Goal: Information Seeking & Learning: Find specific fact

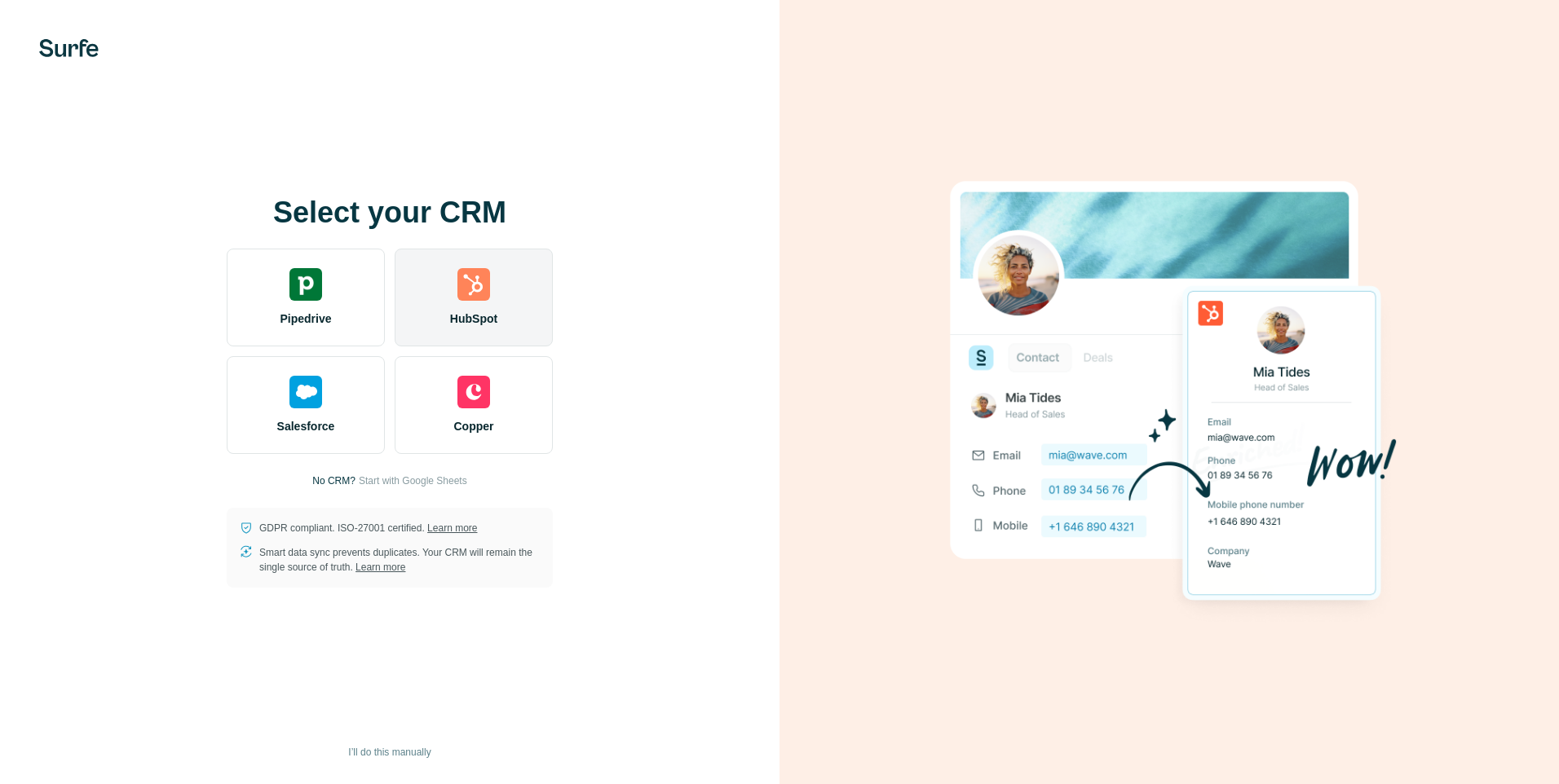
click at [519, 321] on div "HubSpot" at bounding box center [474, 297] width 158 height 98
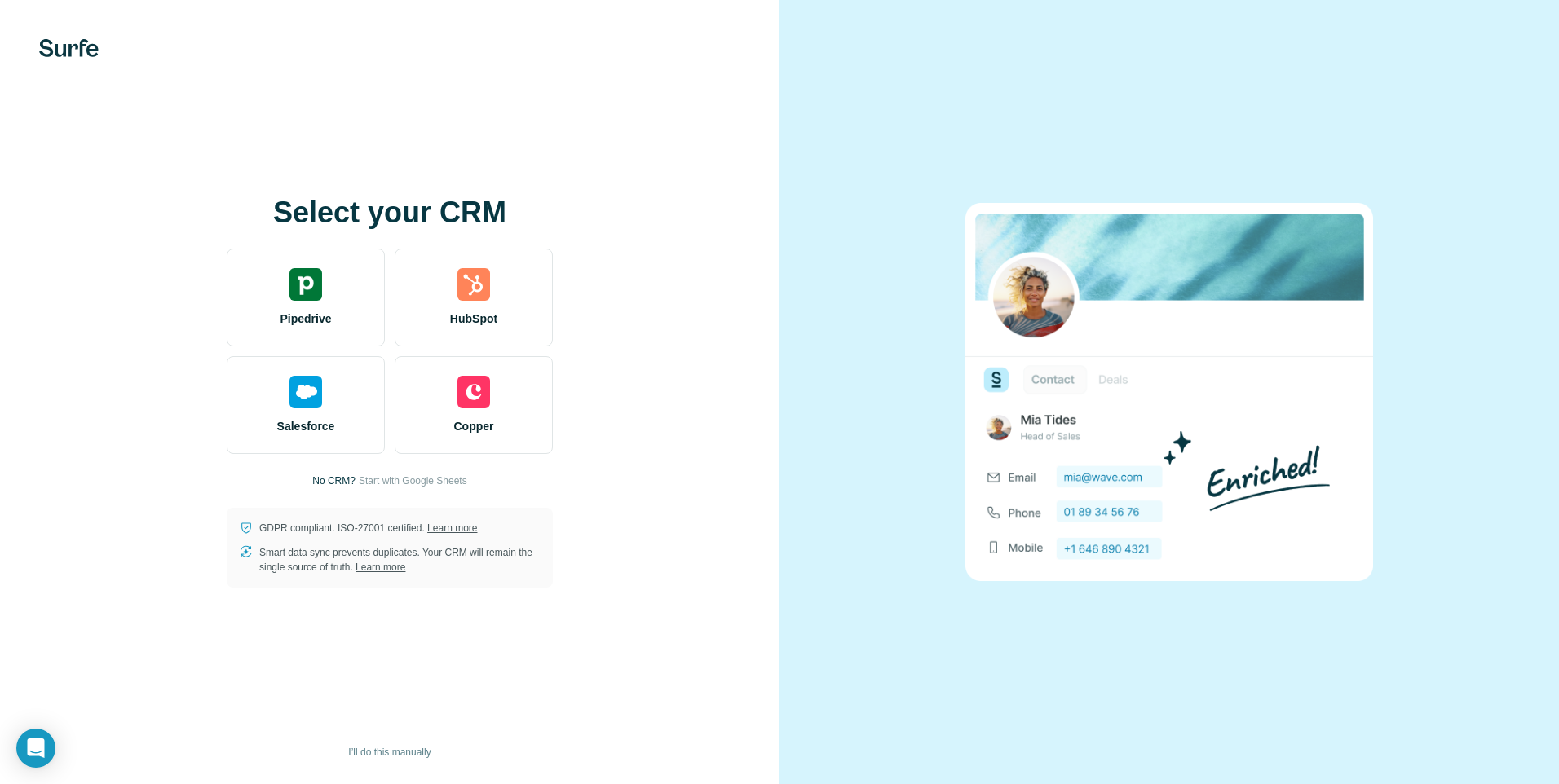
click at [738, 68] on div "Select your CRM Pipedrive HubSpot Salesforce Copper No CRM? Start with Google S…" at bounding box center [389, 392] width 780 height 784
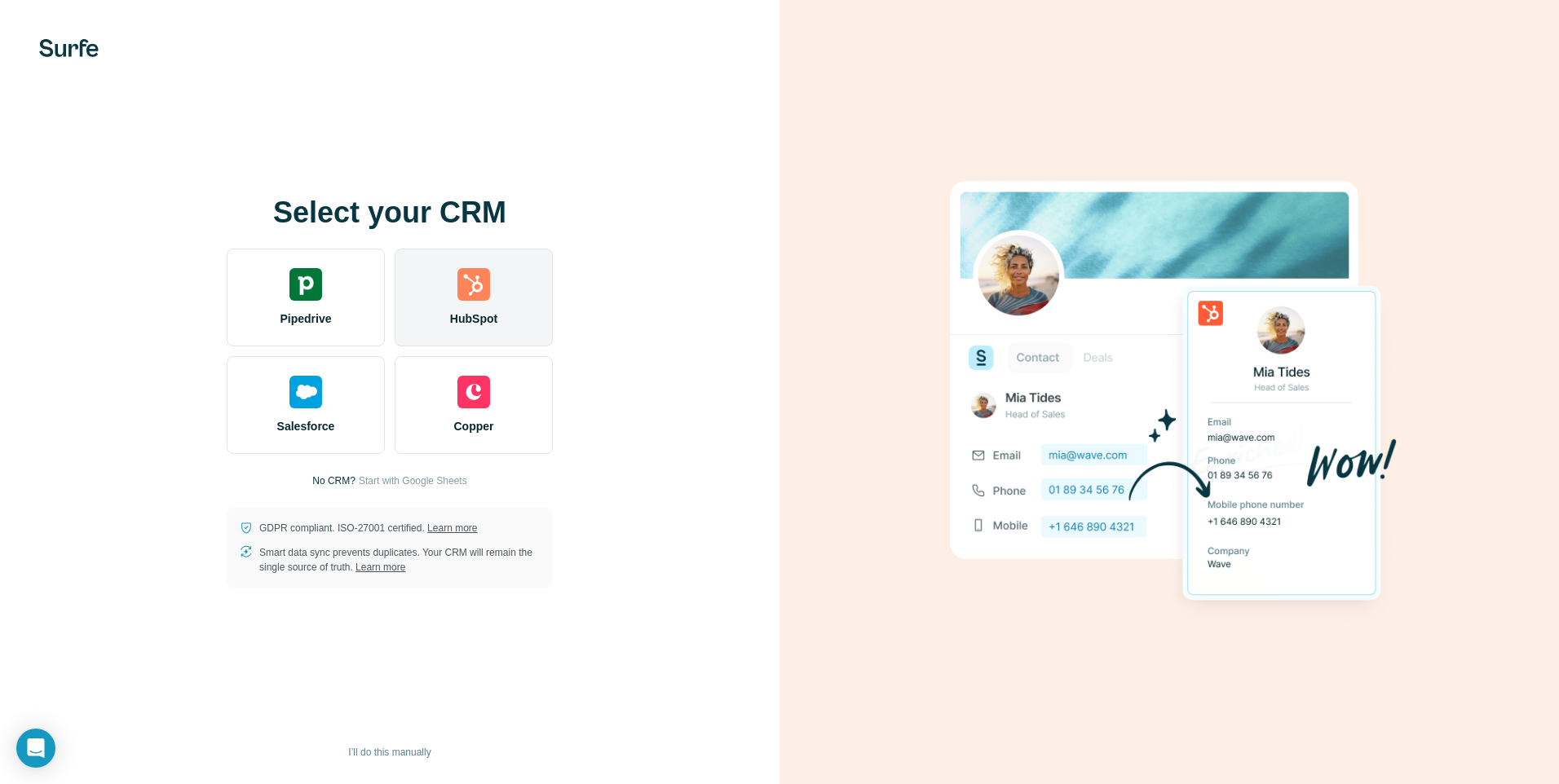
click at [518, 317] on div "HubSpot" at bounding box center [474, 297] width 158 height 98
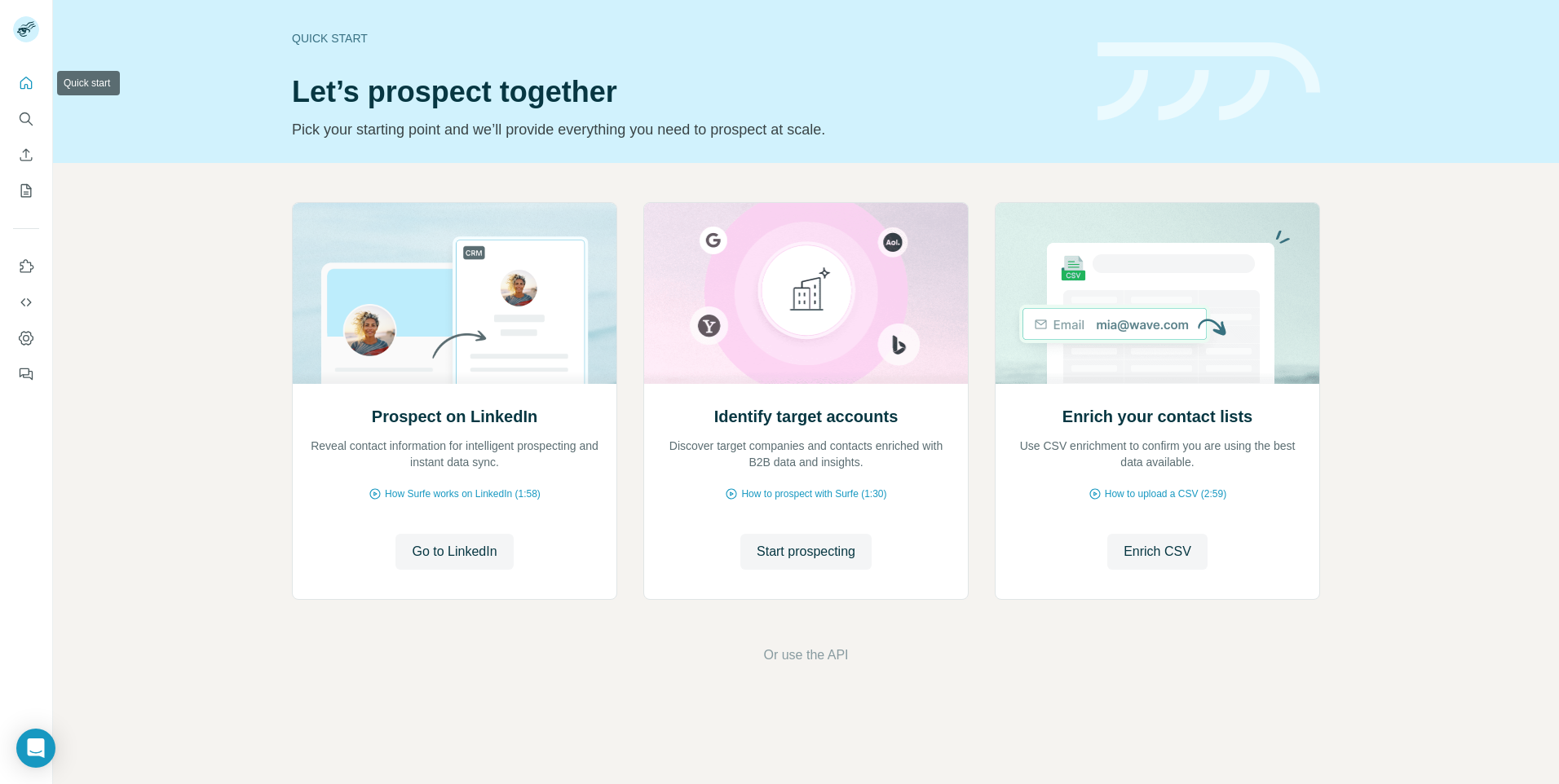
click at [26, 94] on button "Quick start" at bounding box center [27, 82] width 27 height 29
click at [29, 80] on icon "Quick start" at bounding box center [26, 82] width 16 height 16
drag, startPoint x: 296, startPoint y: 44, endPoint x: 363, endPoint y: 41, distance: 67.1
click at [363, 41] on div "Quick start" at bounding box center [685, 38] width 786 height 16
click at [27, 121] on icon "Search" at bounding box center [25, 117] width 10 height 10
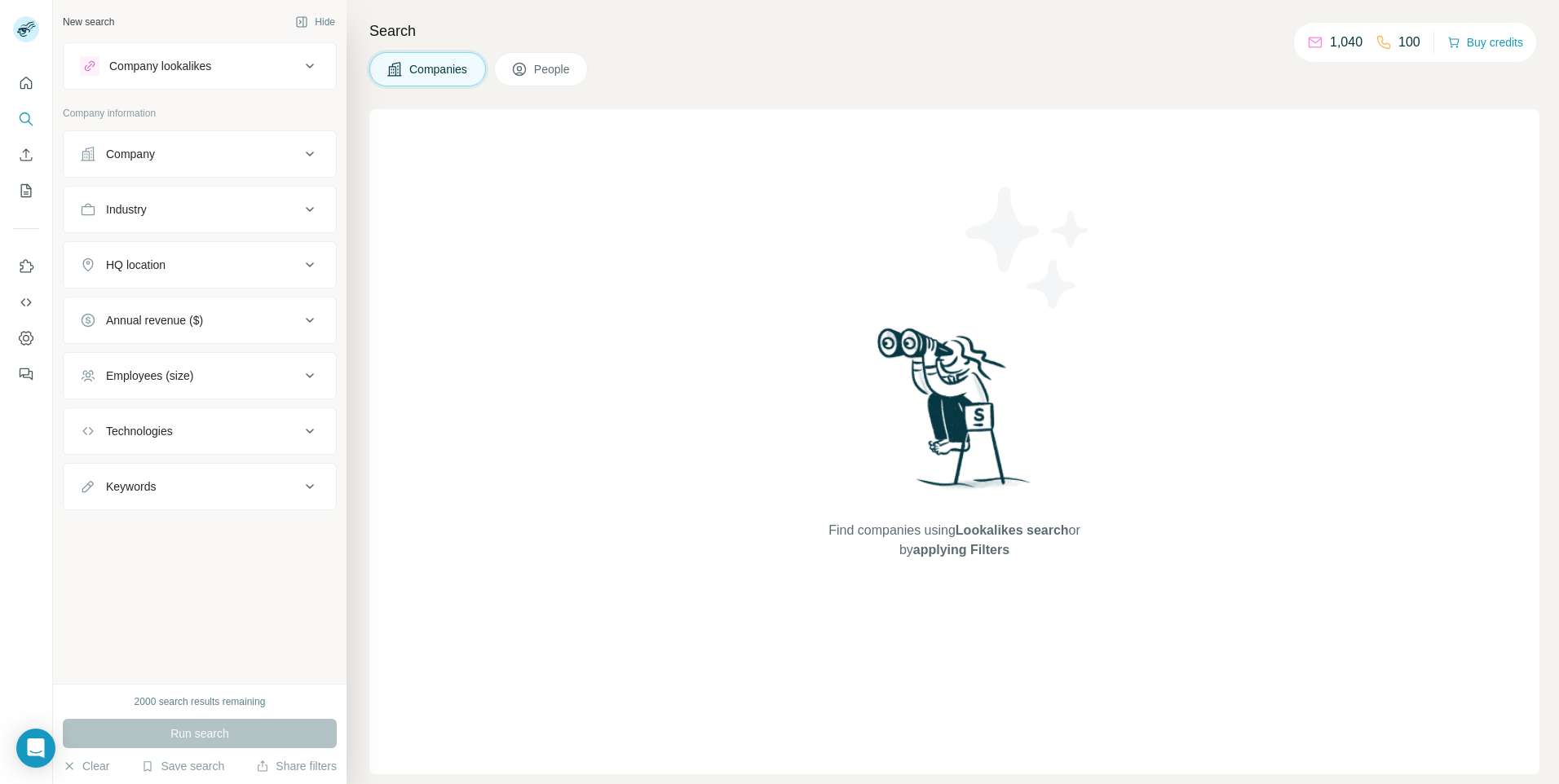
click at [311, 161] on icon at bounding box center [310, 153] width 20 height 20
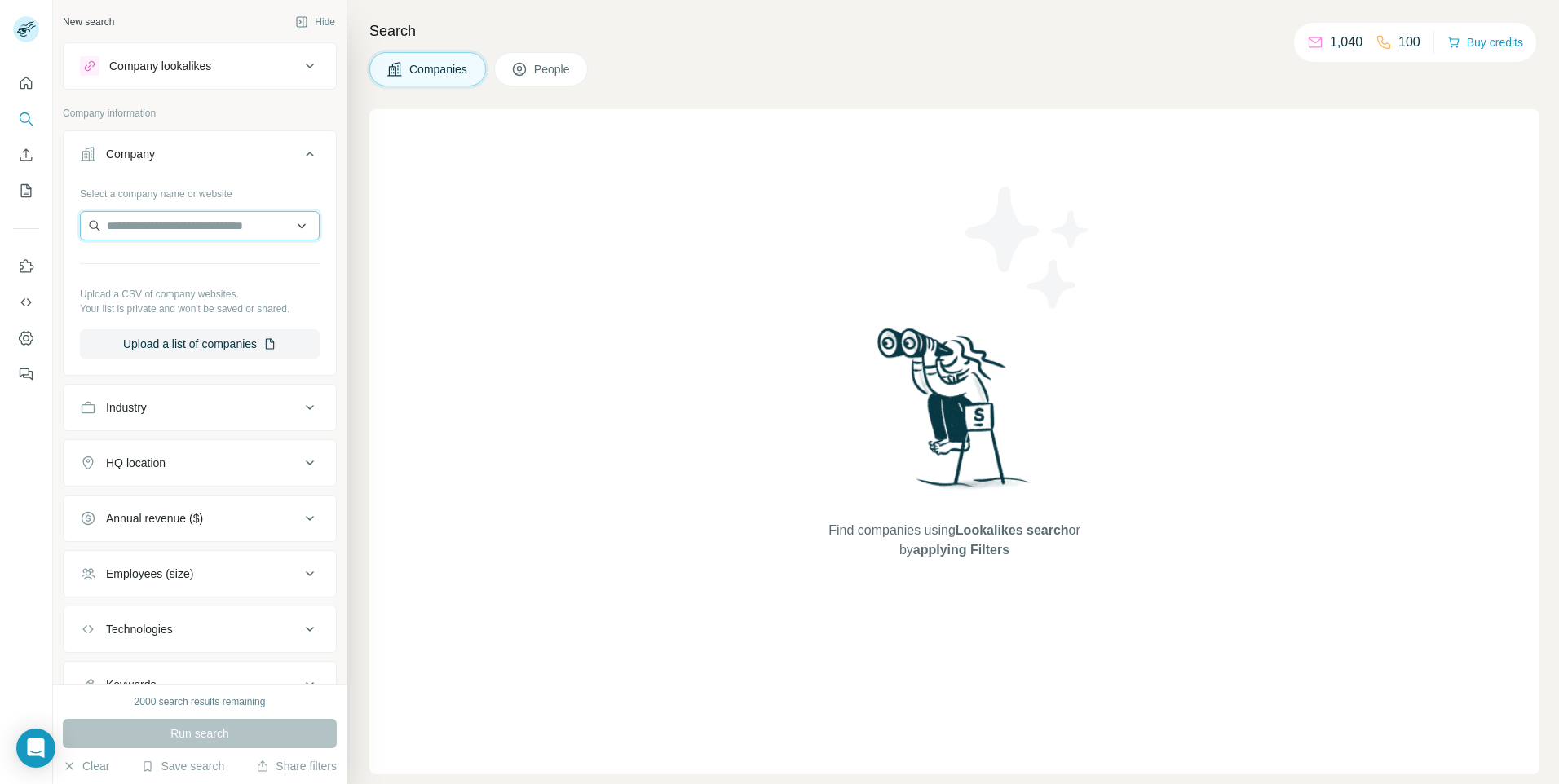
click at [219, 227] on input "text" at bounding box center [199, 225] width 240 height 29
click at [326, 225] on div "New search Hide Company lookalikes Company information Company Select a company…" at bounding box center [200, 342] width 294 height 684
click at [121, 215] on input "text" at bounding box center [199, 225] width 240 height 29
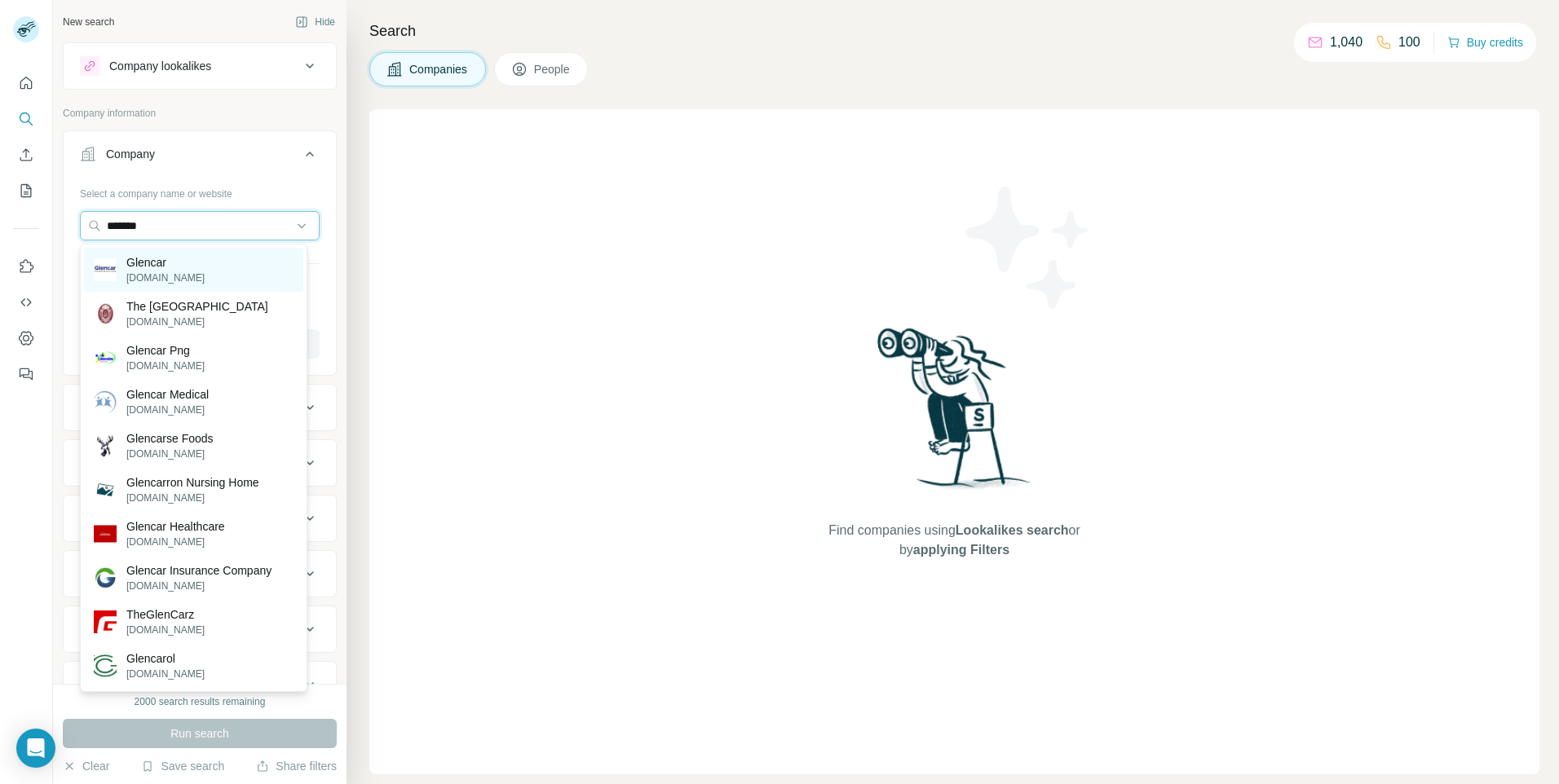
type input "*******"
click at [171, 276] on p "[DOMAIN_NAME]" at bounding box center [165, 277] width 79 height 14
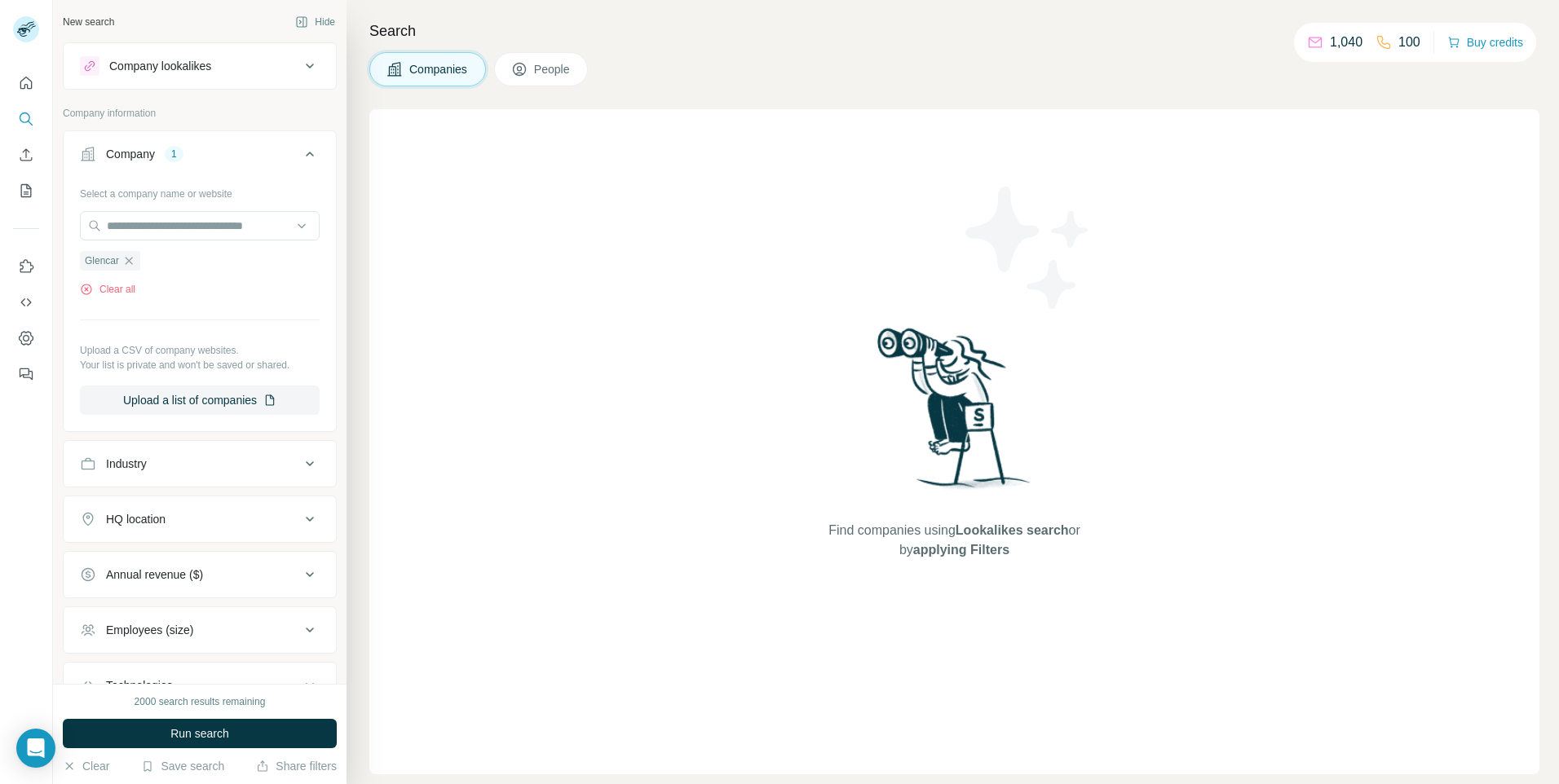
click at [200, 467] on div "Industry" at bounding box center [189, 463] width 220 height 16
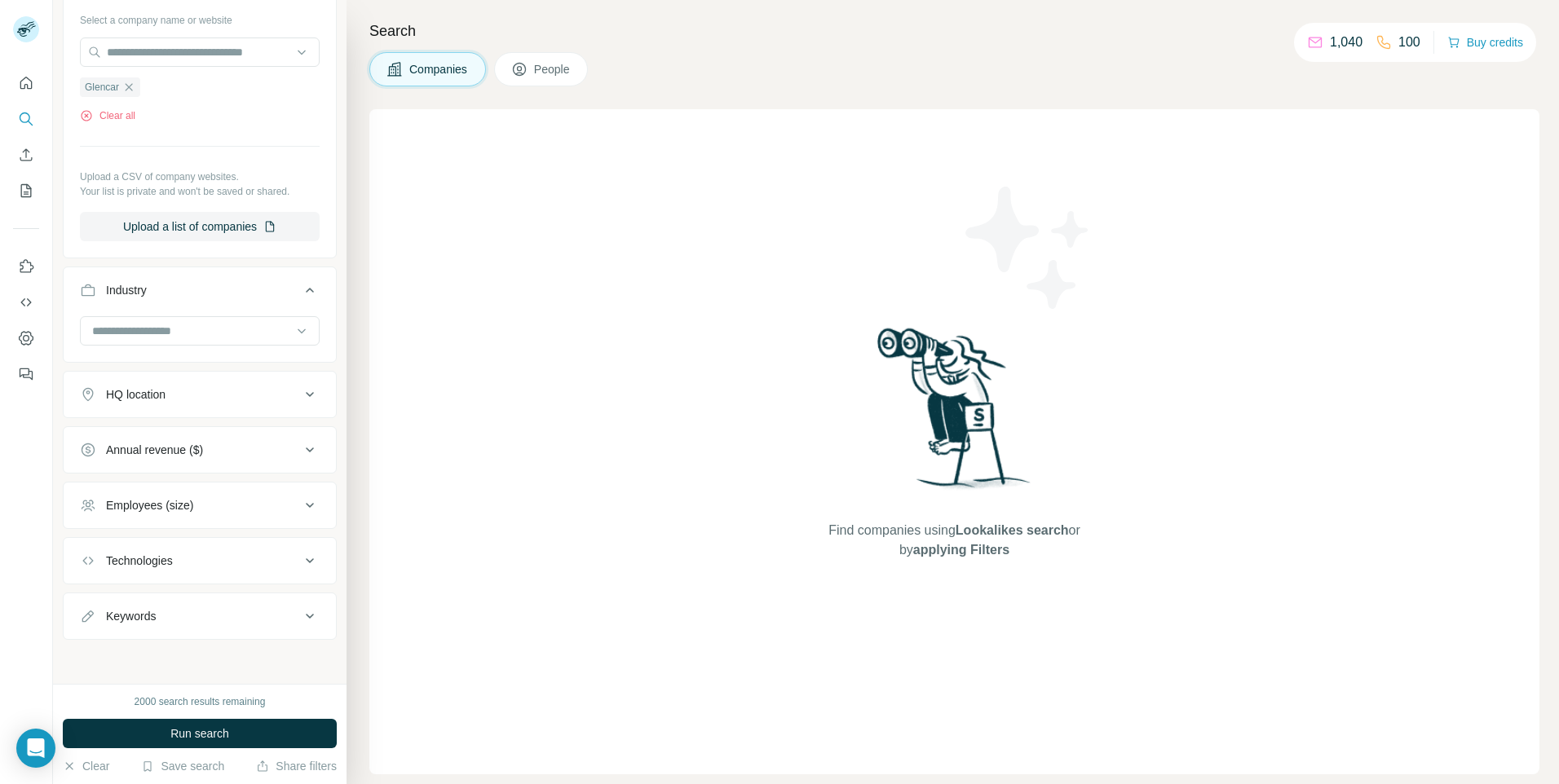
scroll to position [176, 0]
click at [197, 388] on div "HQ location" at bounding box center [189, 392] width 220 height 16
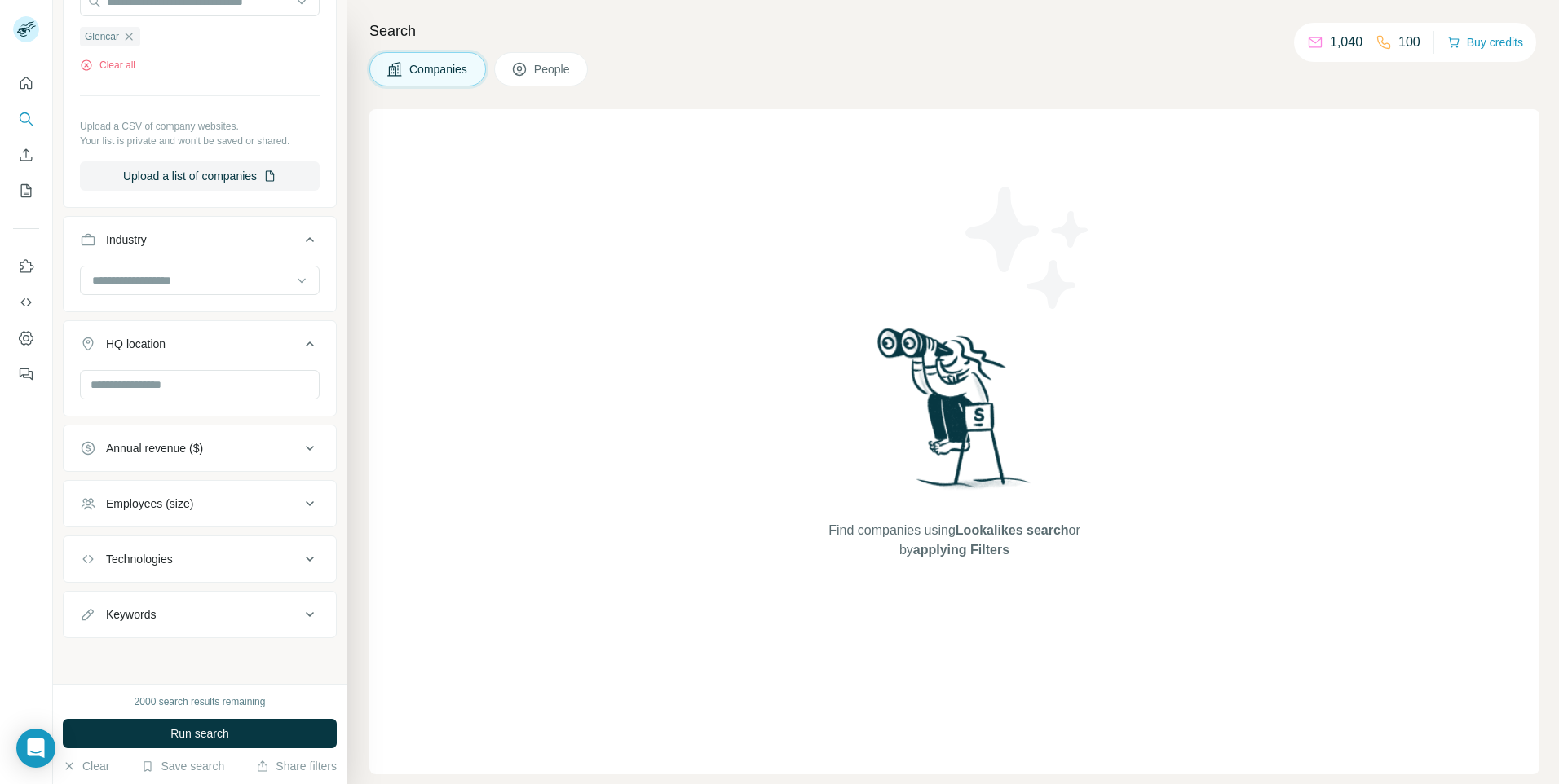
click at [211, 251] on button "Industry" at bounding box center [199, 242] width 272 height 45
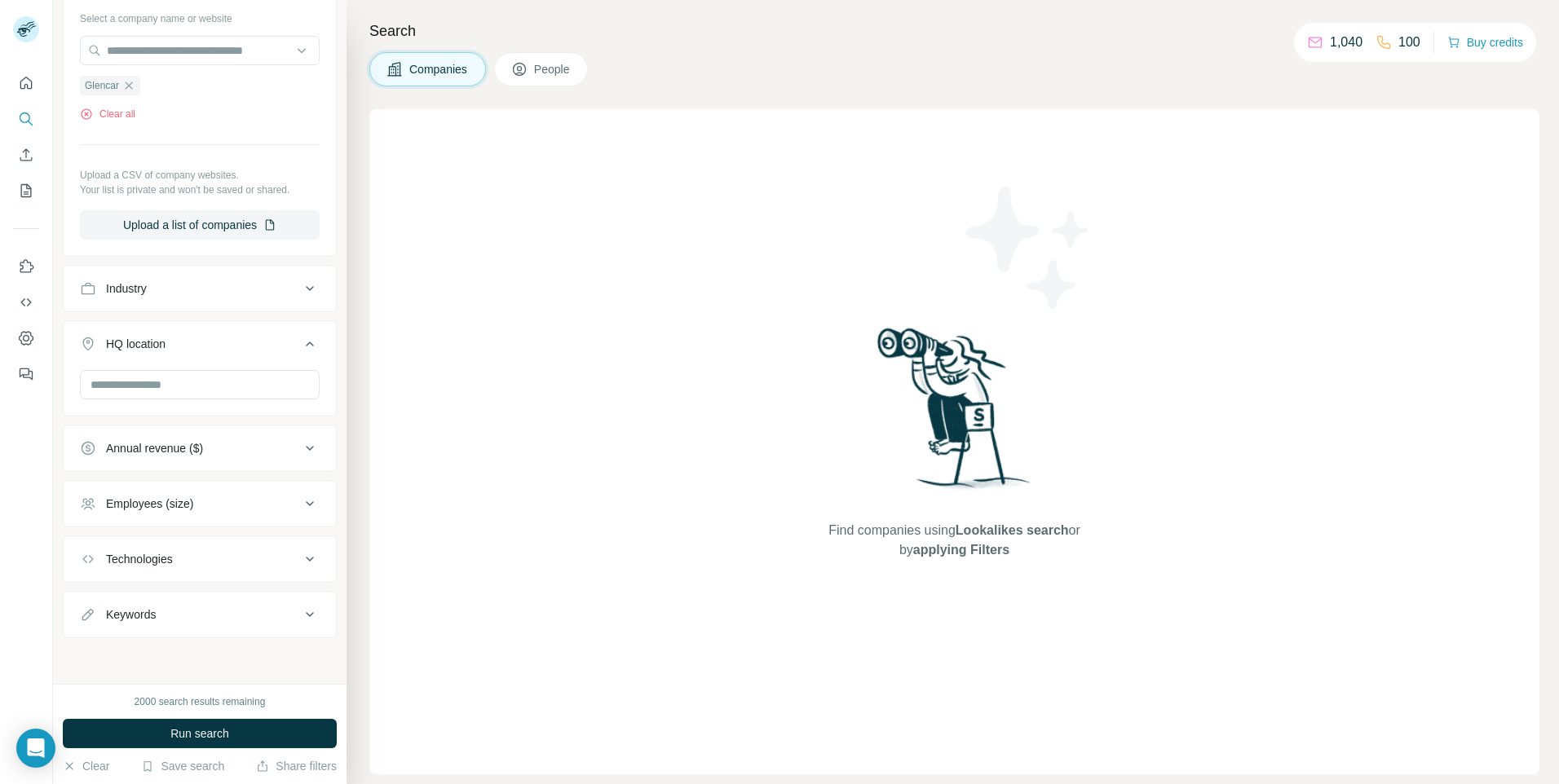
scroll to position [176, 0]
click at [189, 381] on input "text" at bounding box center [199, 384] width 240 height 29
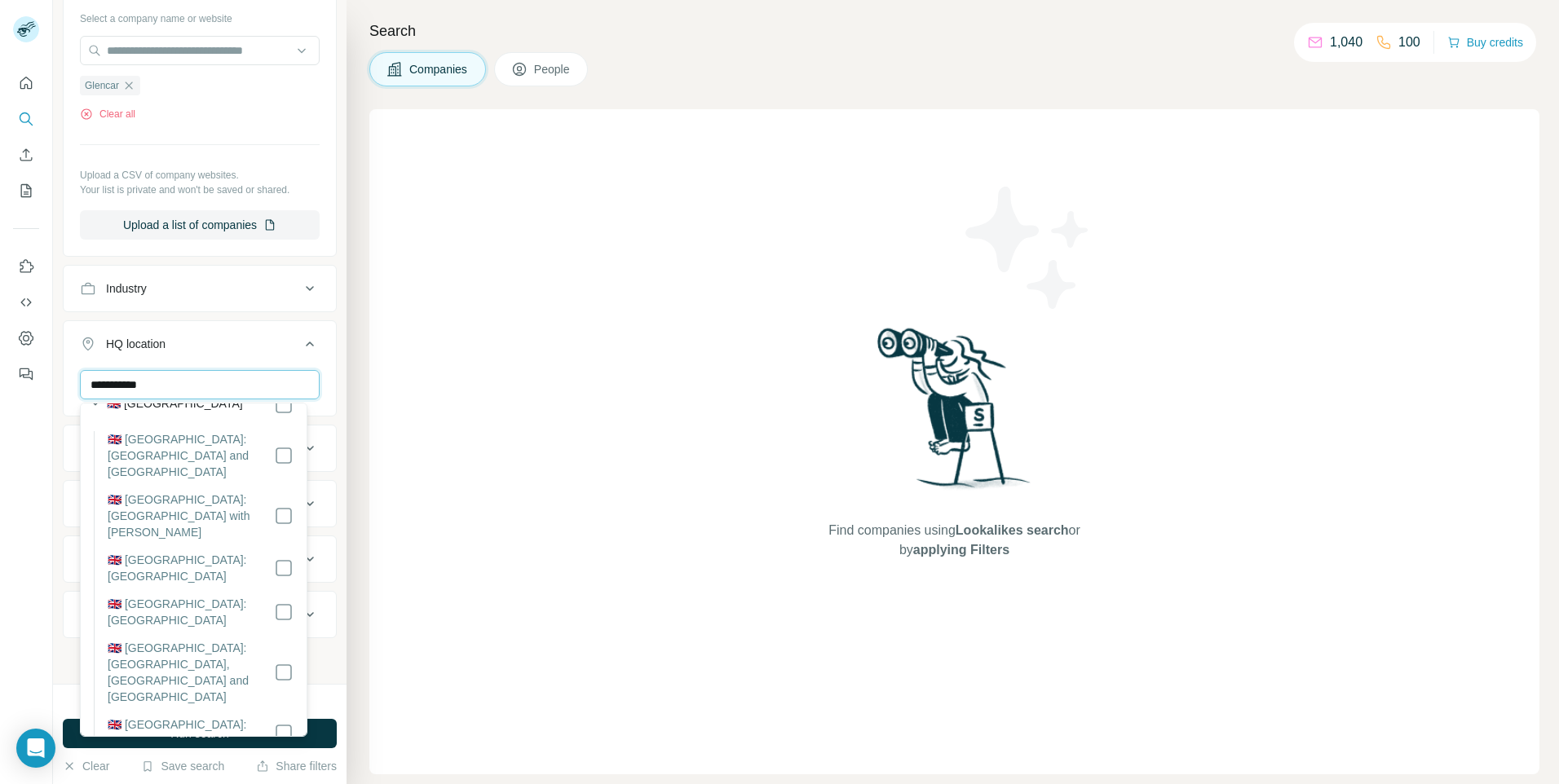
scroll to position [0, 0]
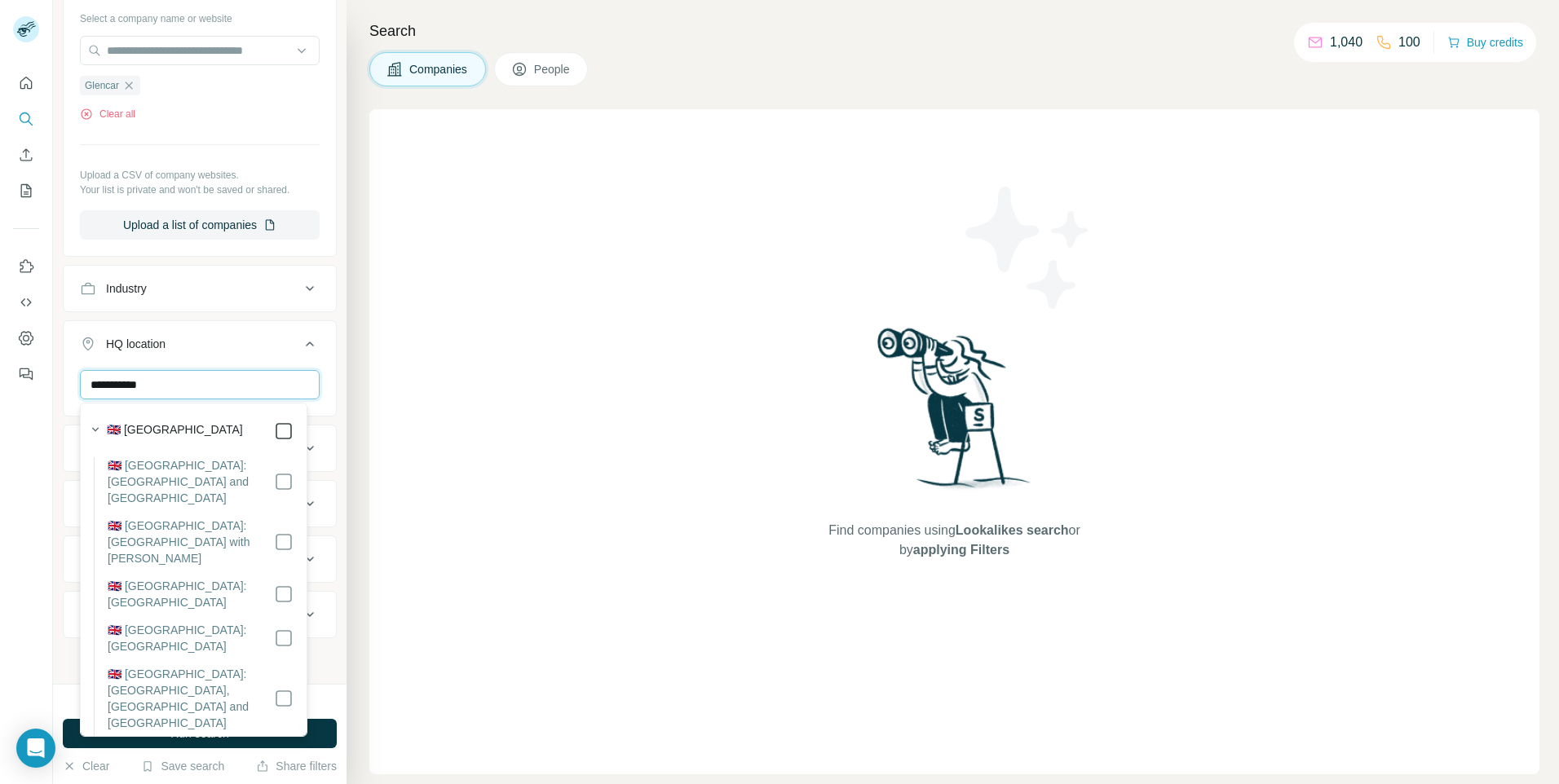
type input "**********"
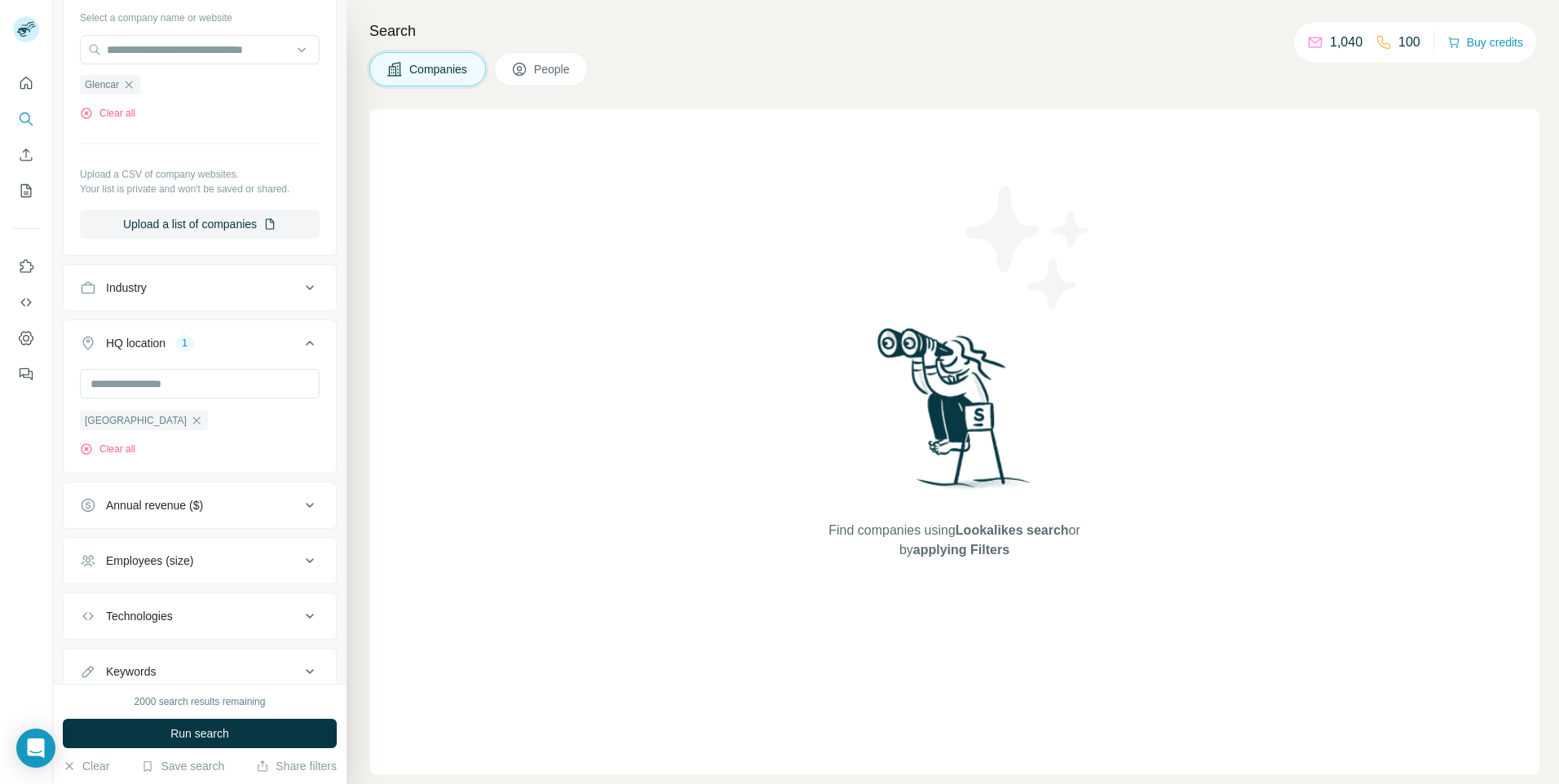
click at [331, 420] on div "New search Hide Company lookalikes Company information Company 1 Select a compa…" at bounding box center [200, 342] width 294 height 684
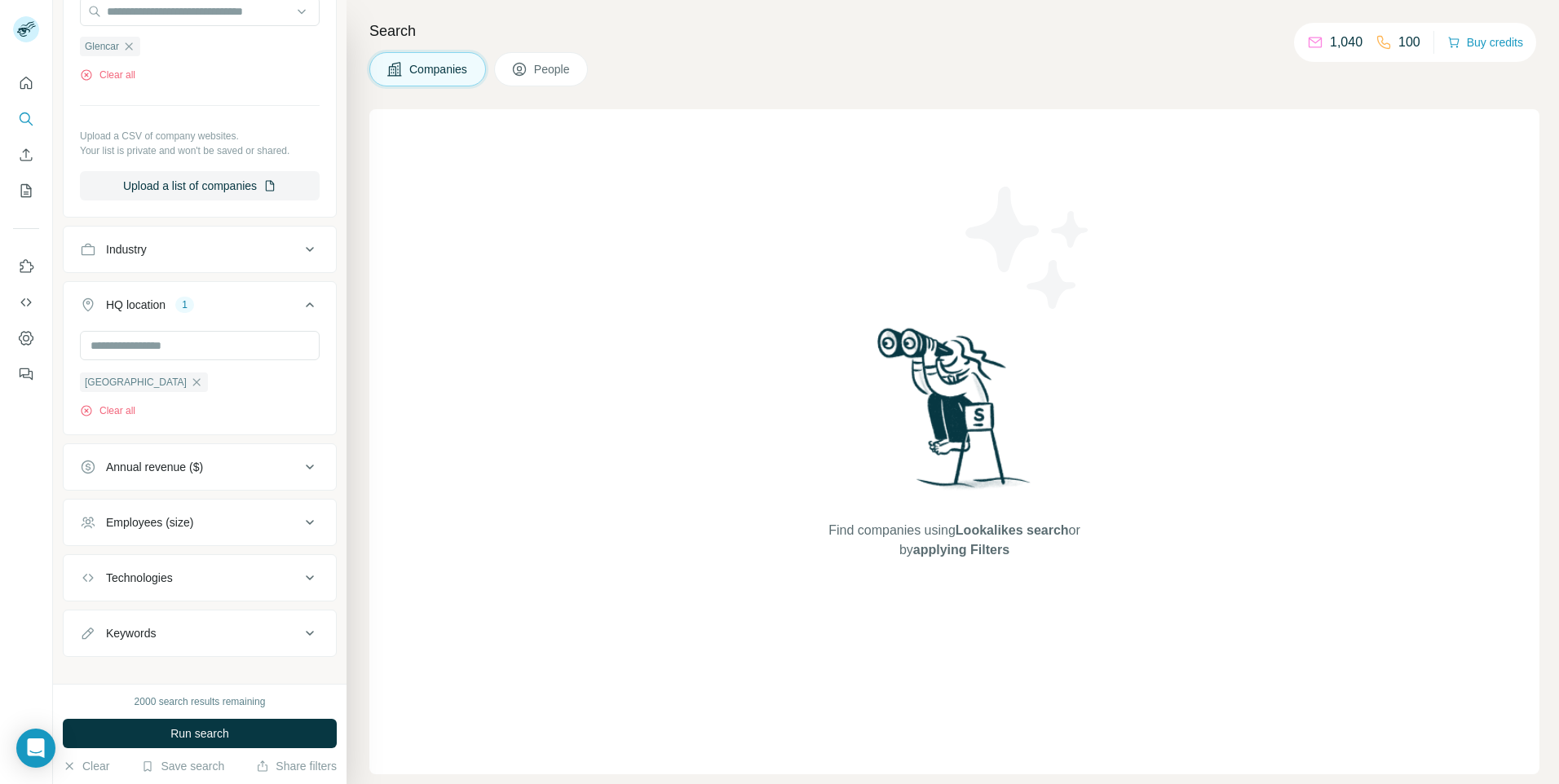
scroll to position [235, 0]
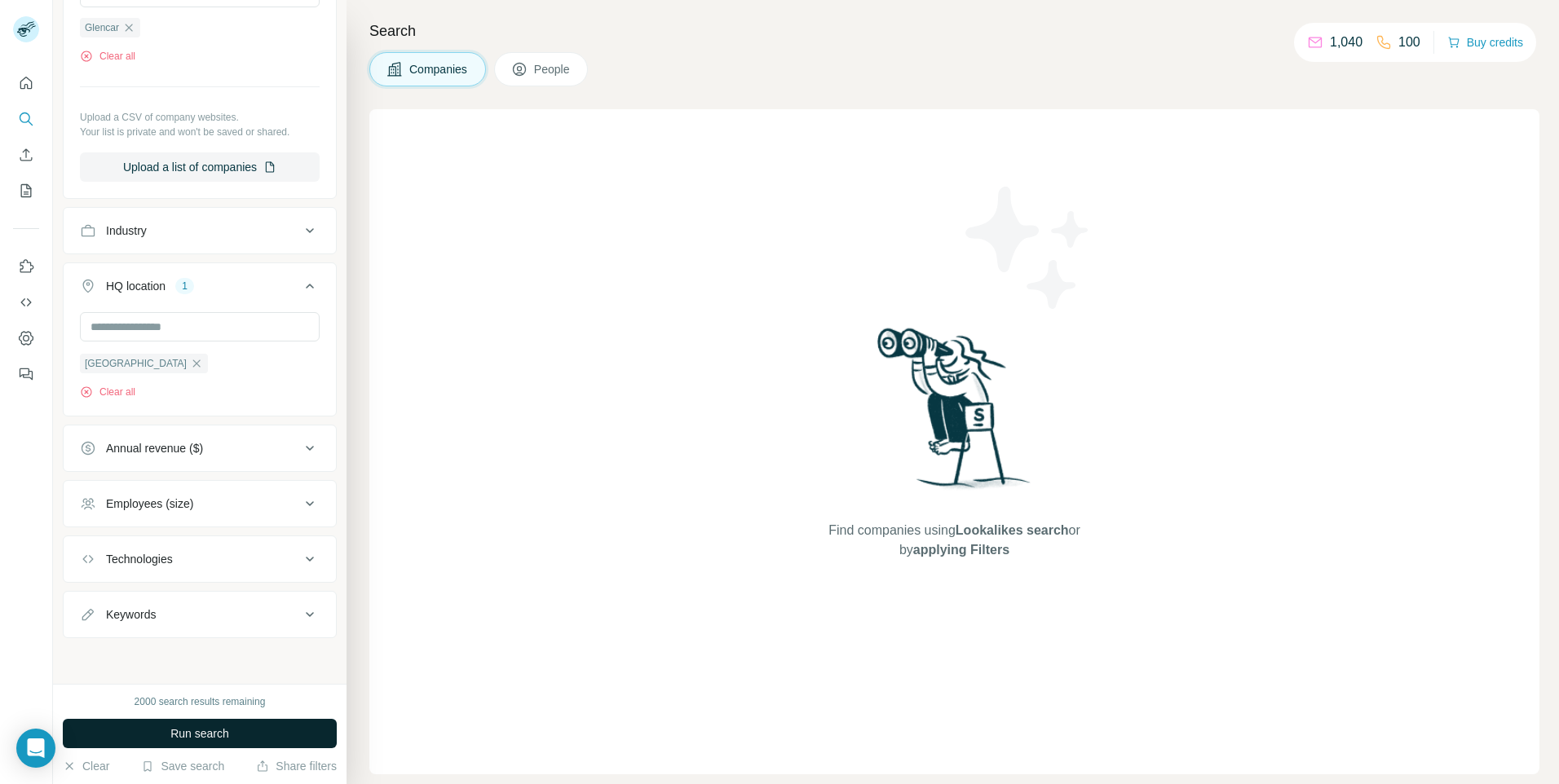
click at [213, 740] on span "Run search" at bounding box center [200, 733] width 59 height 16
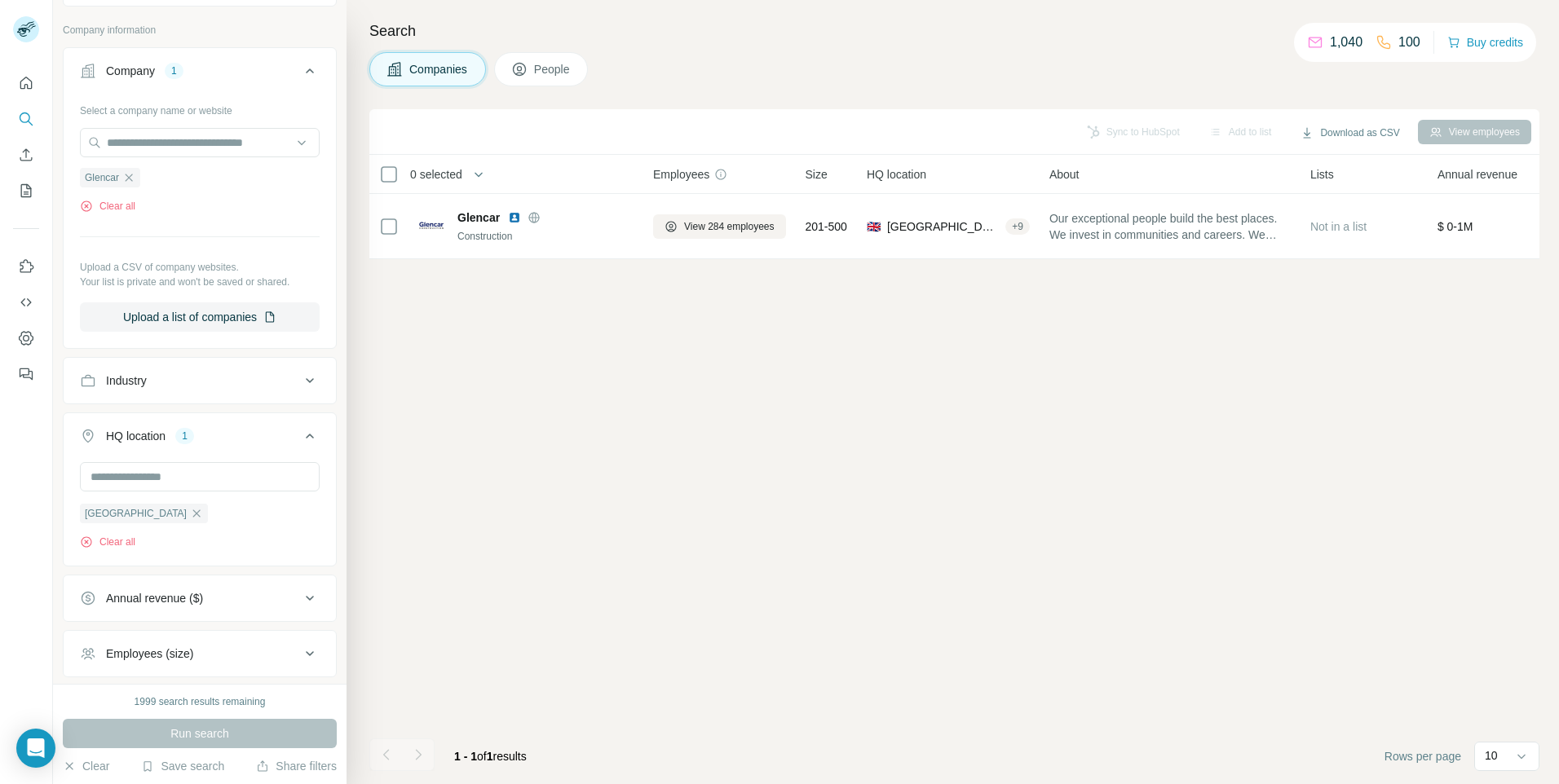
scroll to position [0, 0]
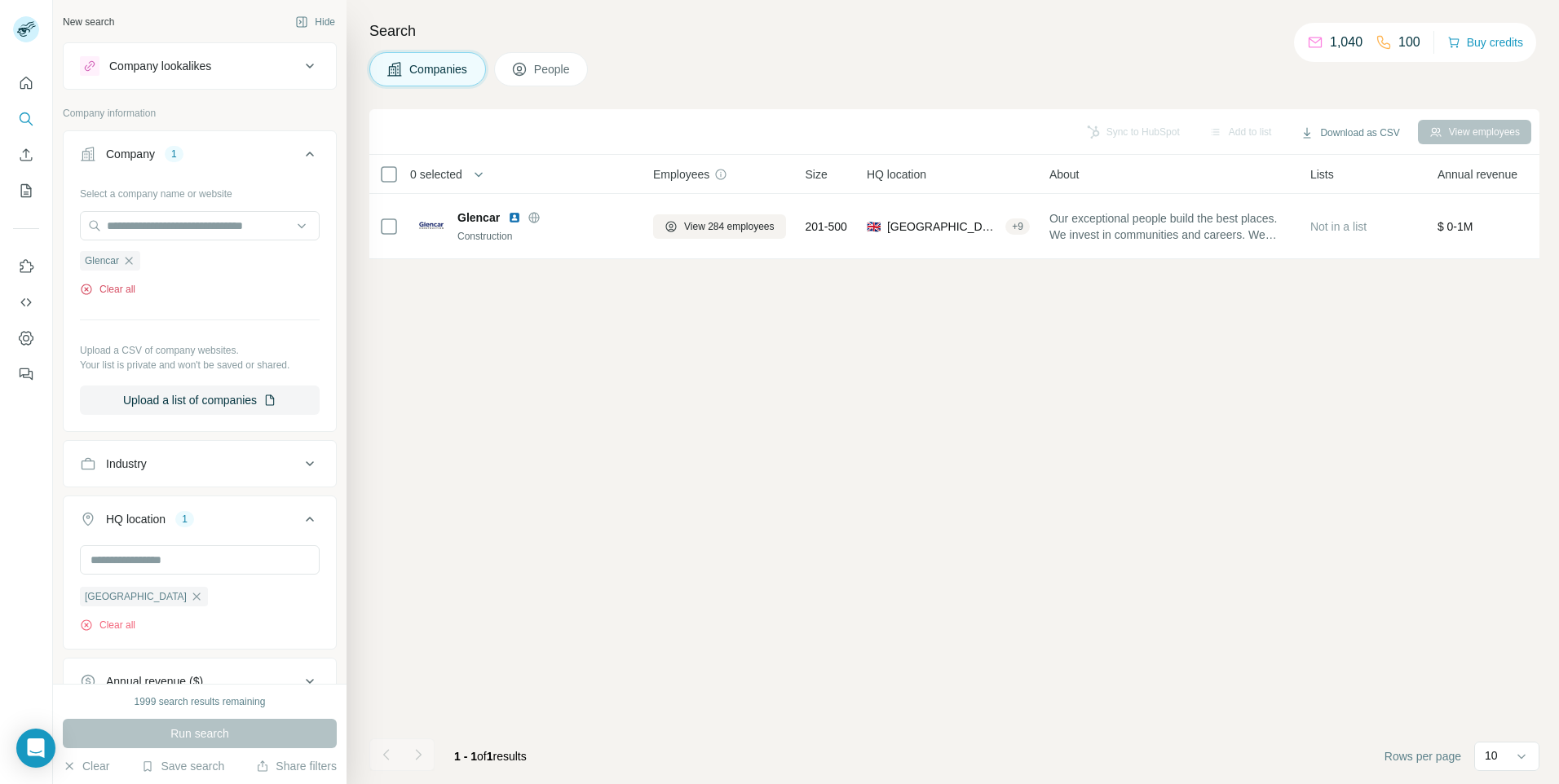
click at [126, 290] on button "Clear all" at bounding box center [107, 289] width 56 height 14
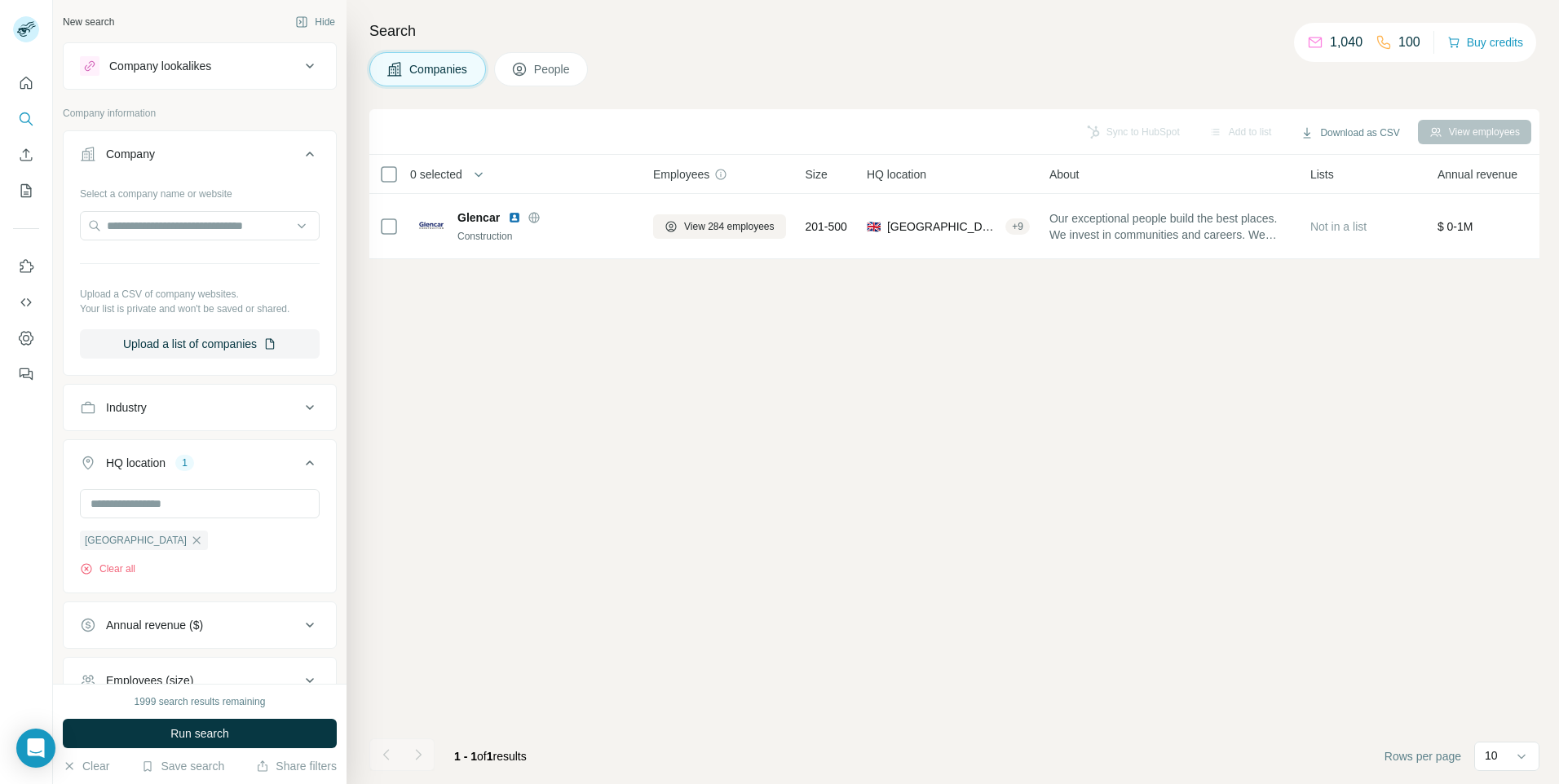
click at [200, 62] on div "Company lookalikes" at bounding box center [160, 65] width 102 height 16
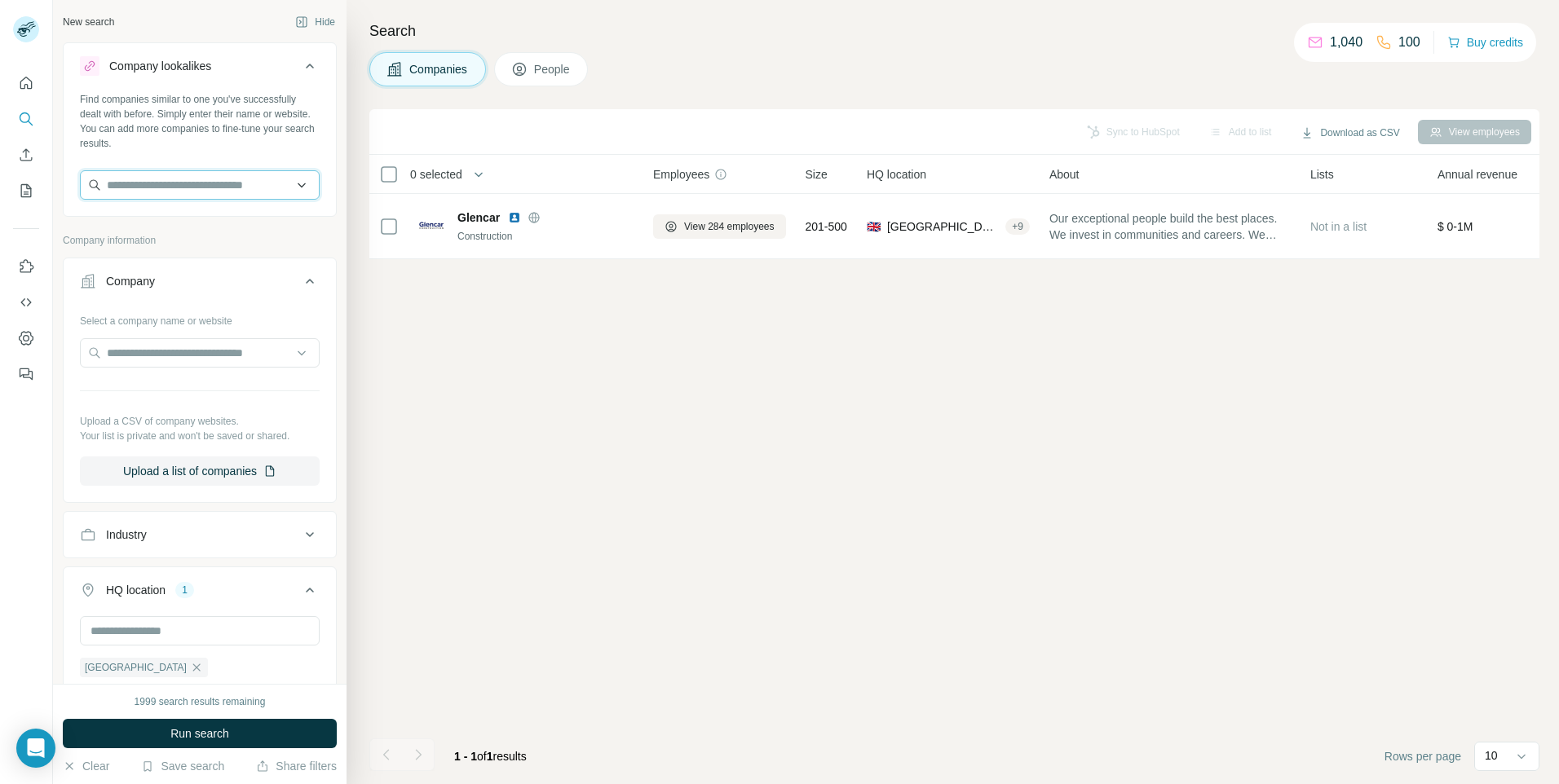
click at [185, 185] on input "text" at bounding box center [199, 185] width 240 height 29
click at [157, 181] on input "**********" at bounding box center [199, 185] width 240 height 29
click at [236, 180] on input "**********" at bounding box center [199, 185] width 240 height 29
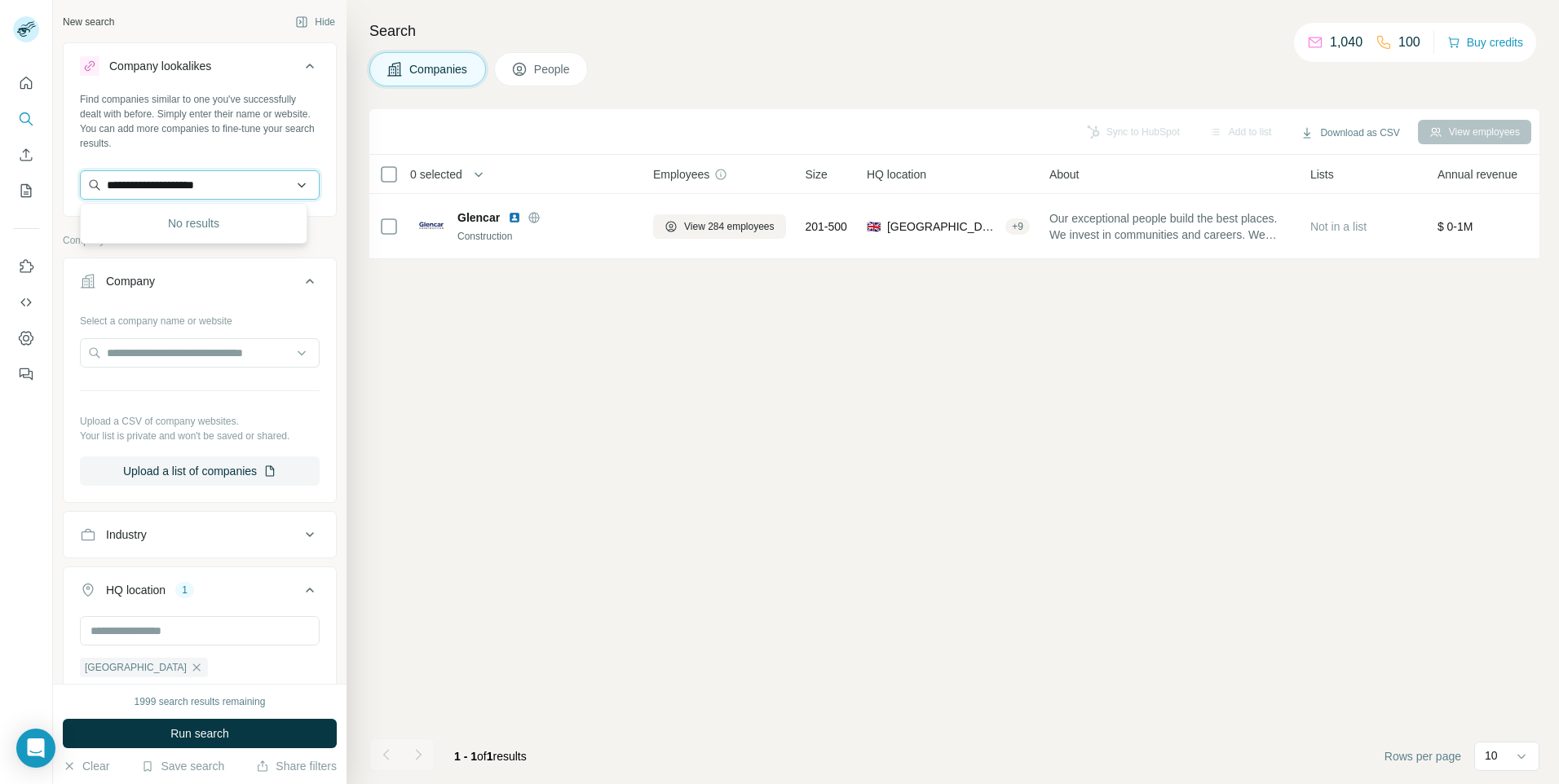
click at [236, 180] on input "**********" at bounding box center [199, 185] width 240 height 29
type input "******"
click at [284, 270] on button "Company" at bounding box center [199, 284] width 272 height 45
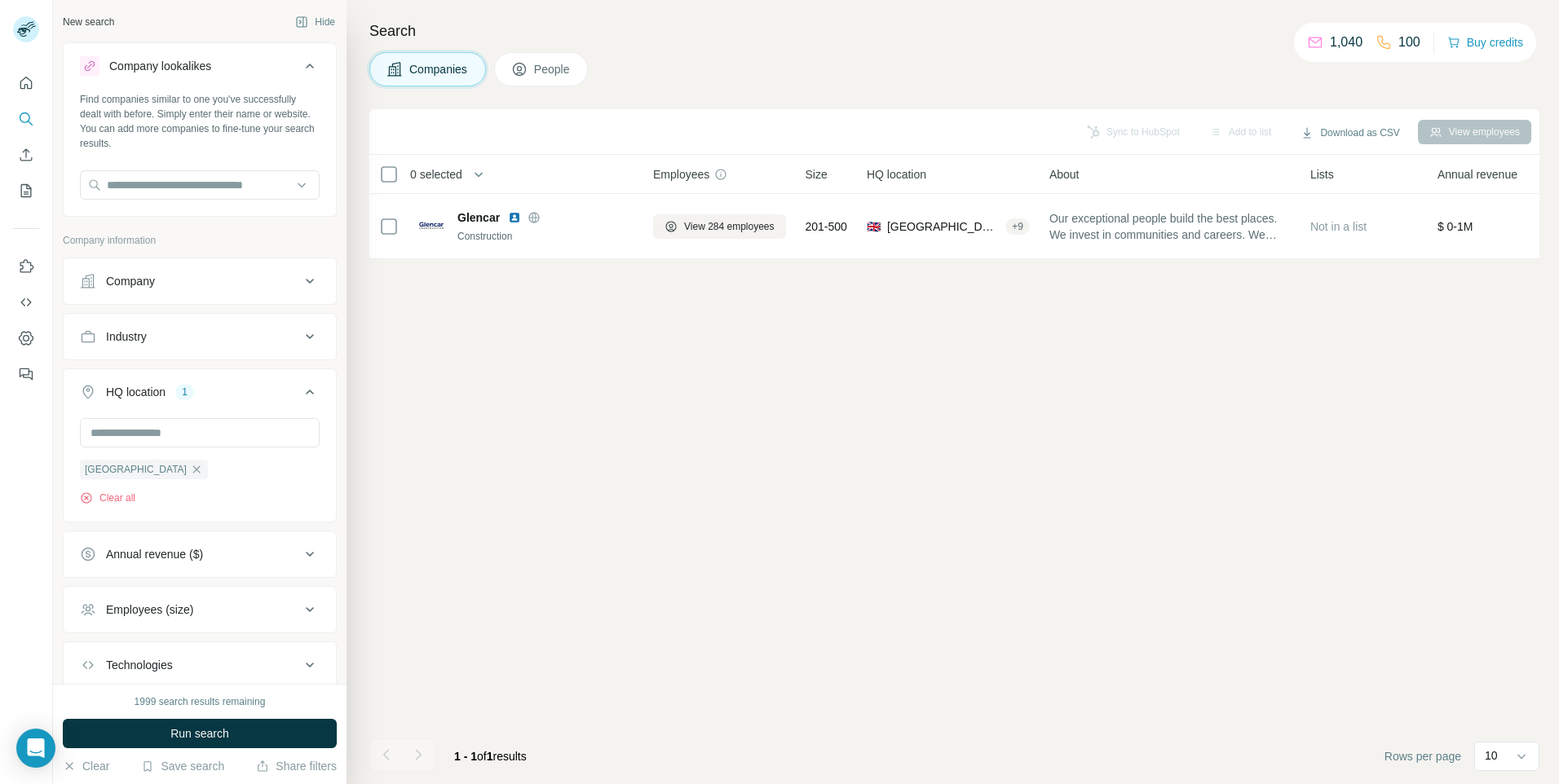
click at [121, 168] on div "Find companies similar to one you've successfully dealt with before. Simply ent…" at bounding box center [199, 151] width 272 height 120
click at [140, 191] on input "text" at bounding box center [199, 185] width 240 height 29
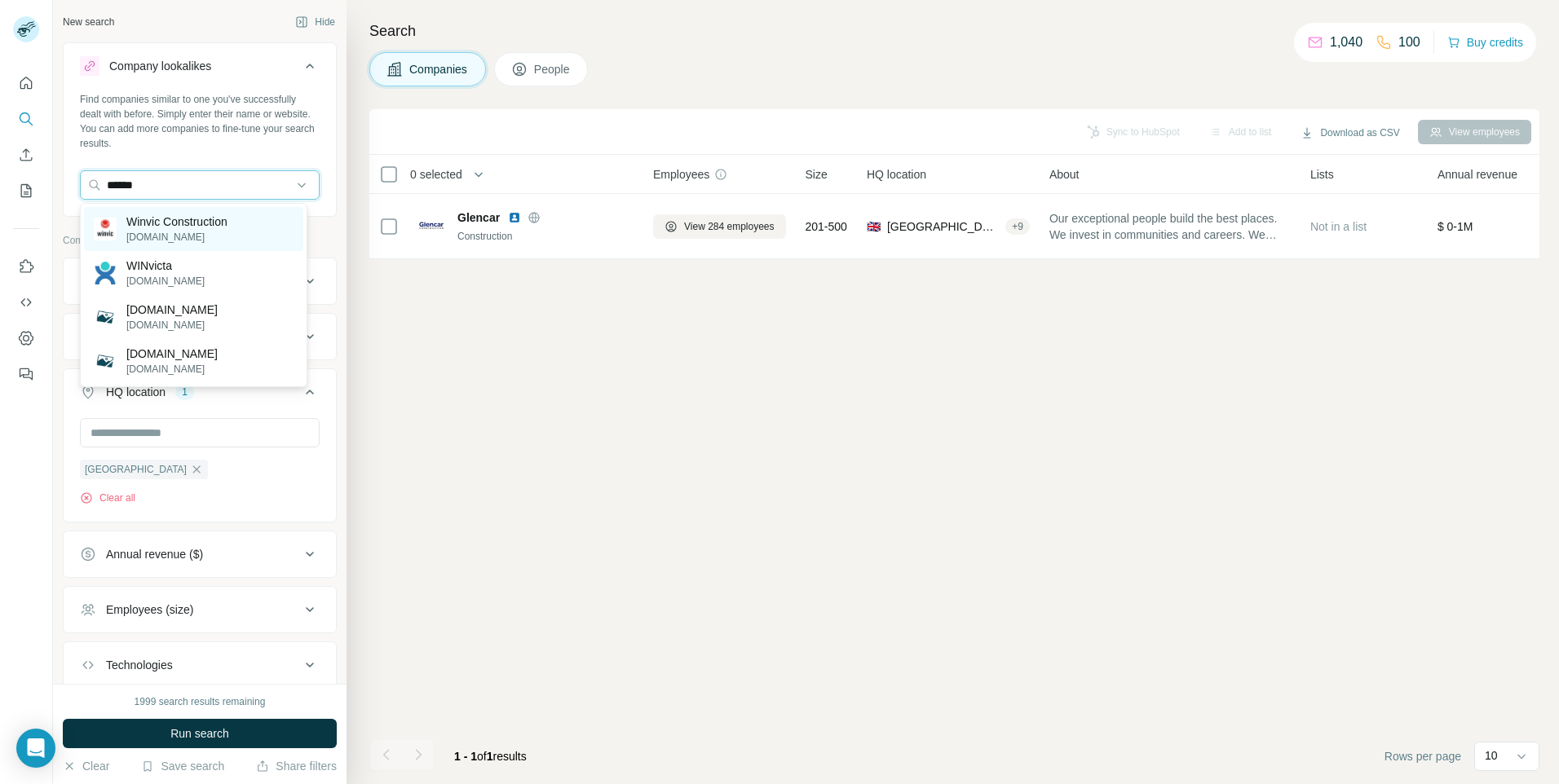
type input "******"
click at [160, 226] on p "Winvic Construction" at bounding box center [176, 221] width 101 height 16
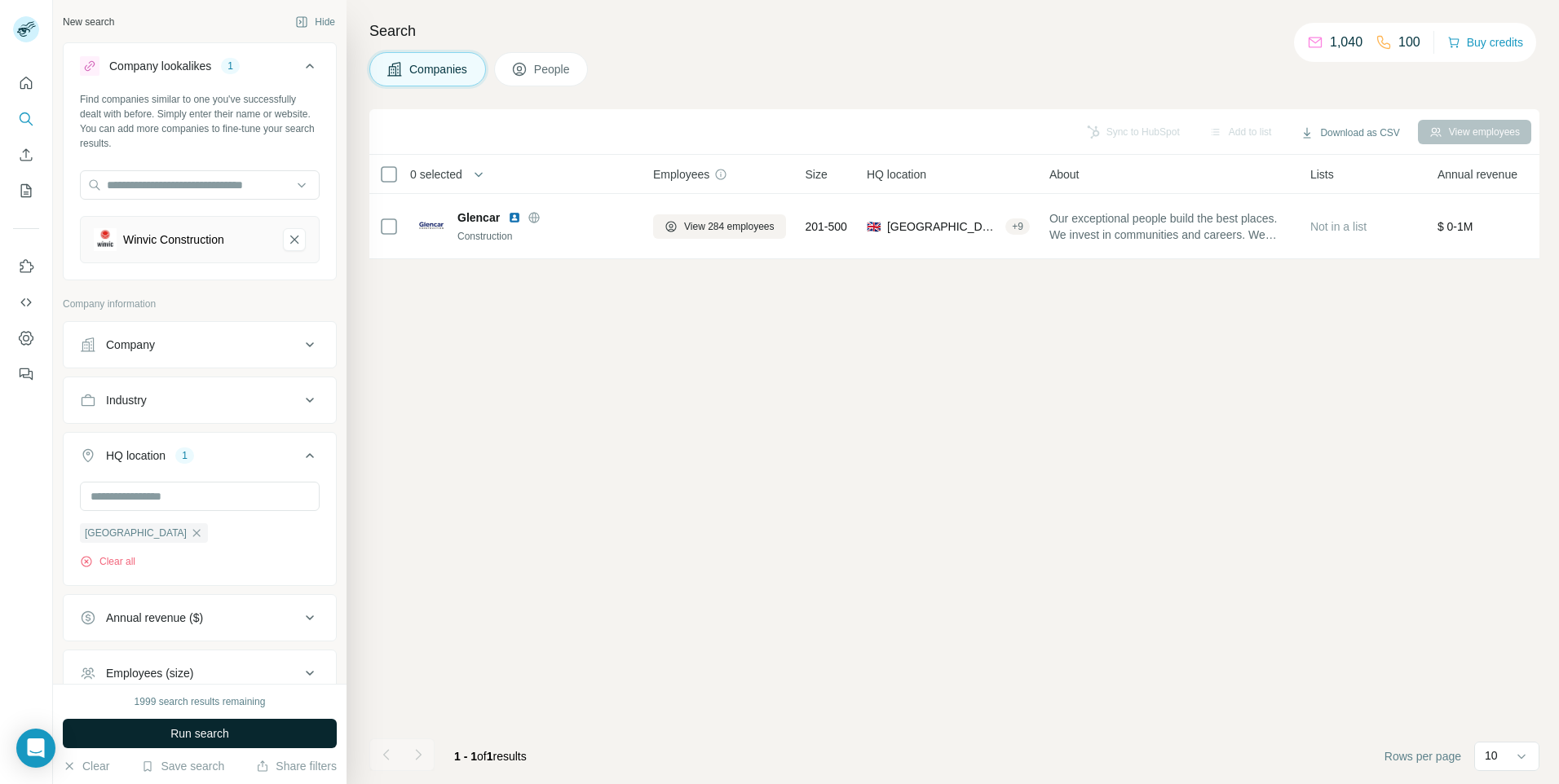
click at [178, 733] on span "Run search" at bounding box center [200, 733] width 59 height 16
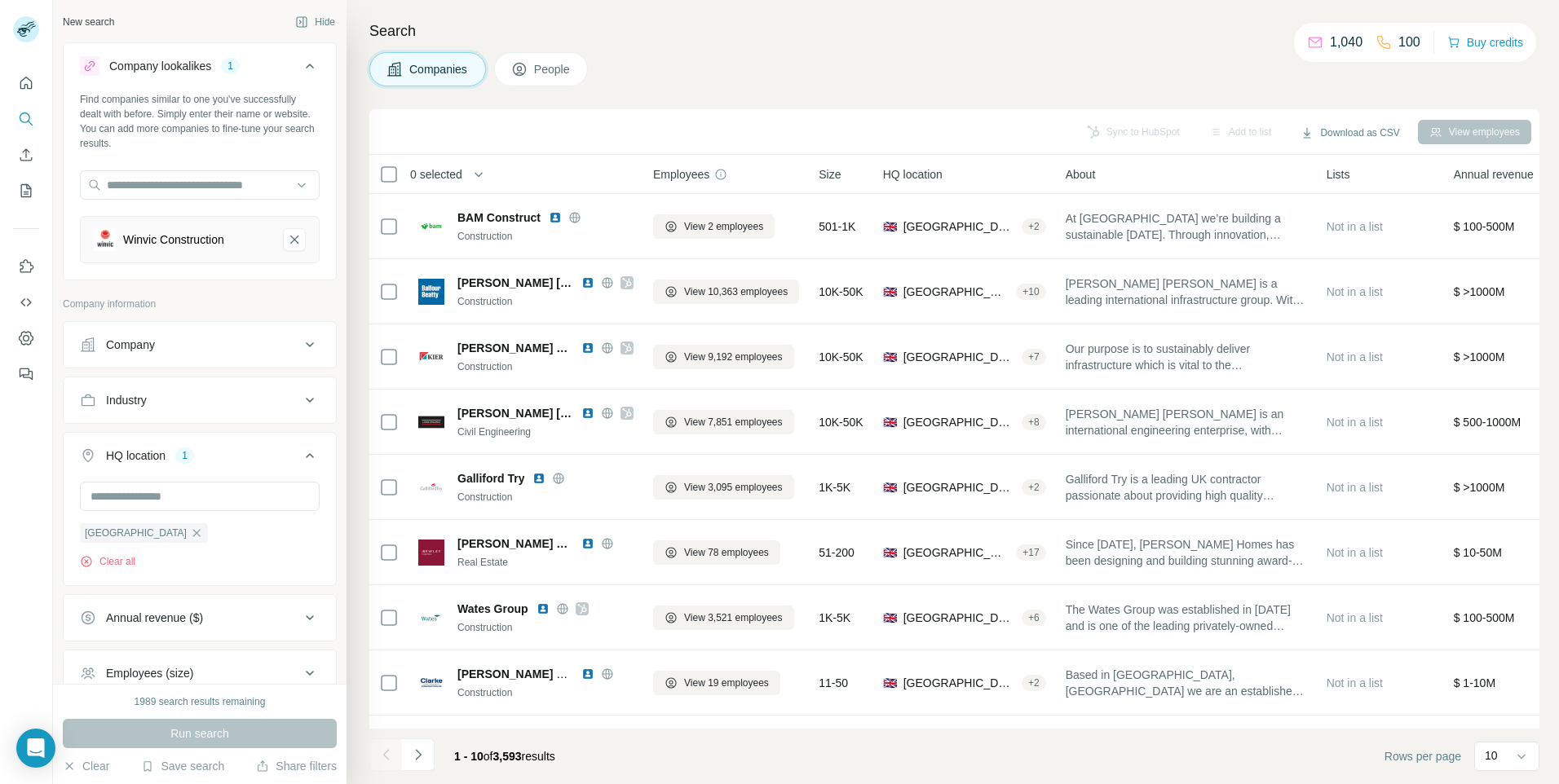
click at [541, 67] on span "People" at bounding box center [553, 69] width 38 height 16
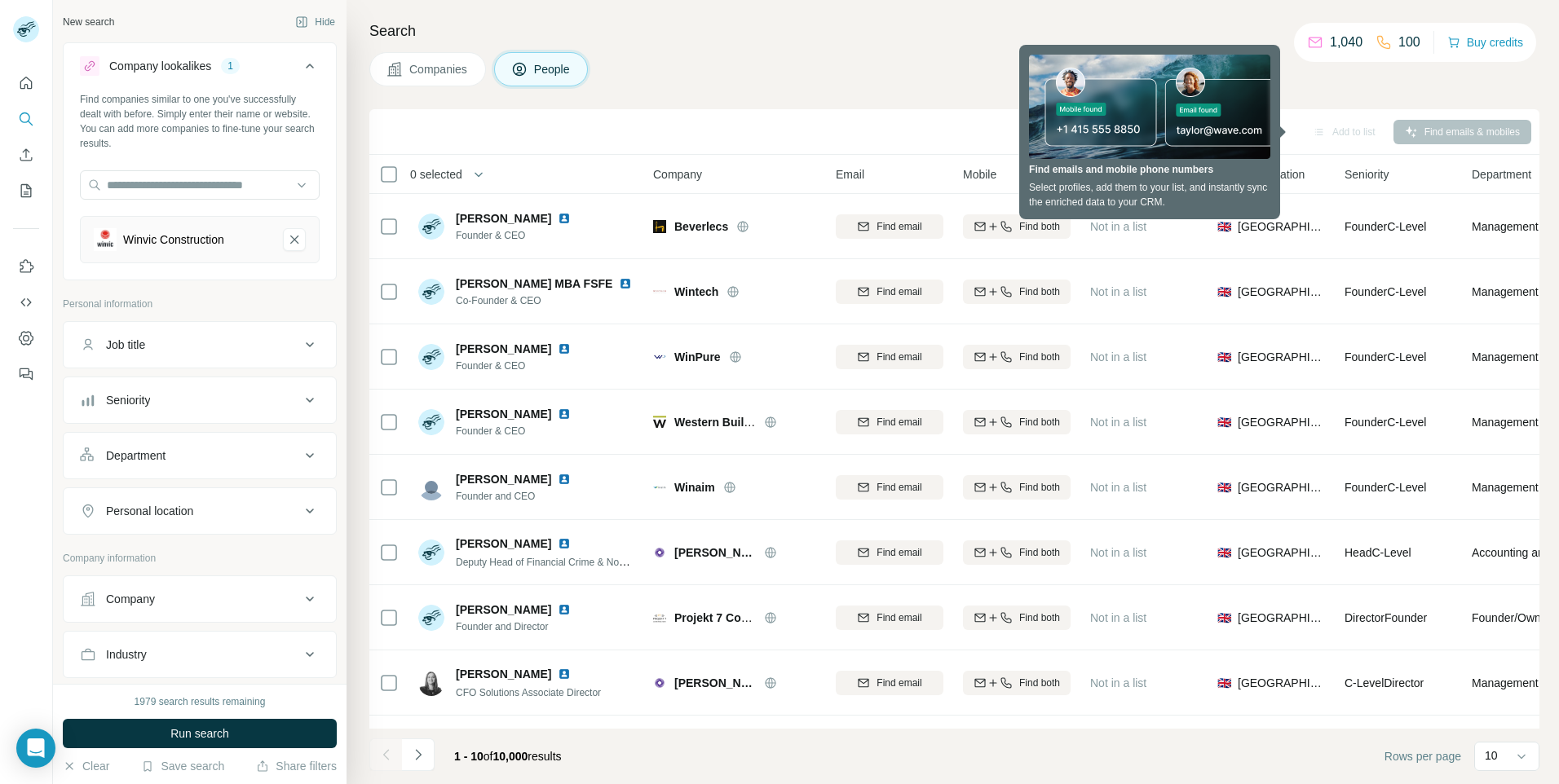
click at [269, 351] on div "Job title" at bounding box center [189, 344] width 220 height 16
click at [264, 337] on div "Job title" at bounding box center [189, 344] width 220 height 16
click at [248, 414] on button "Seniority" at bounding box center [199, 400] width 272 height 39
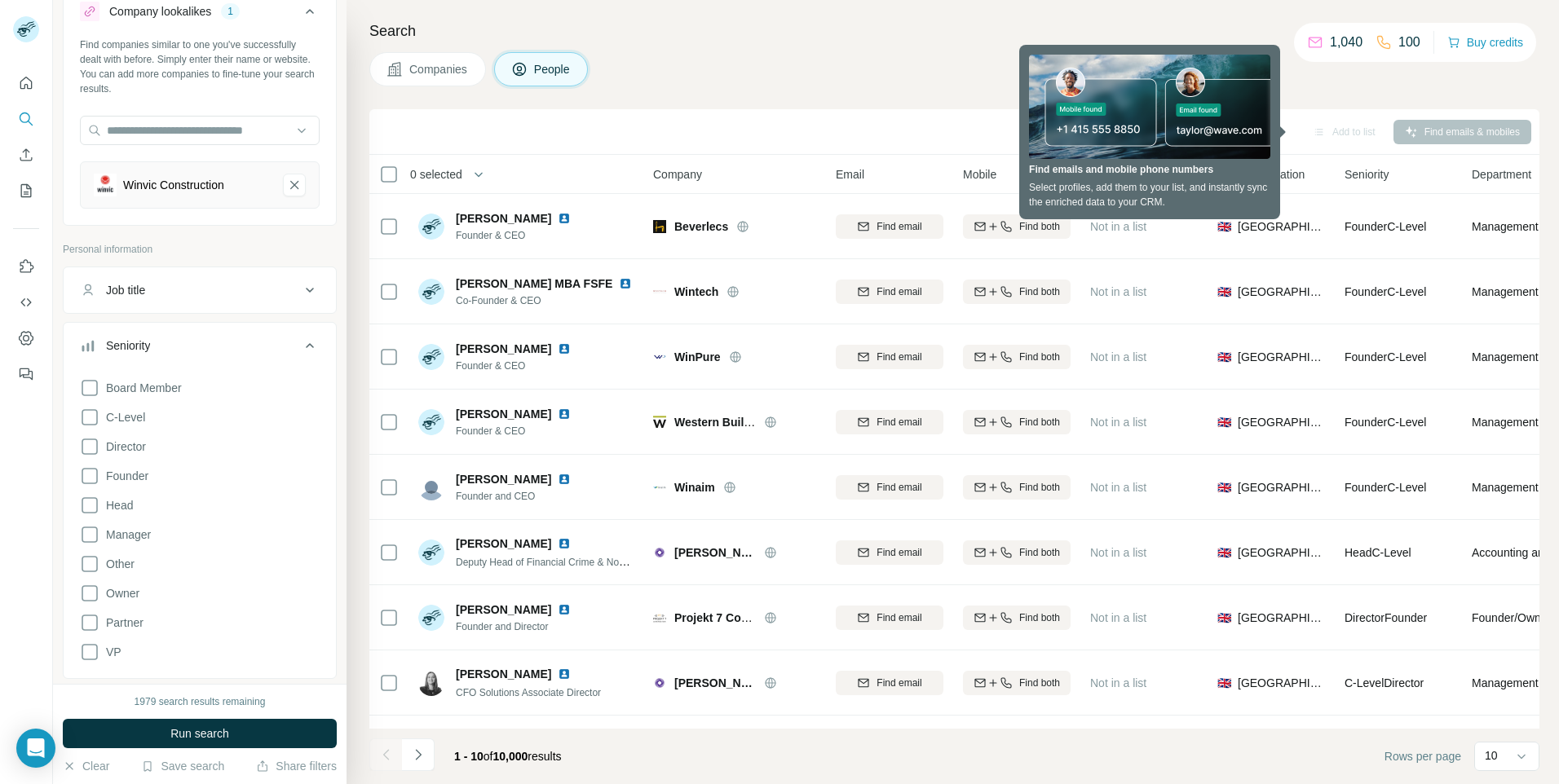
scroll to position [81, 0]
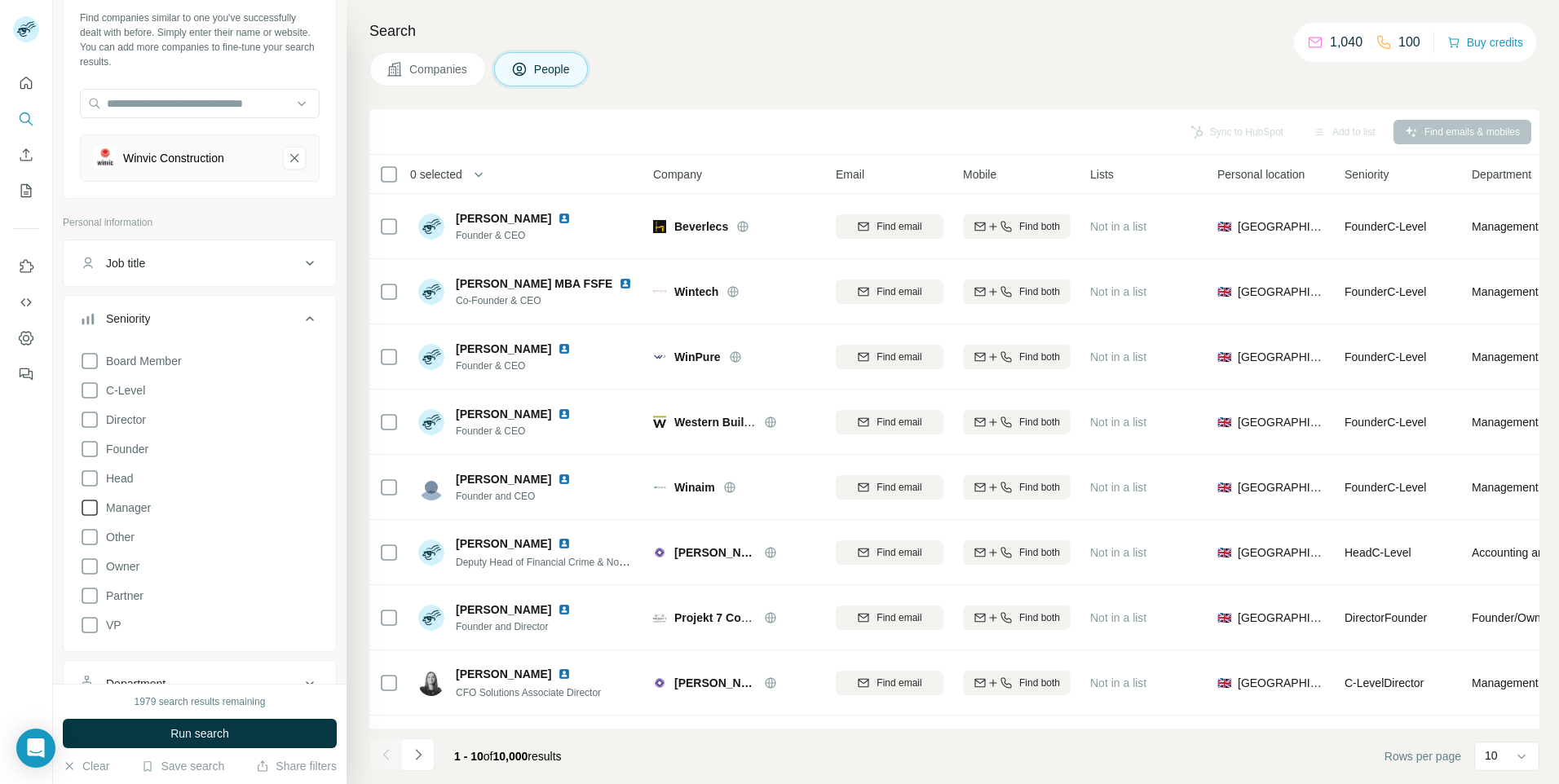
click at [88, 506] on icon at bounding box center [89, 508] width 20 height 20
click at [85, 476] on icon at bounding box center [89, 478] width 20 height 20
click at [89, 566] on icon at bounding box center [89, 566] width 20 height 20
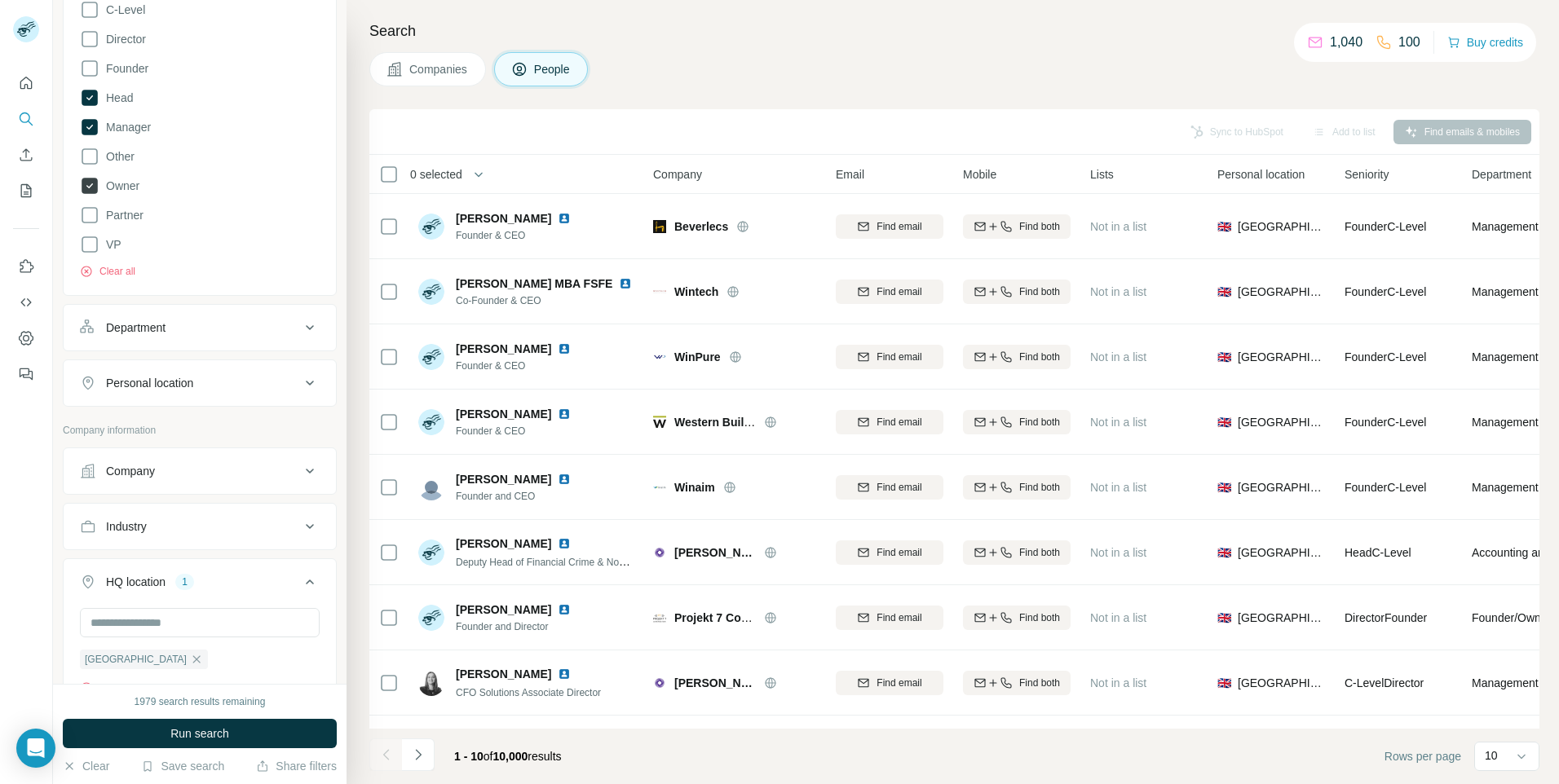
scroll to position [489, 0]
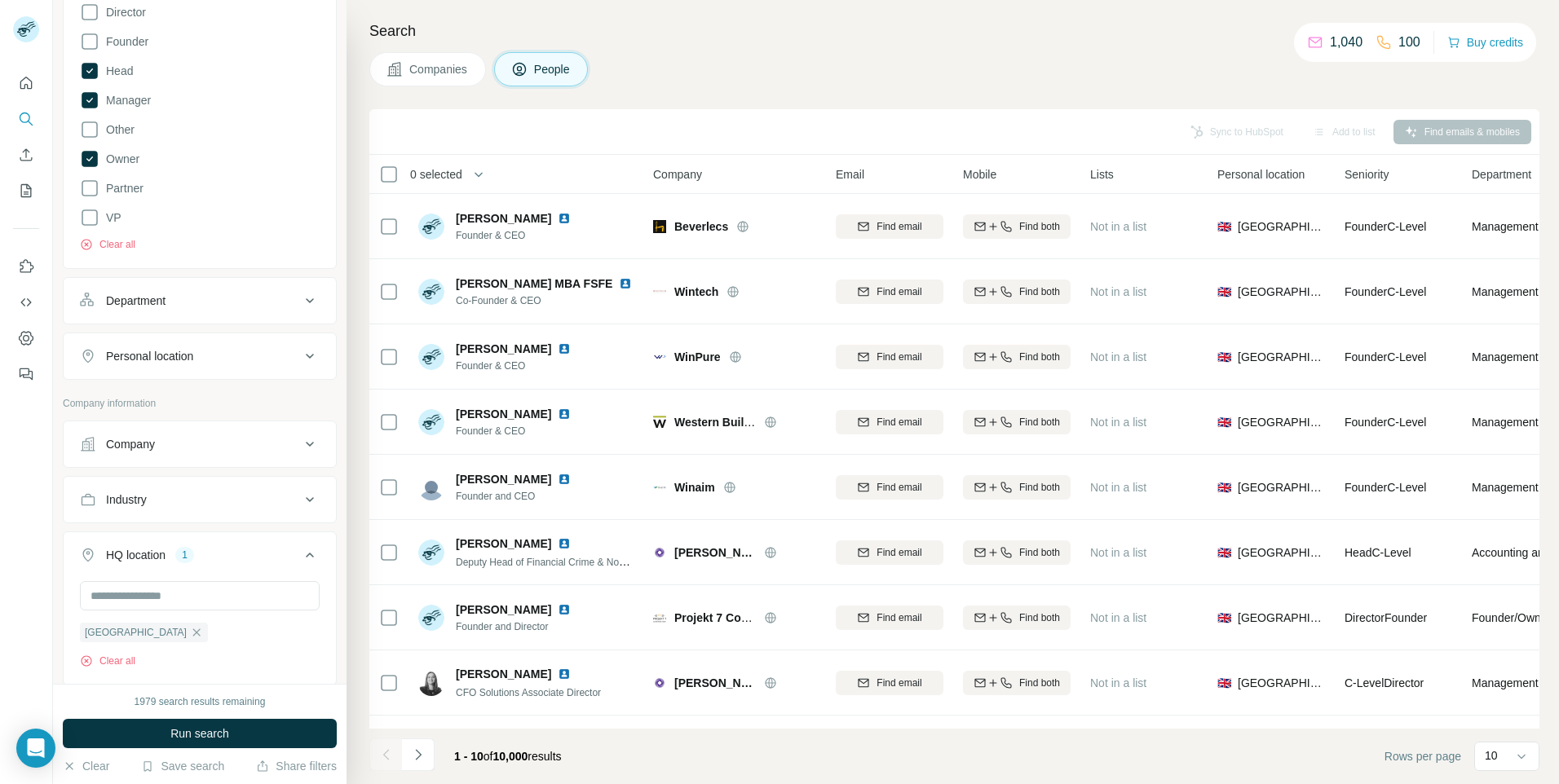
click at [176, 313] on button "Department" at bounding box center [199, 300] width 272 height 39
click at [172, 339] on input at bounding box center [191, 341] width 202 height 18
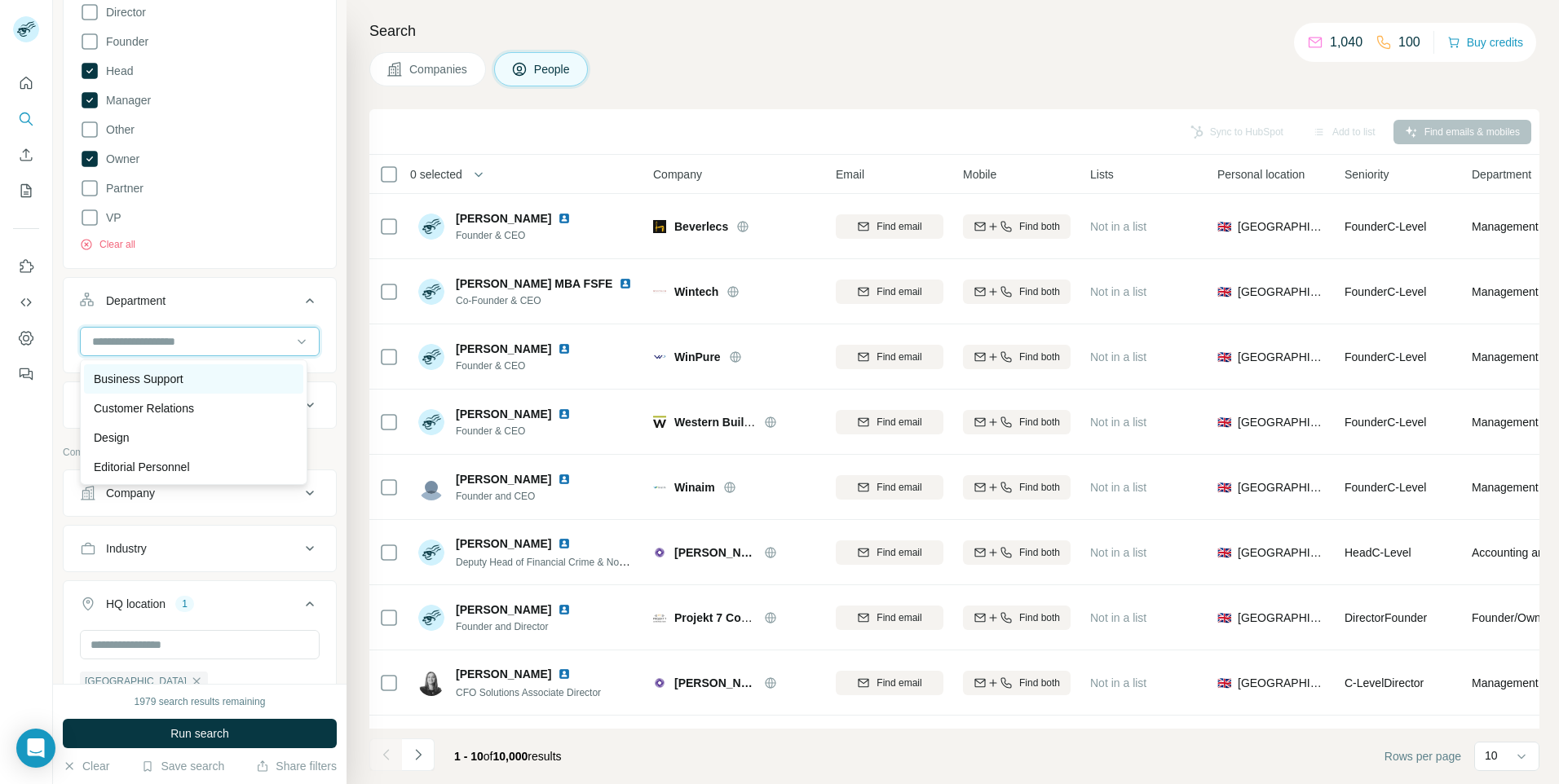
scroll to position [81, 0]
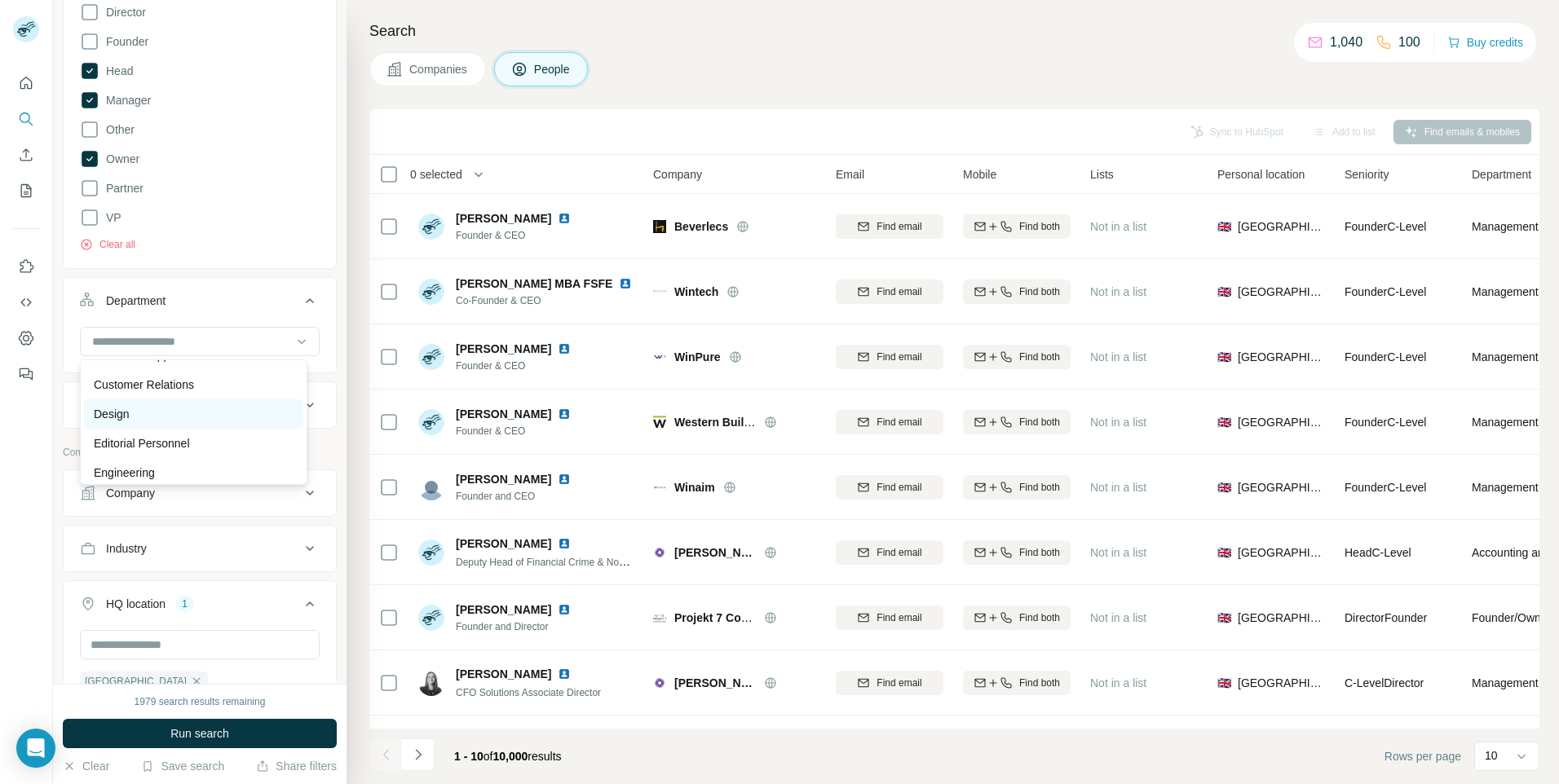
click at [206, 417] on div "Design" at bounding box center [193, 414] width 200 height 16
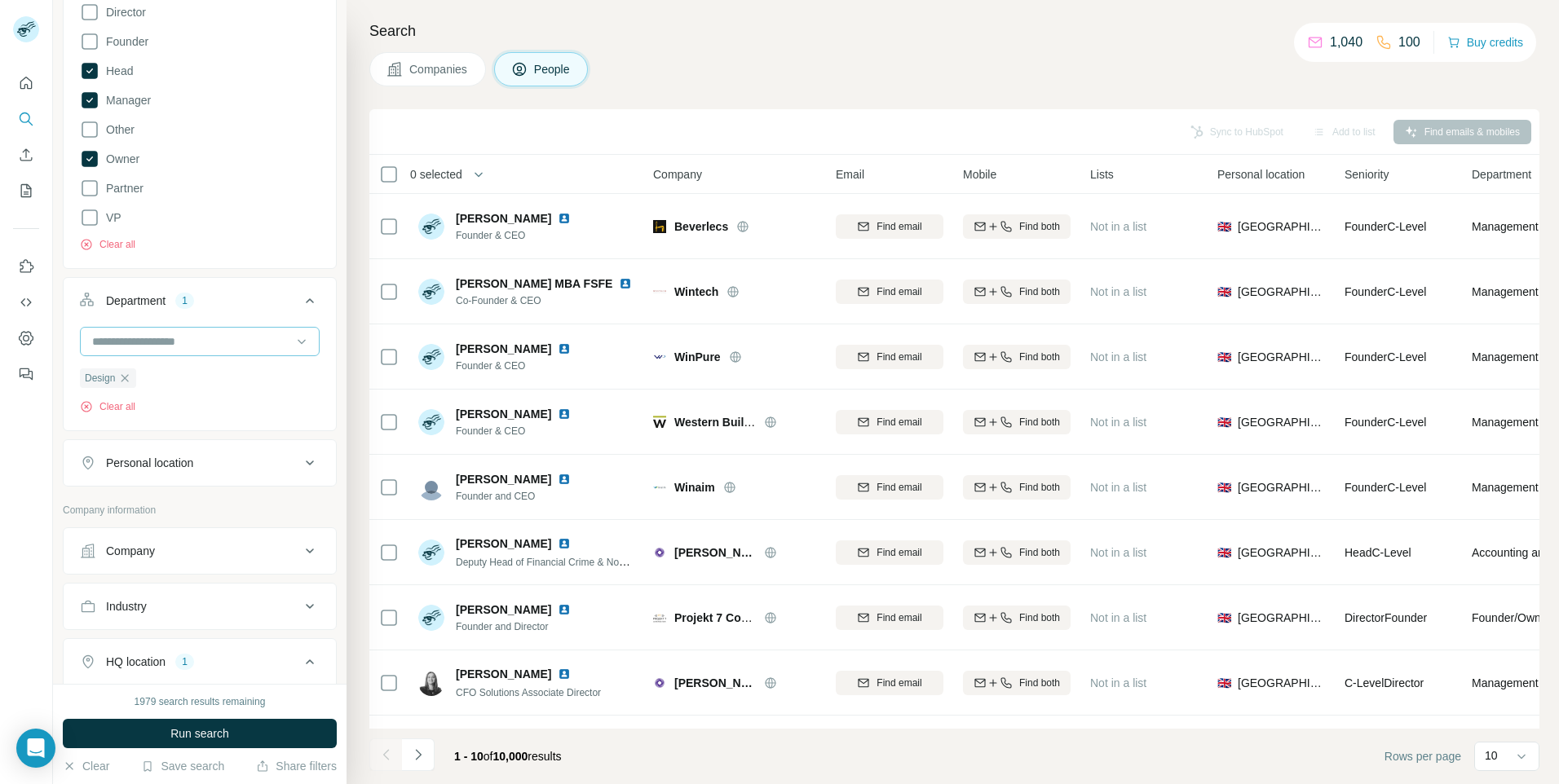
click at [206, 342] on input at bounding box center [191, 341] width 202 height 18
click at [190, 417] on div "Procurement" at bounding box center [193, 419] width 200 height 16
click at [216, 345] on input at bounding box center [191, 341] width 202 height 18
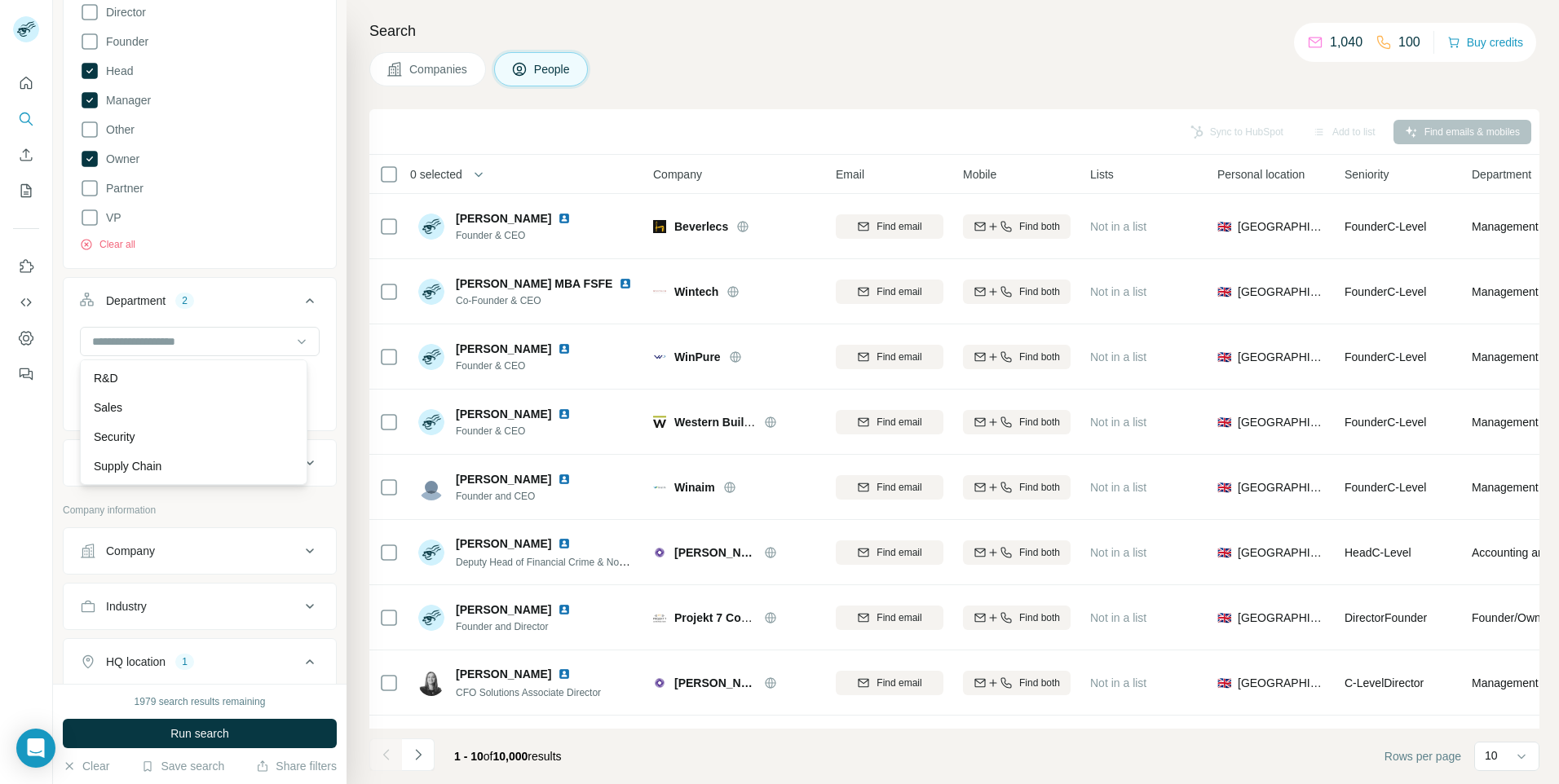
click at [202, 464] on div "Supply Chain" at bounding box center [193, 466] width 200 height 16
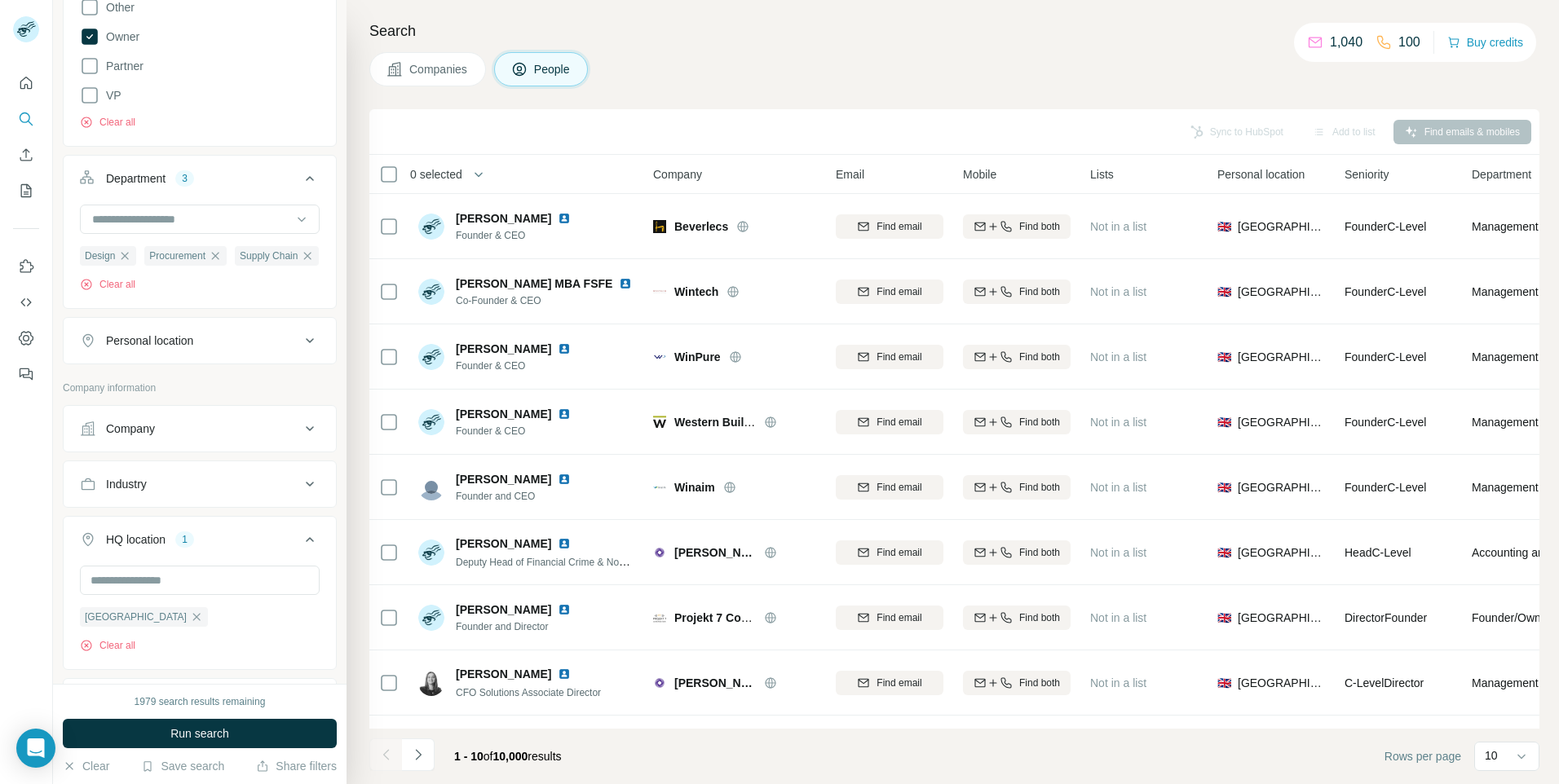
scroll to position [652, 0]
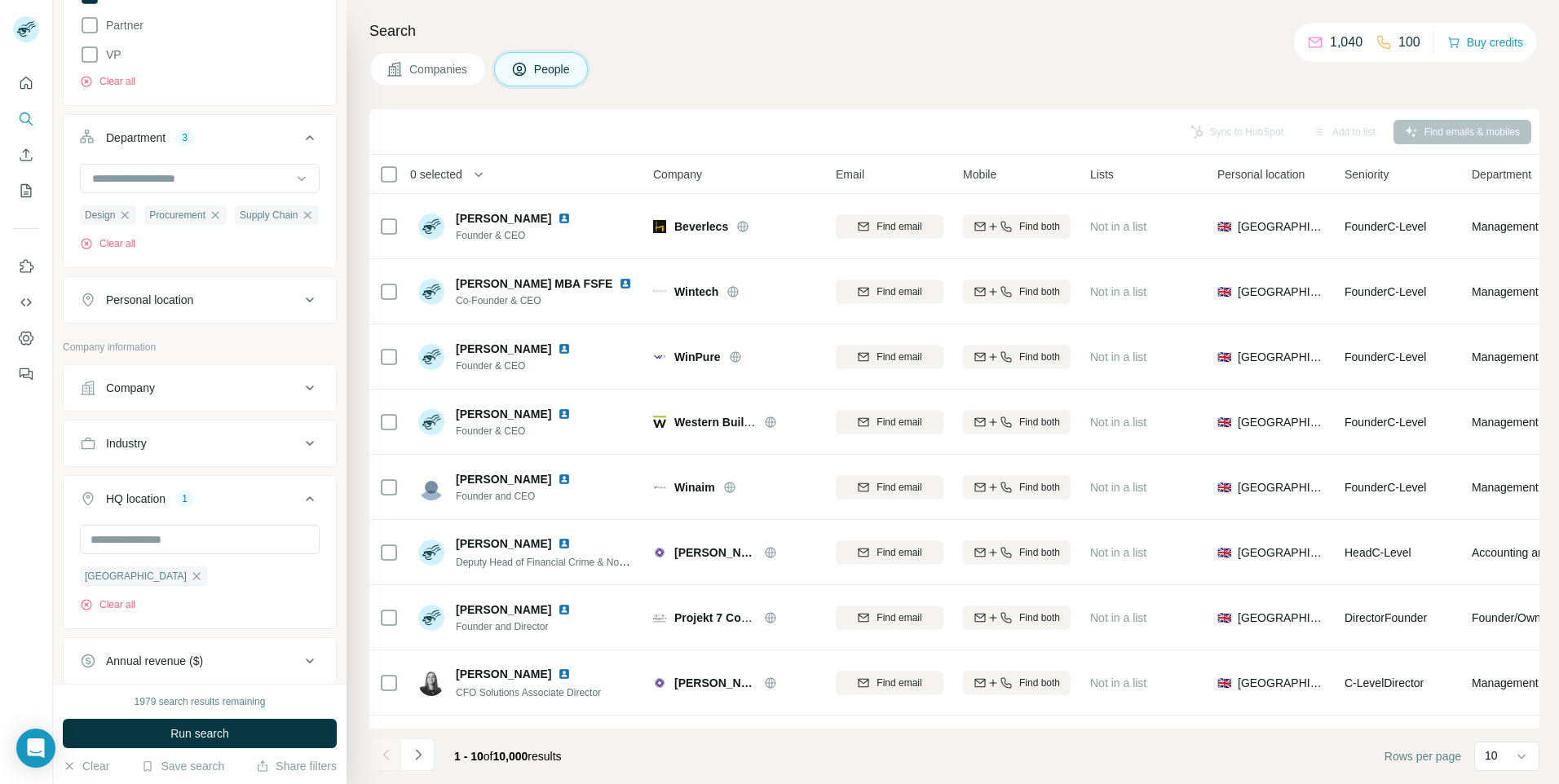
click at [252, 319] on button "Personal location" at bounding box center [199, 299] width 272 height 39
click at [221, 355] on input "text" at bounding box center [199, 340] width 240 height 29
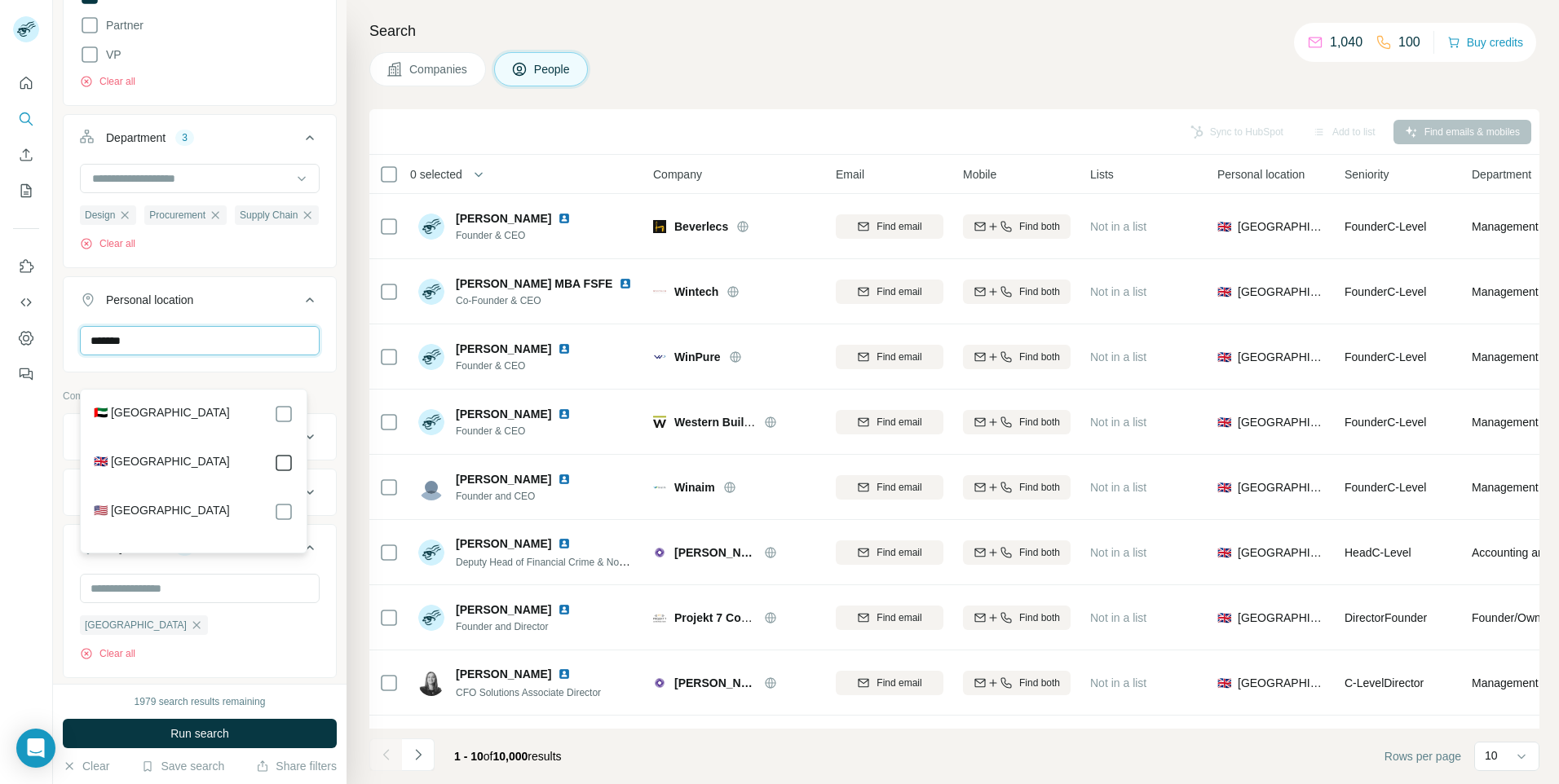
type input "******"
click at [266, 326] on button "Personal location 1" at bounding box center [199, 303] width 272 height 45
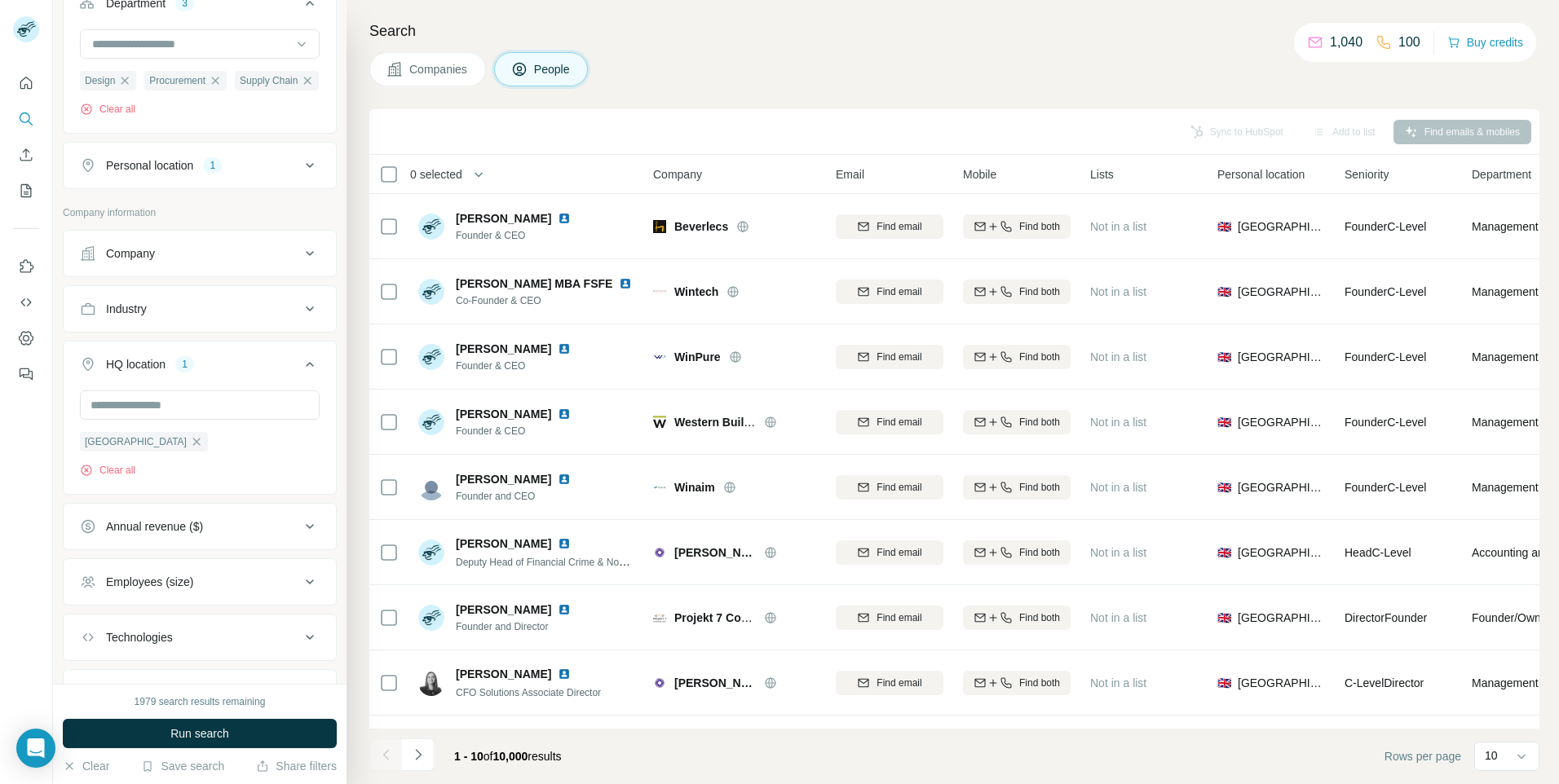
scroll to position [815, 0]
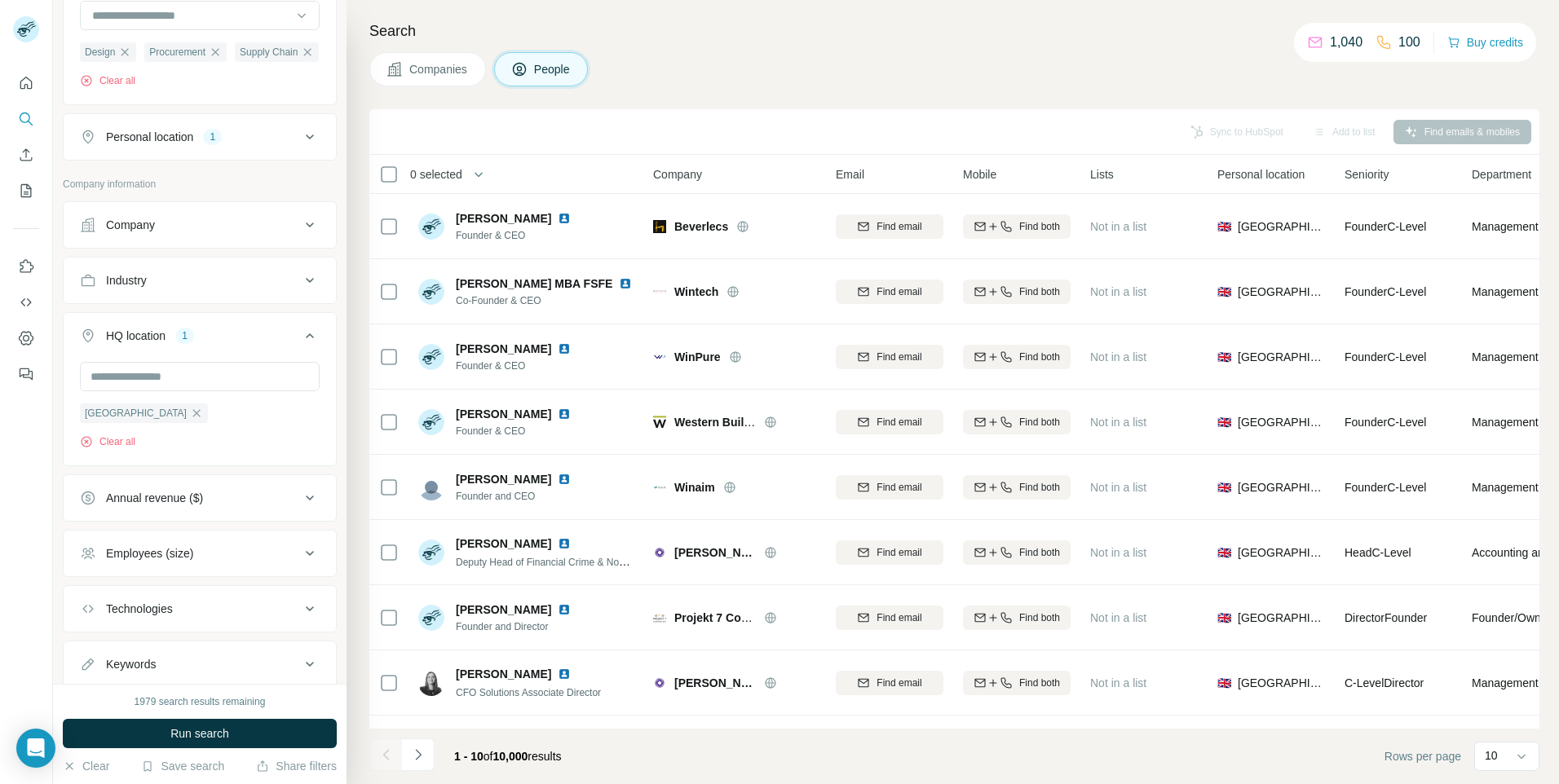
click at [282, 344] on div "HQ location 1" at bounding box center [189, 335] width 220 height 16
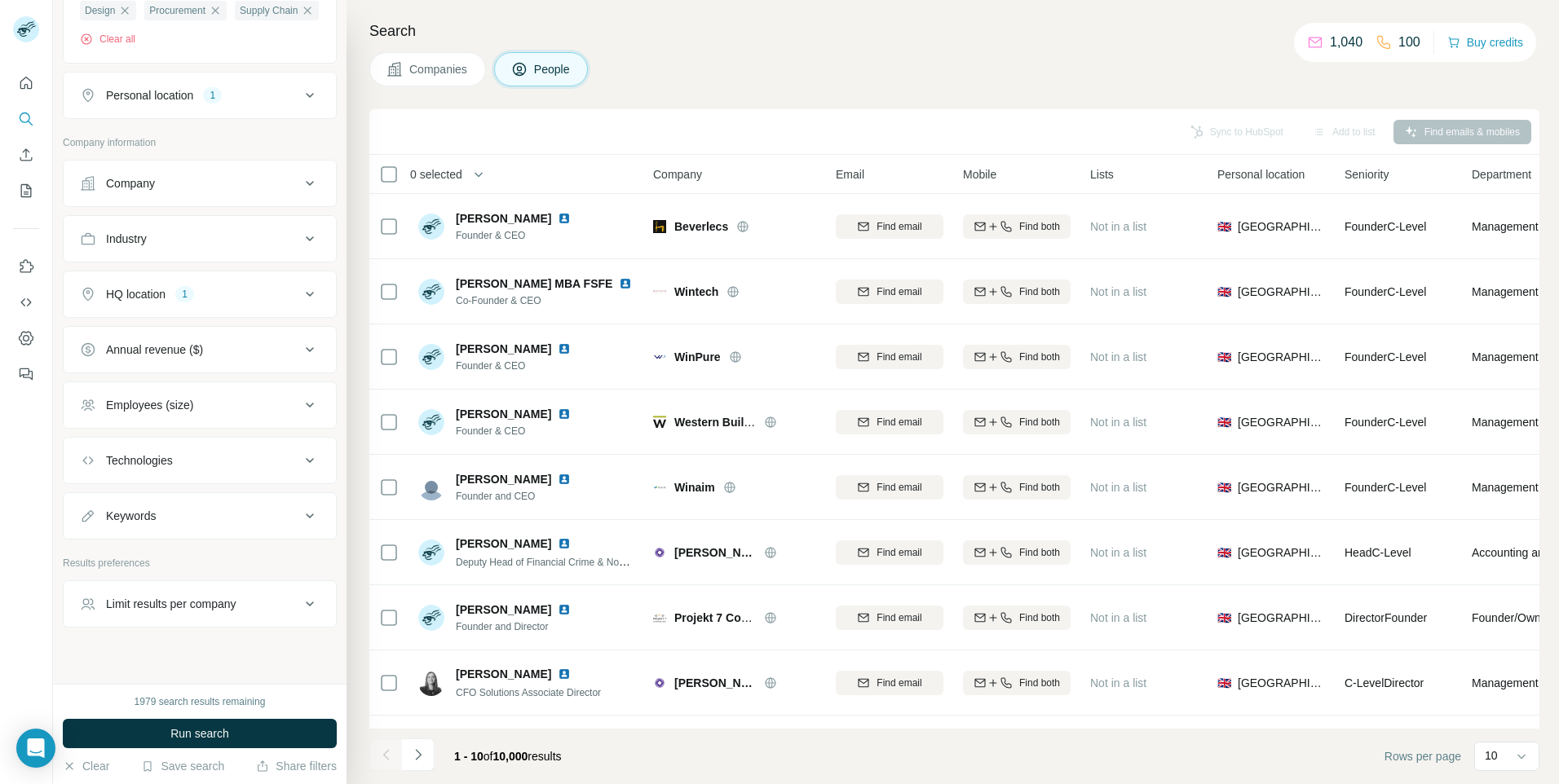
scroll to position [897, 0]
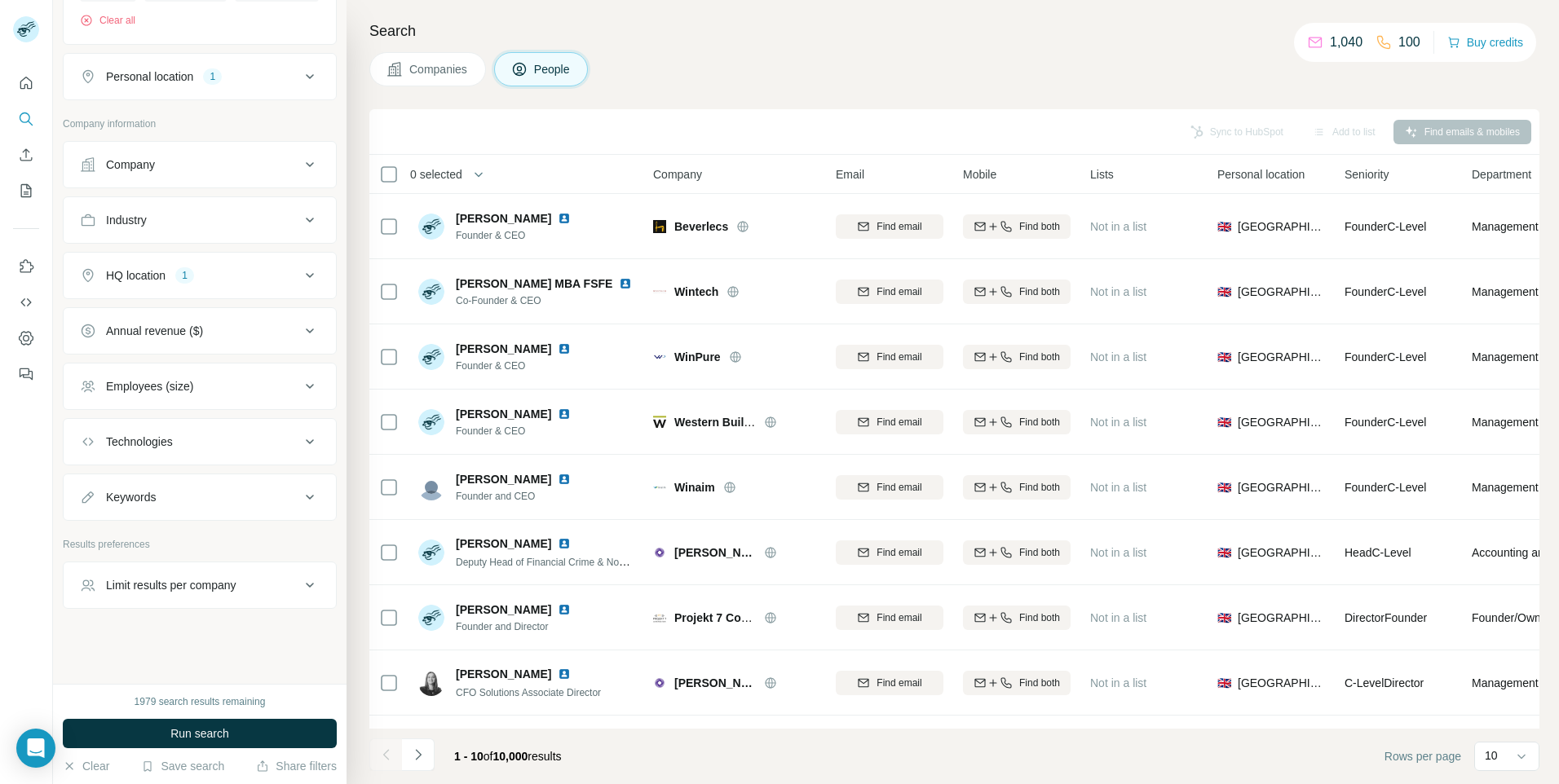
click at [219, 237] on button "Industry" at bounding box center [199, 220] width 272 height 39
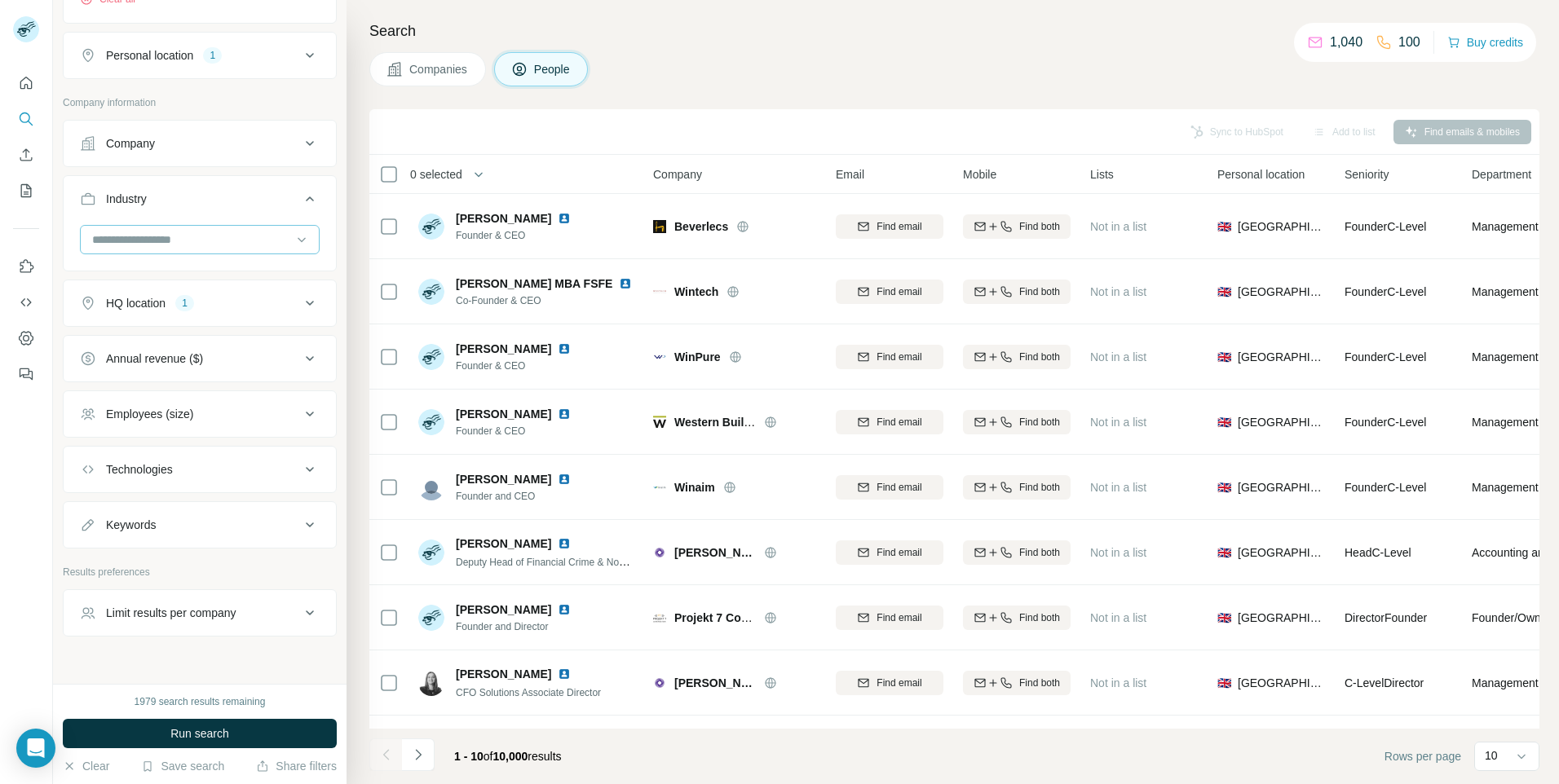
click at [219, 249] on input at bounding box center [191, 240] width 202 height 18
click at [296, 225] on button "Industry" at bounding box center [199, 202] width 272 height 45
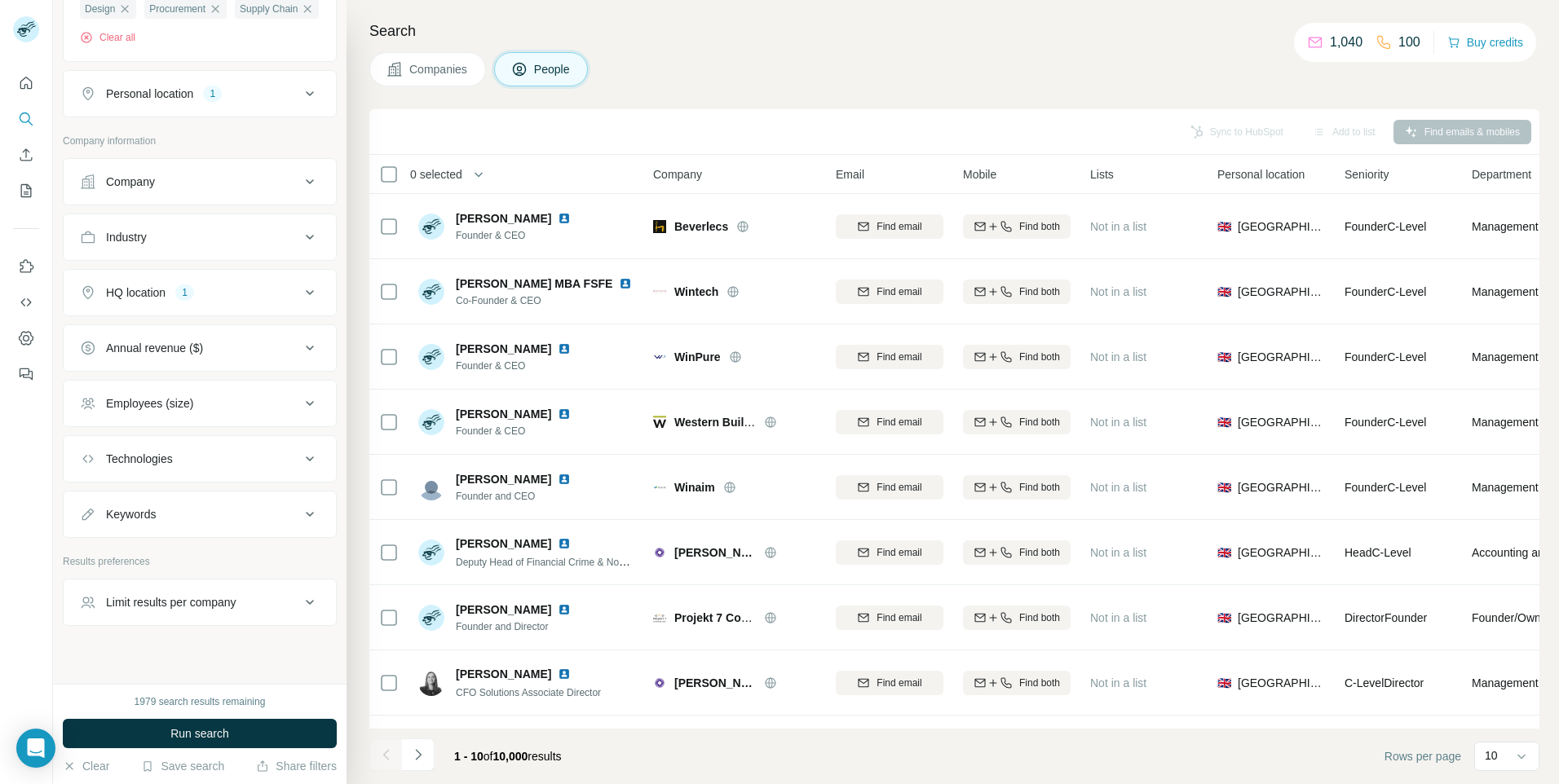
scroll to position [897, 0]
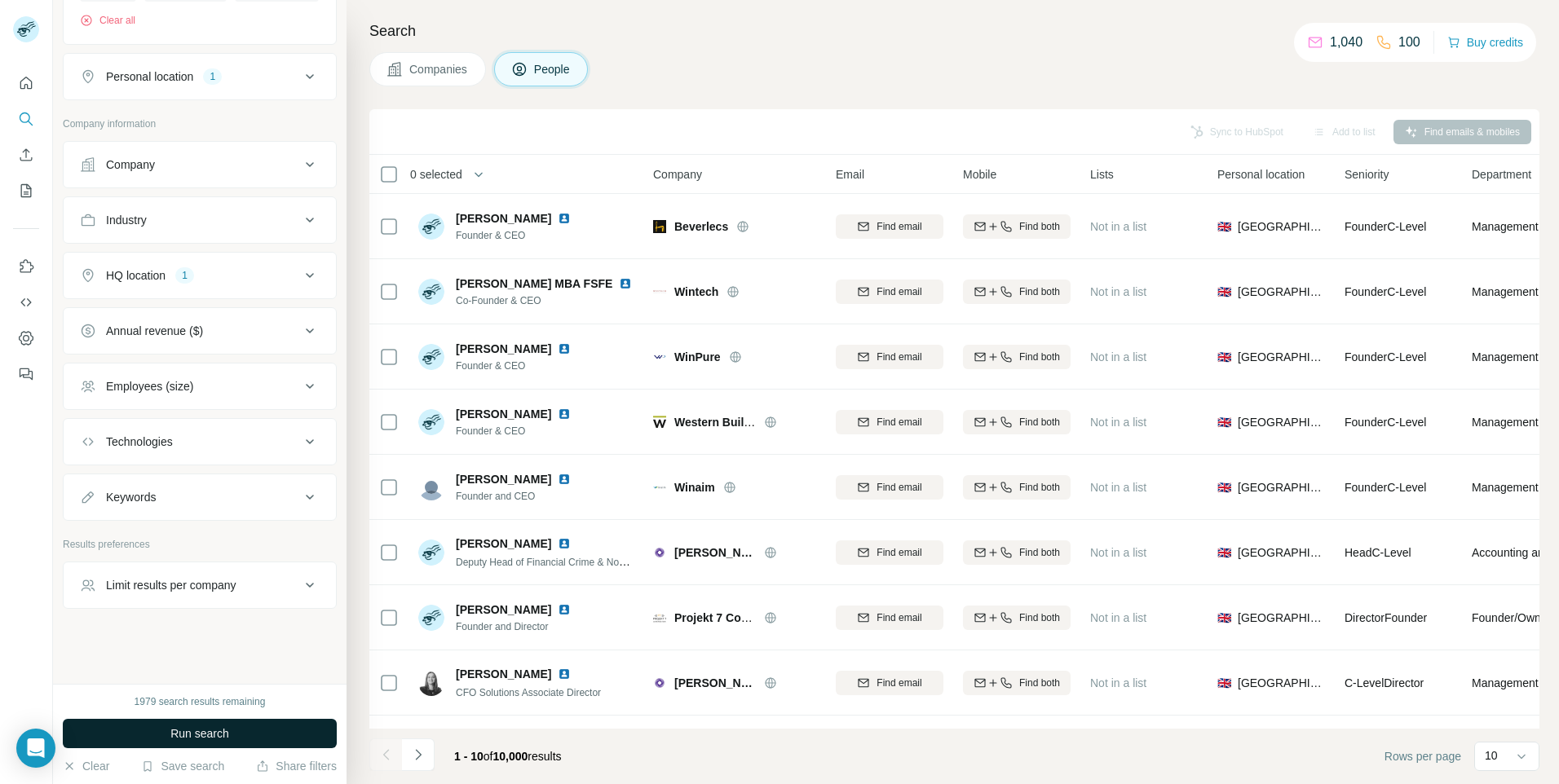
click at [268, 735] on button "Run search" at bounding box center [199, 733] width 274 height 29
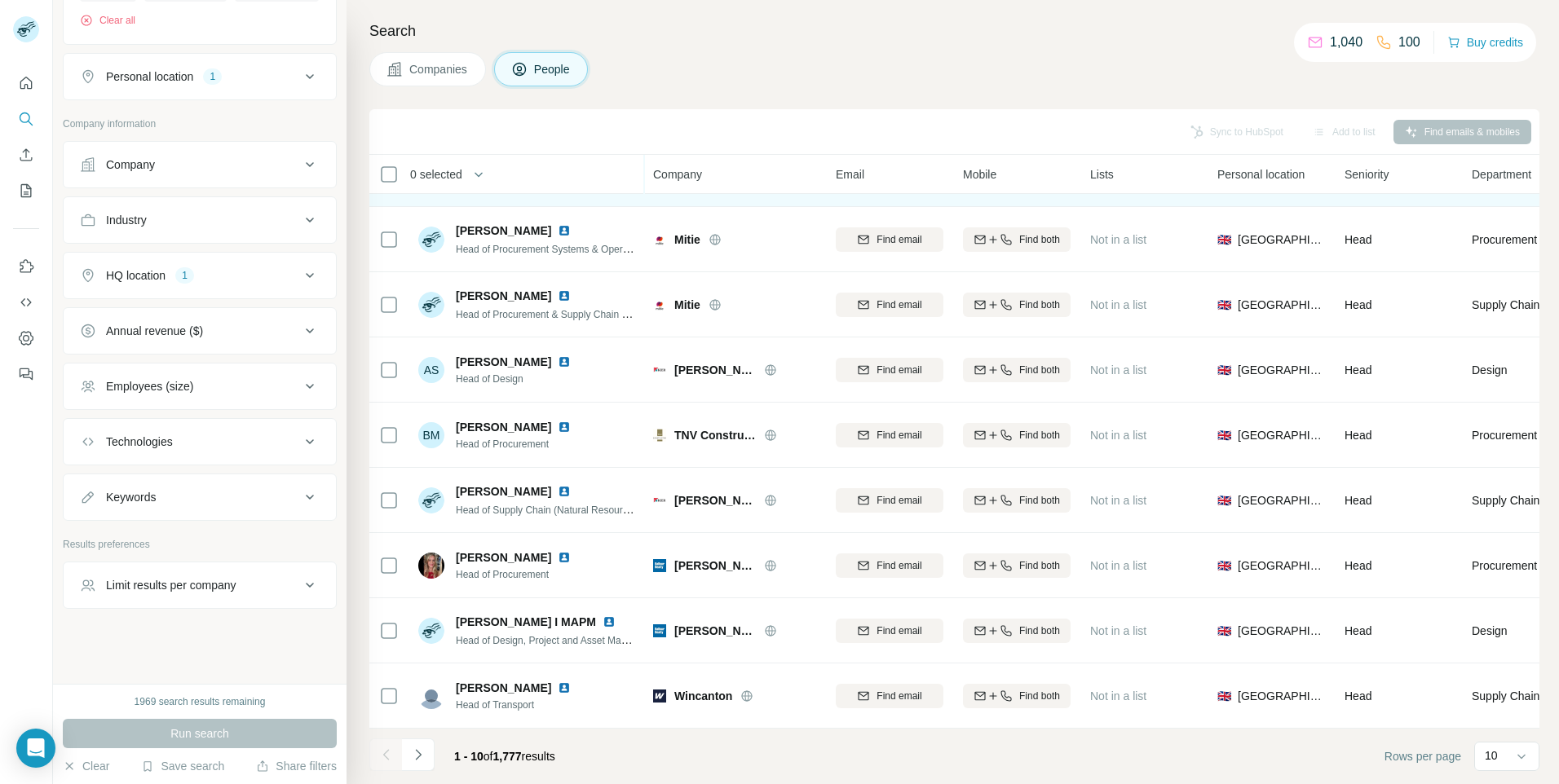
scroll to position [126, 0]
click at [1496, 766] on div "10" at bounding box center [1504, 756] width 41 height 27
click at [1502, 638] on div "60" at bounding box center [1507, 631] width 38 height 16
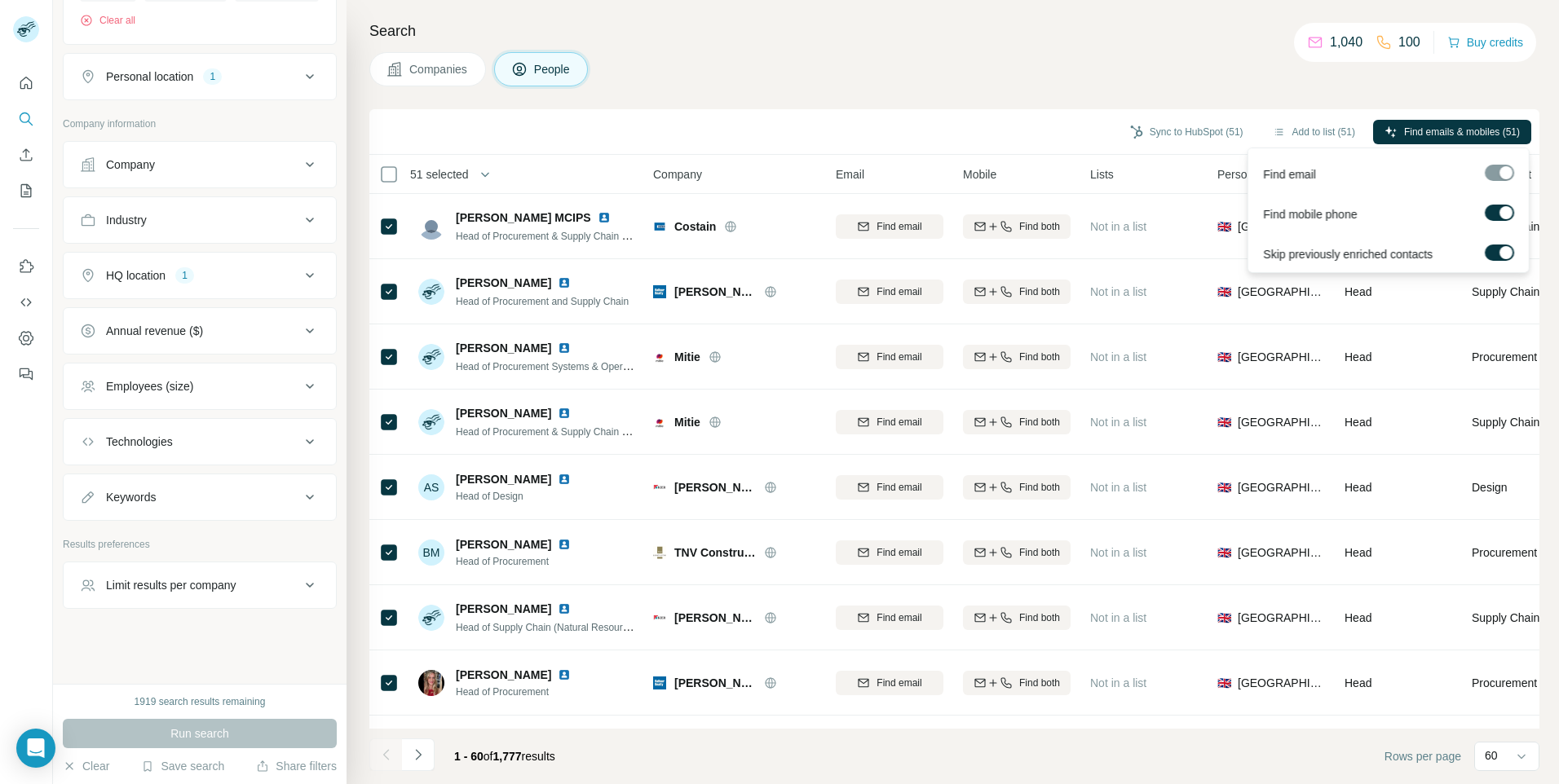
click at [1500, 220] on label at bounding box center [1498, 212] width 29 height 16
click at [1436, 132] on icon "button" at bounding box center [1437, 133] width 13 height 13
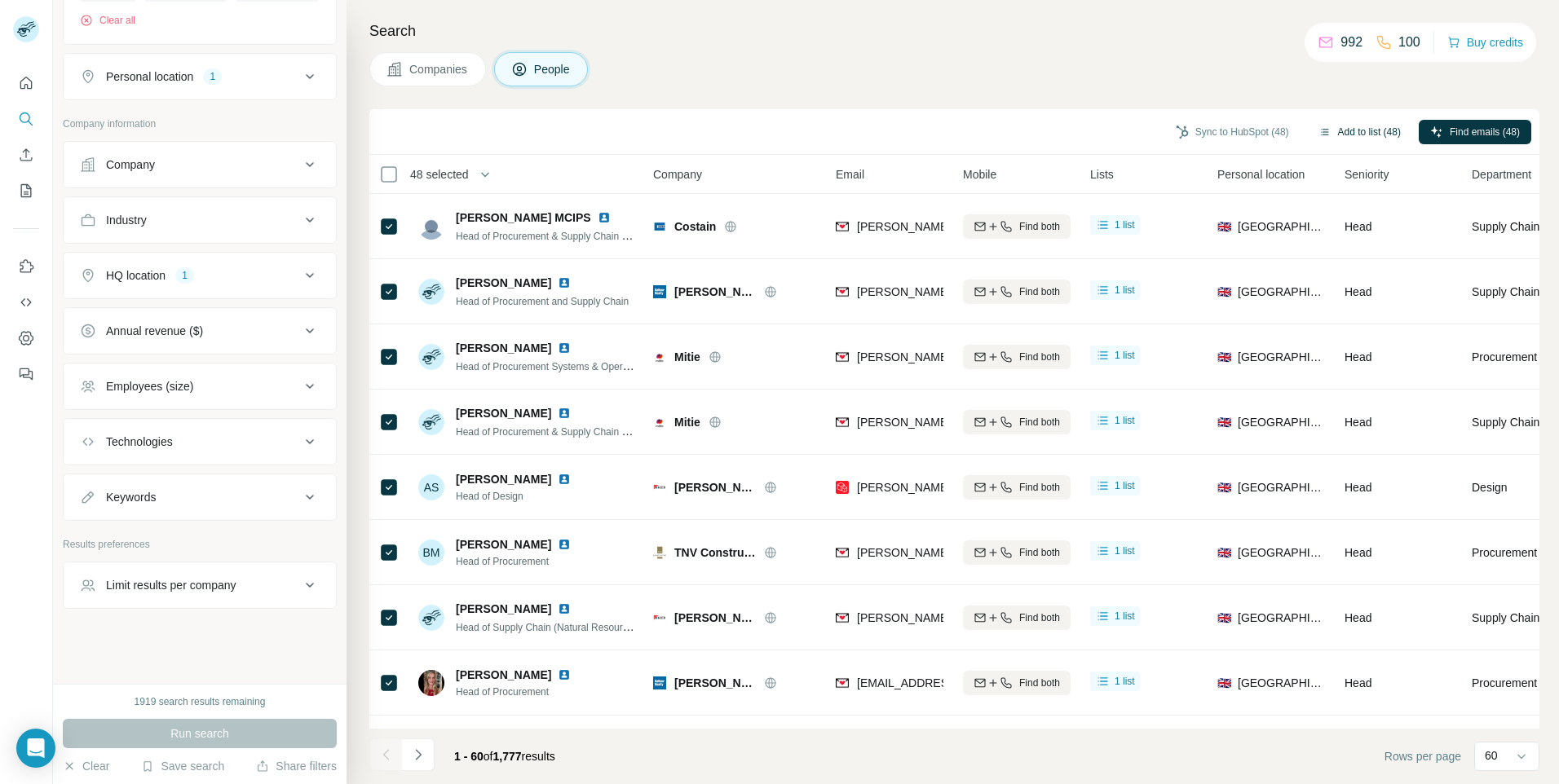
click at [1369, 124] on button "Add to list (48)" at bounding box center [1359, 133] width 105 height 25
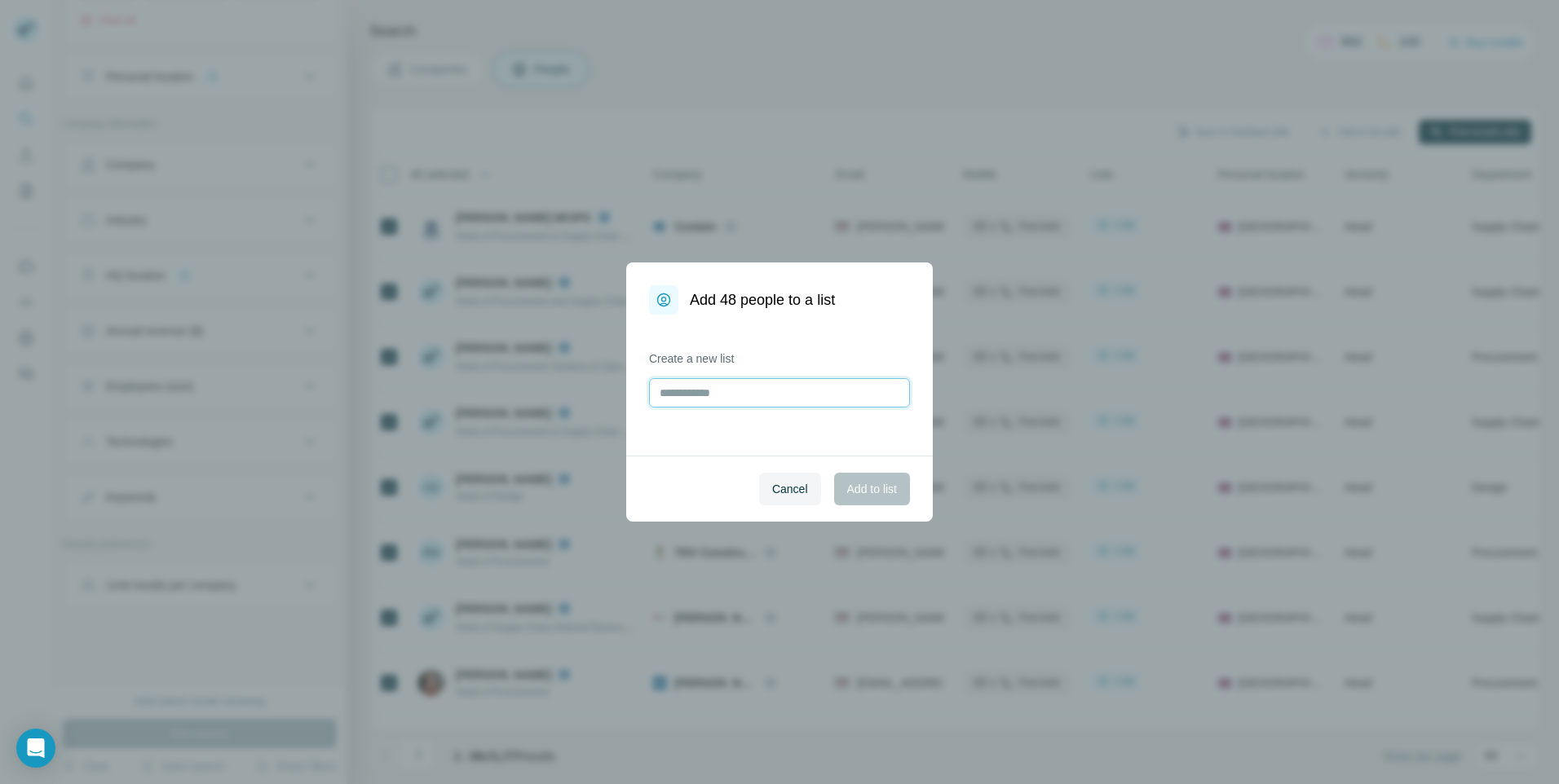
click at [717, 397] on input "text" at bounding box center [779, 392] width 260 height 29
type input "**********"
click at [846, 480] on button "Add to list" at bounding box center [871, 489] width 76 height 32
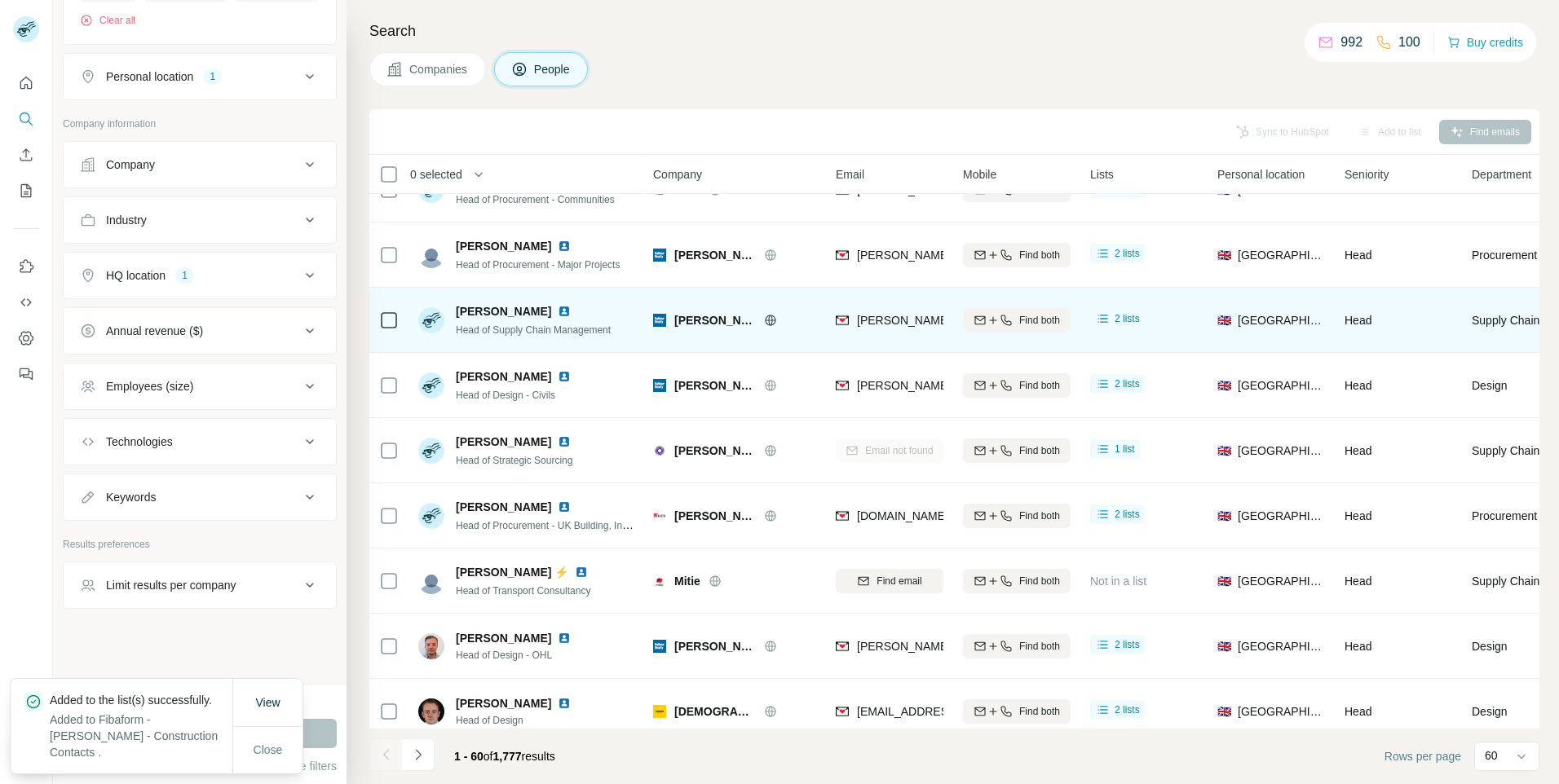
scroll to position [3385, 0]
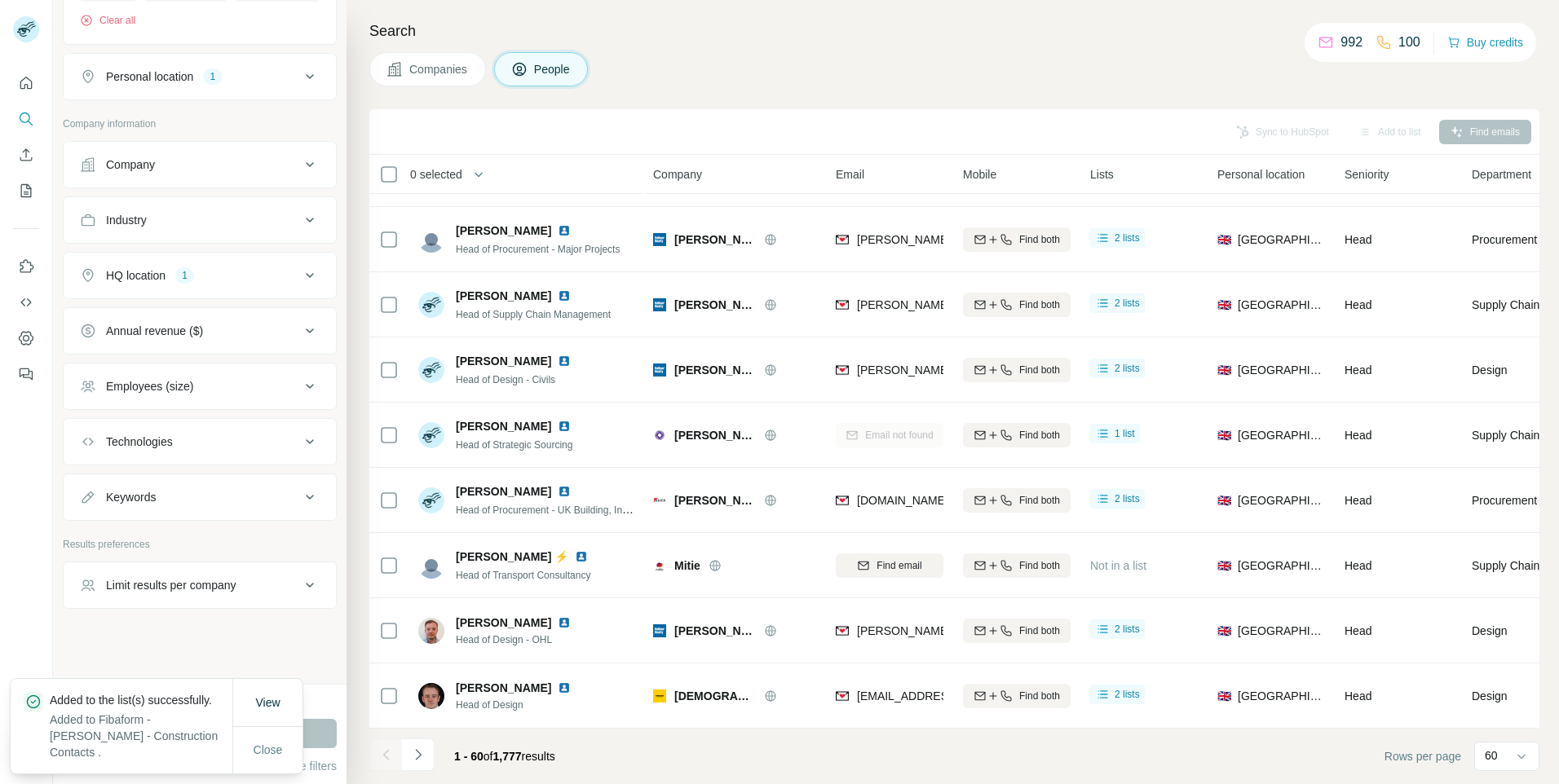
click at [414, 757] on icon "Navigate to next page" at bounding box center [418, 754] width 16 height 16
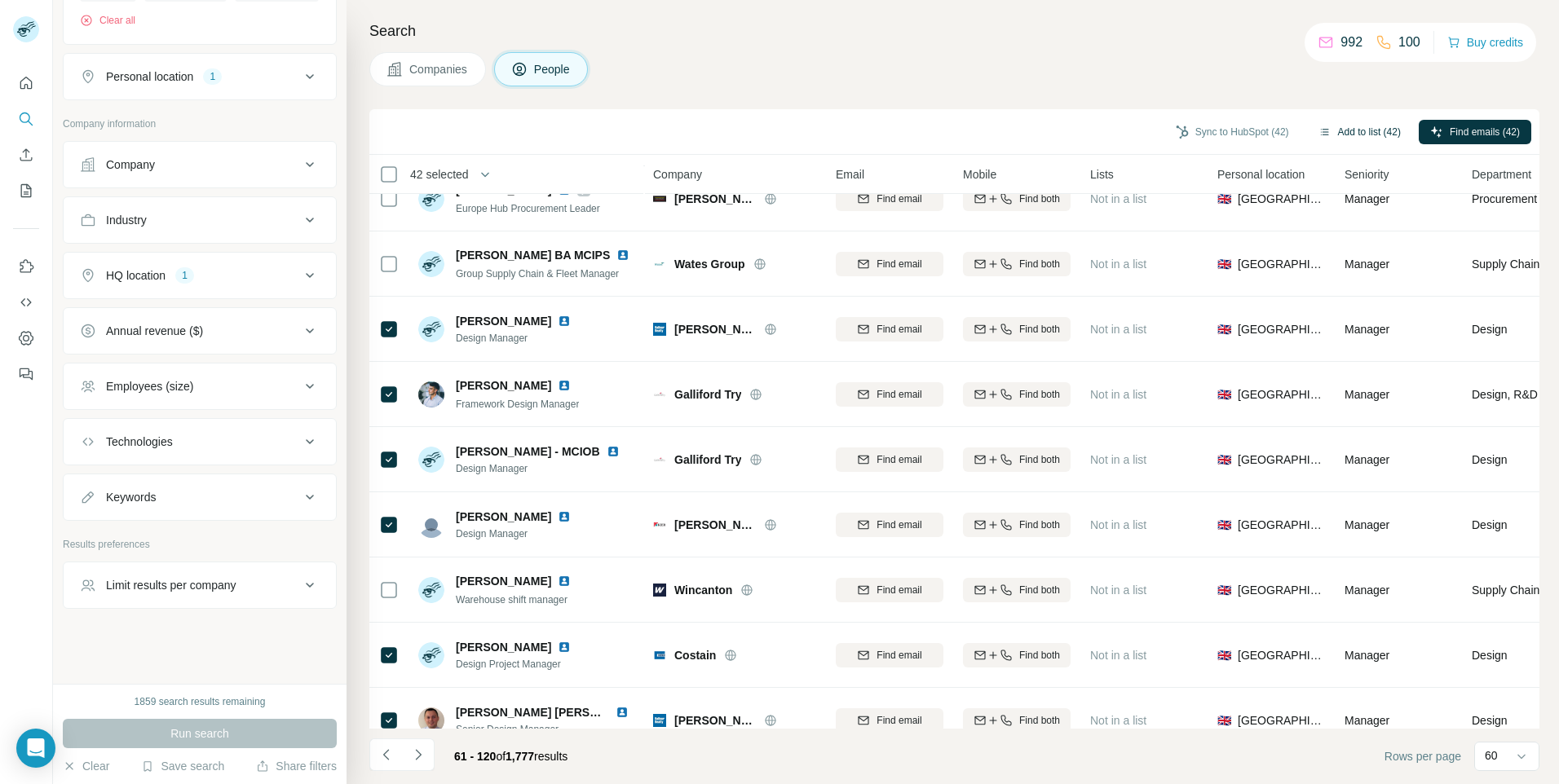
scroll to position [2489, 0]
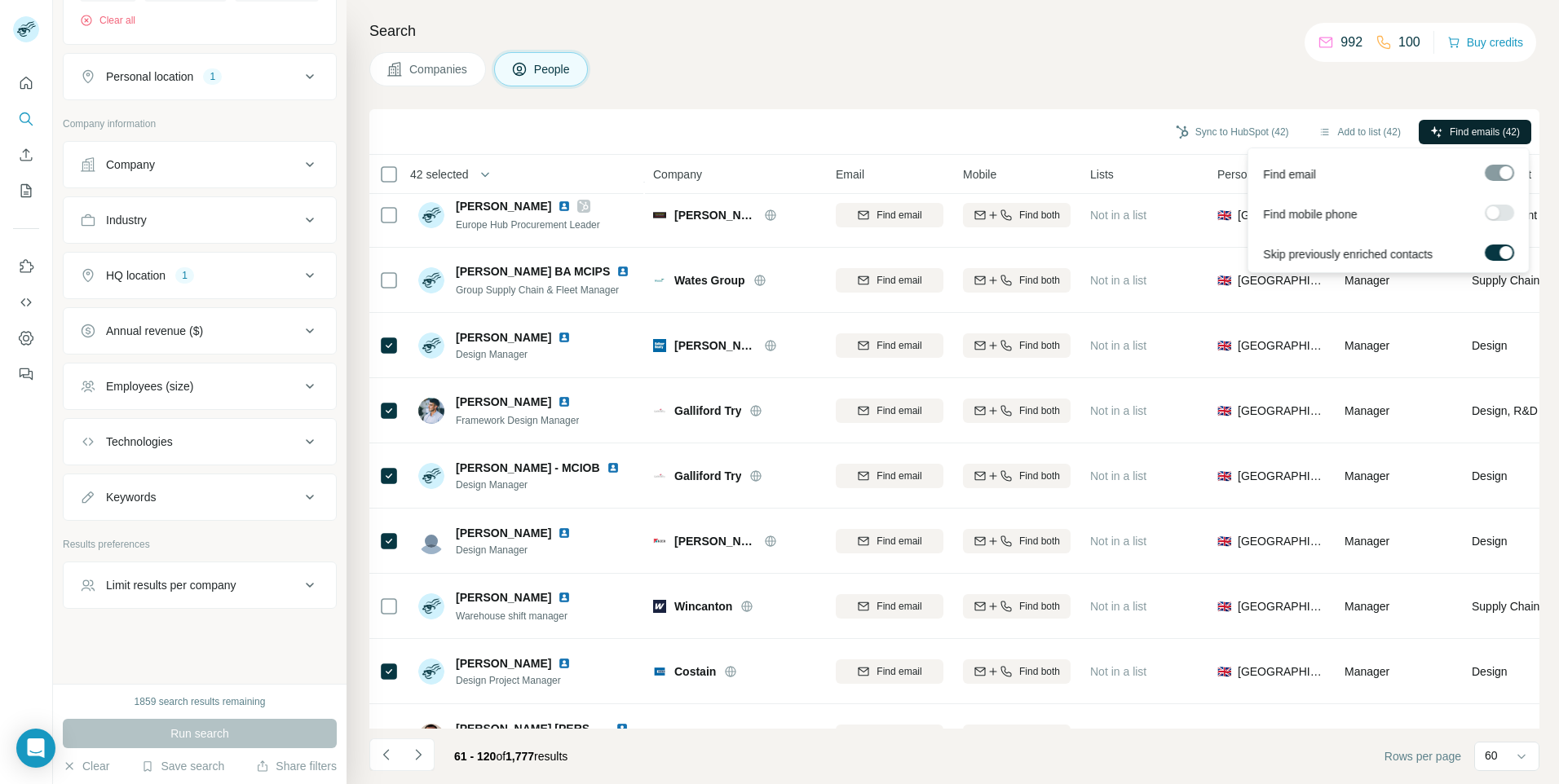
click at [1439, 125] on button "Find emails (42)" at bounding box center [1475, 133] width 113 height 25
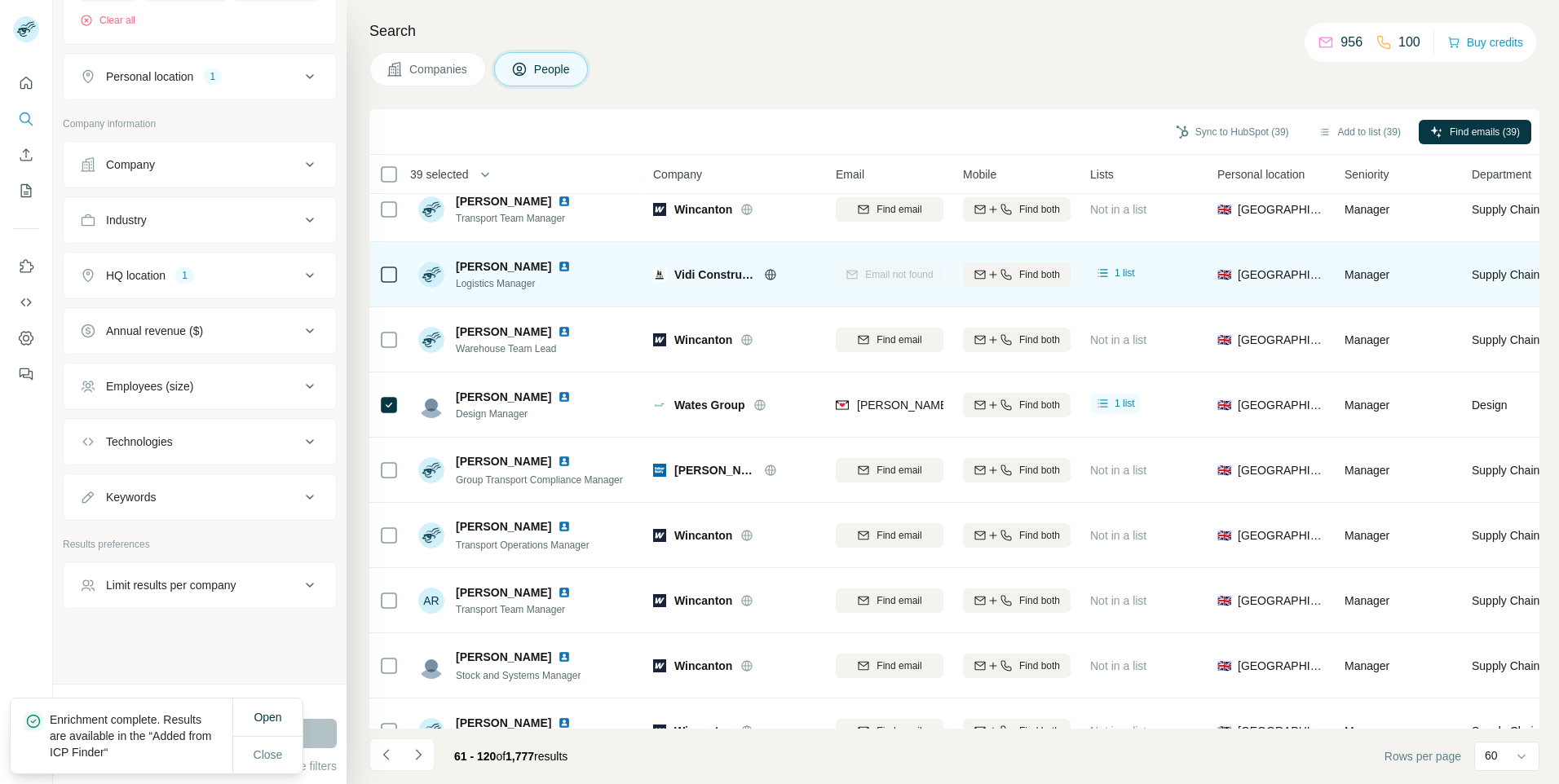
scroll to position [3385, 0]
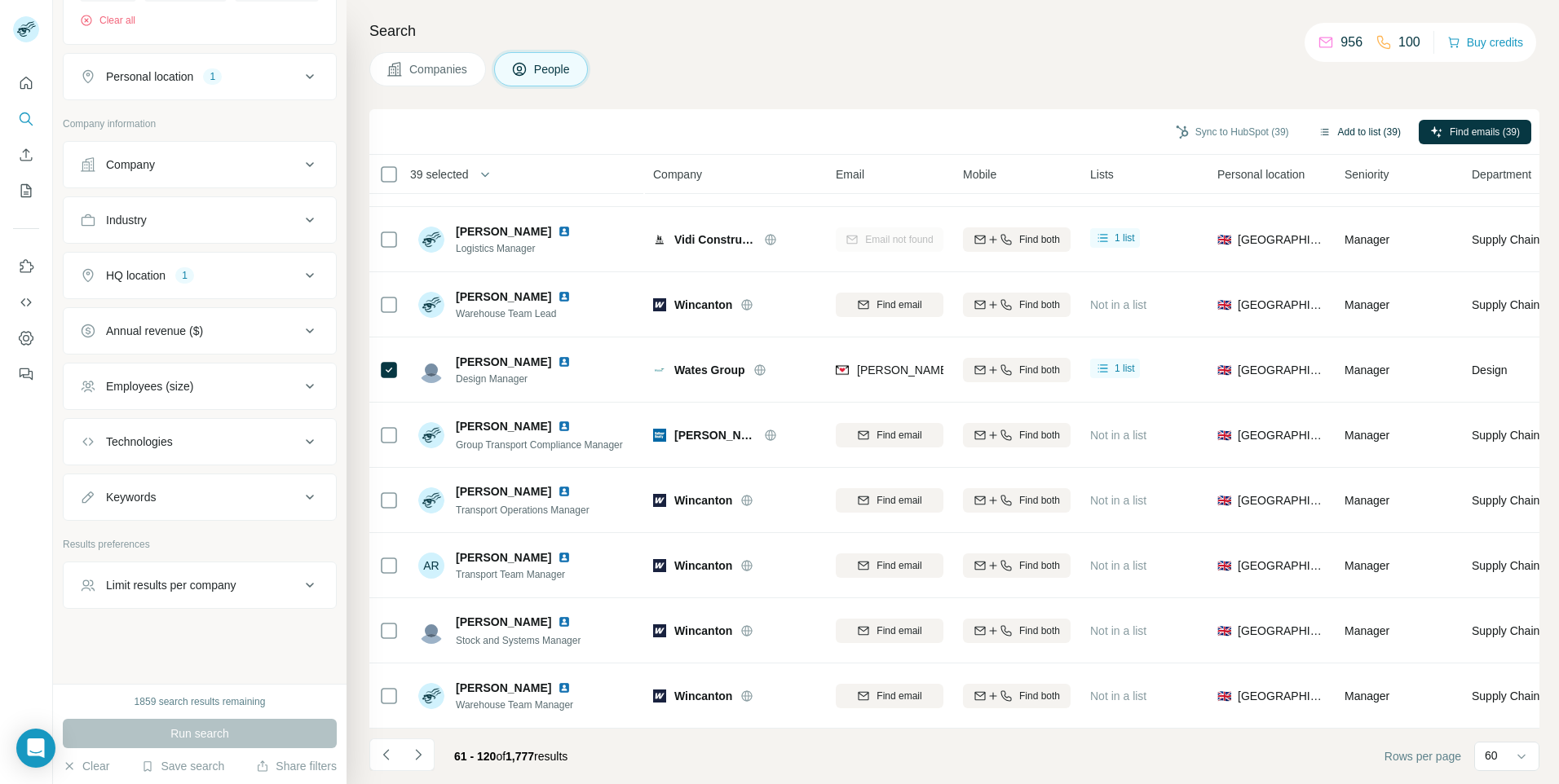
click at [1330, 131] on button "Add to list (39)" at bounding box center [1359, 133] width 105 height 25
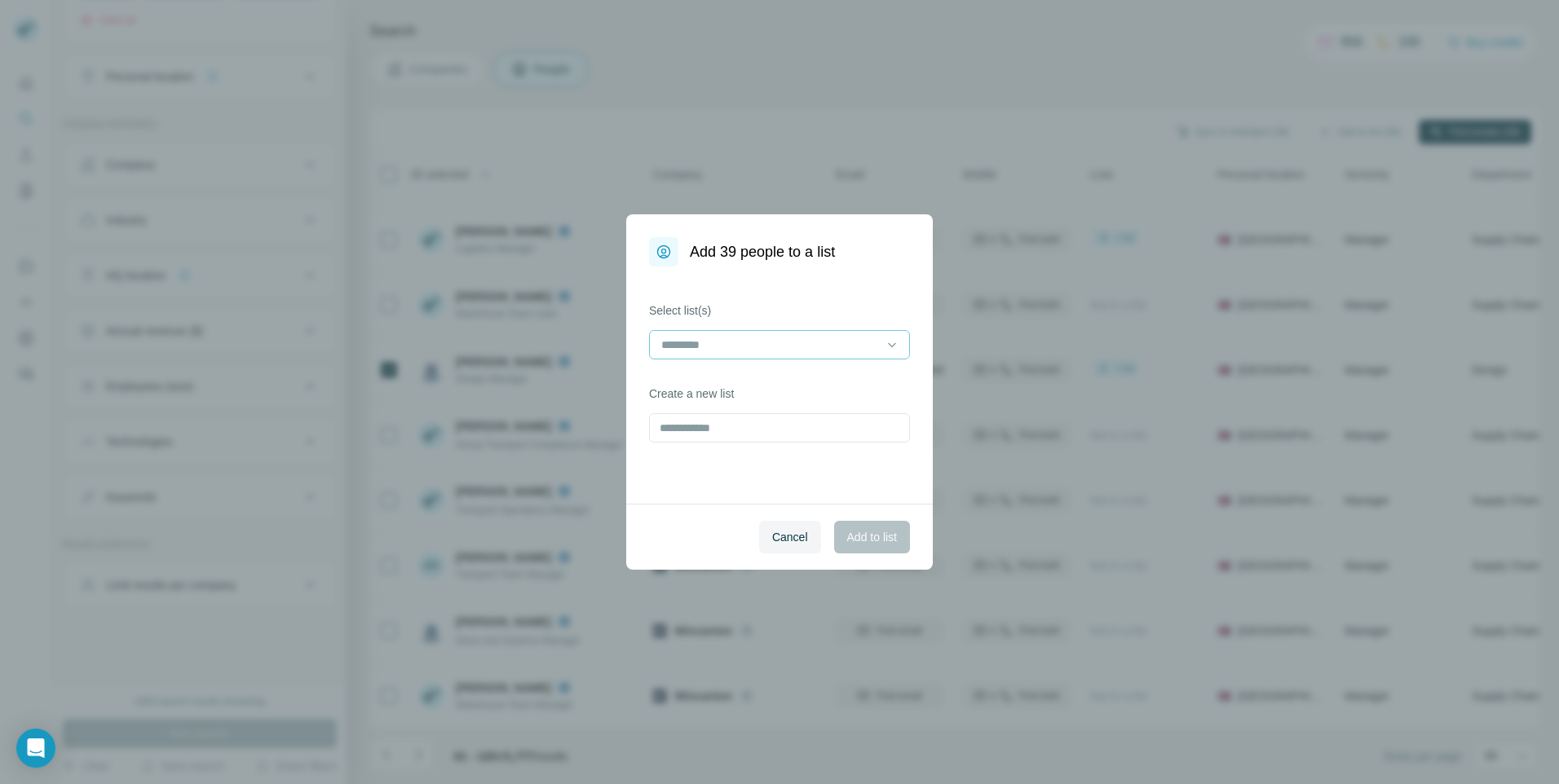
click at [763, 343] on input at bounding box center [769, 345] width 220 height 18
click at [736, 383] on p "Fibaform - [PERSON_NAME] - Construction Contacts" at bounding box center [780, 389] width 233 height 32
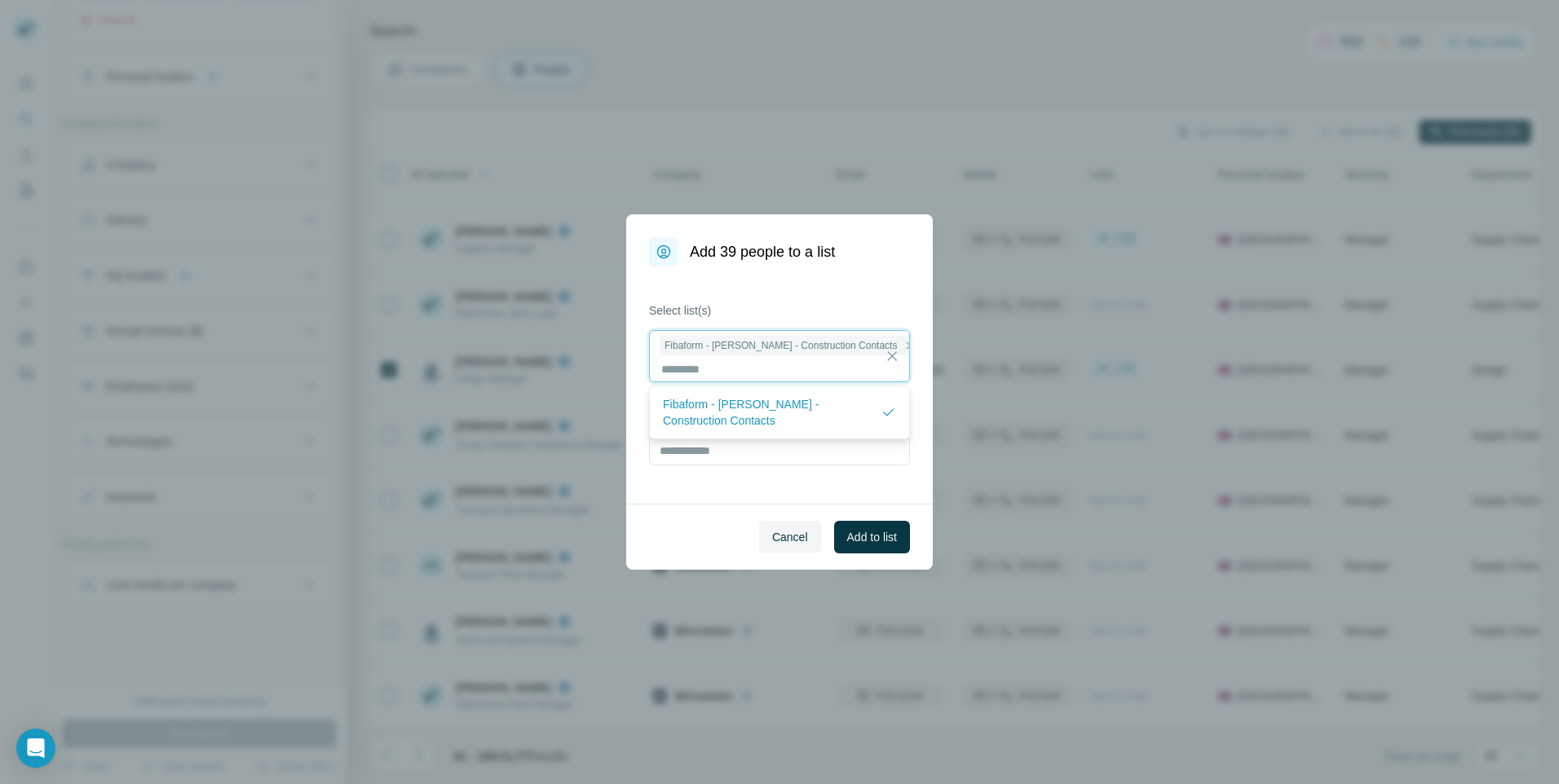
scroll to position [2, 0]
click at [855, 538] on span "Add to list" at bounding box center [871, 537] width 50 height 16
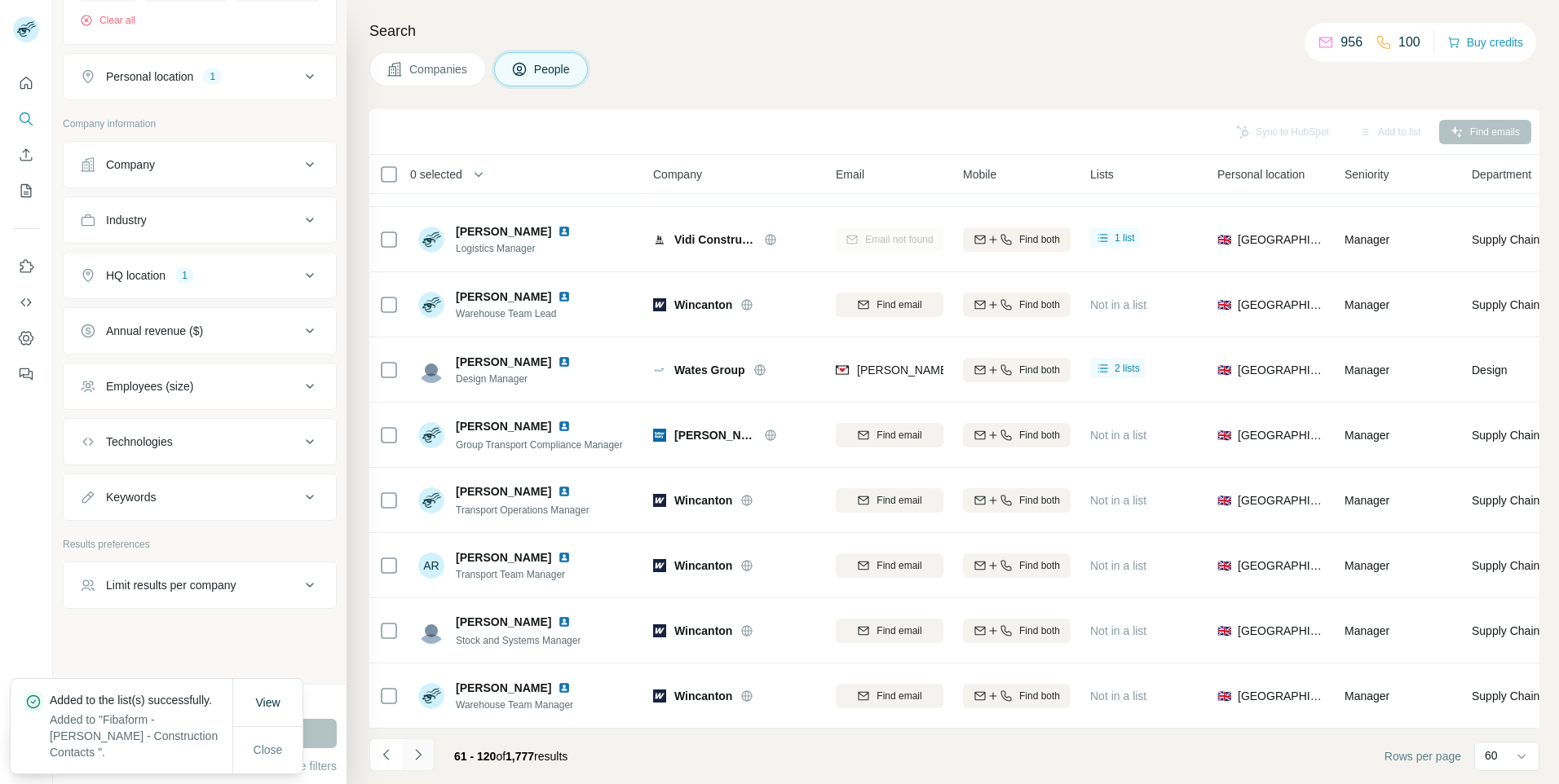
click at [419, 756] on icon "Navigate to next page" at bounding box center [418, 754] width 16 height 16
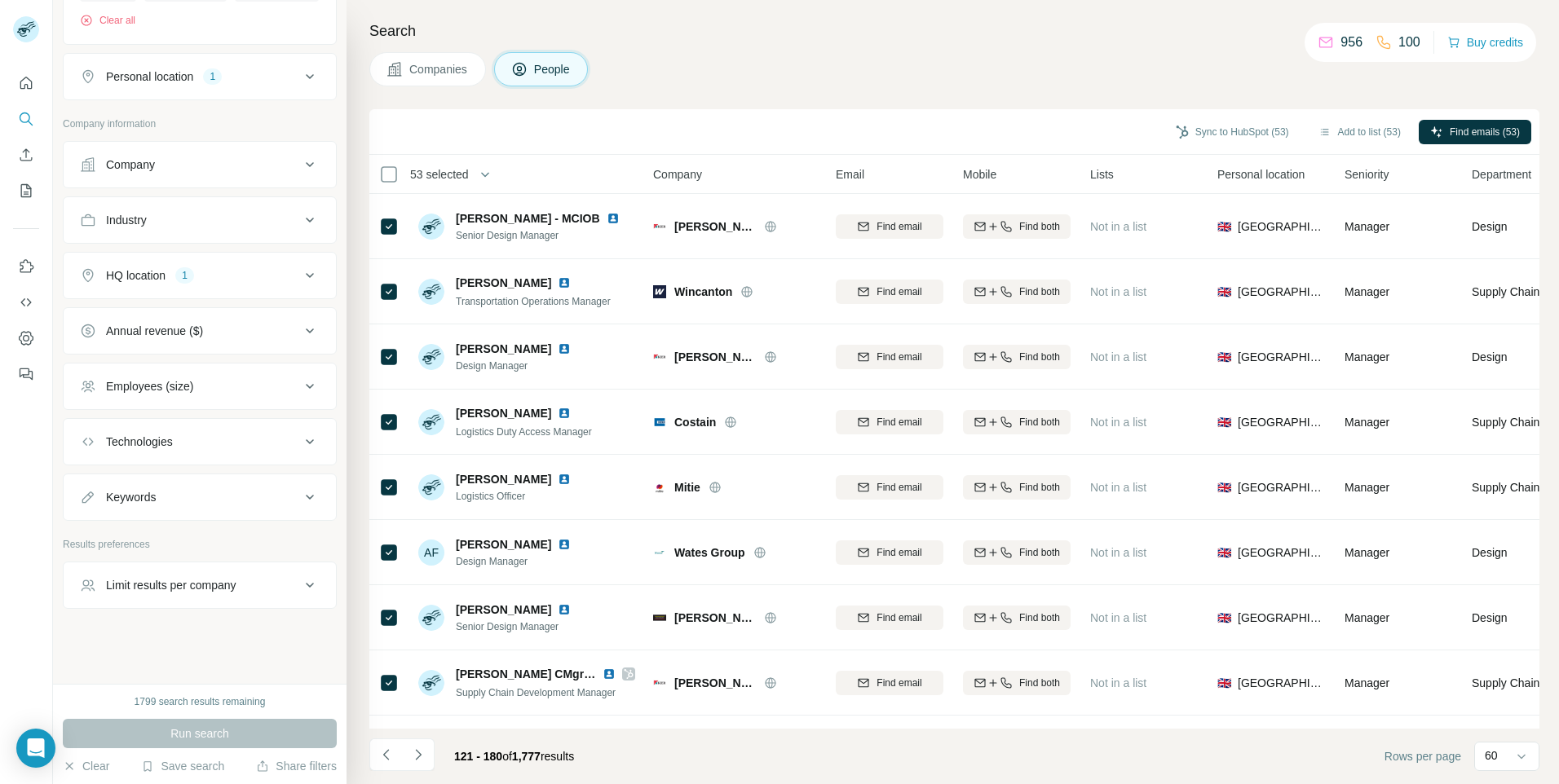
scroll to position [2363, 0]
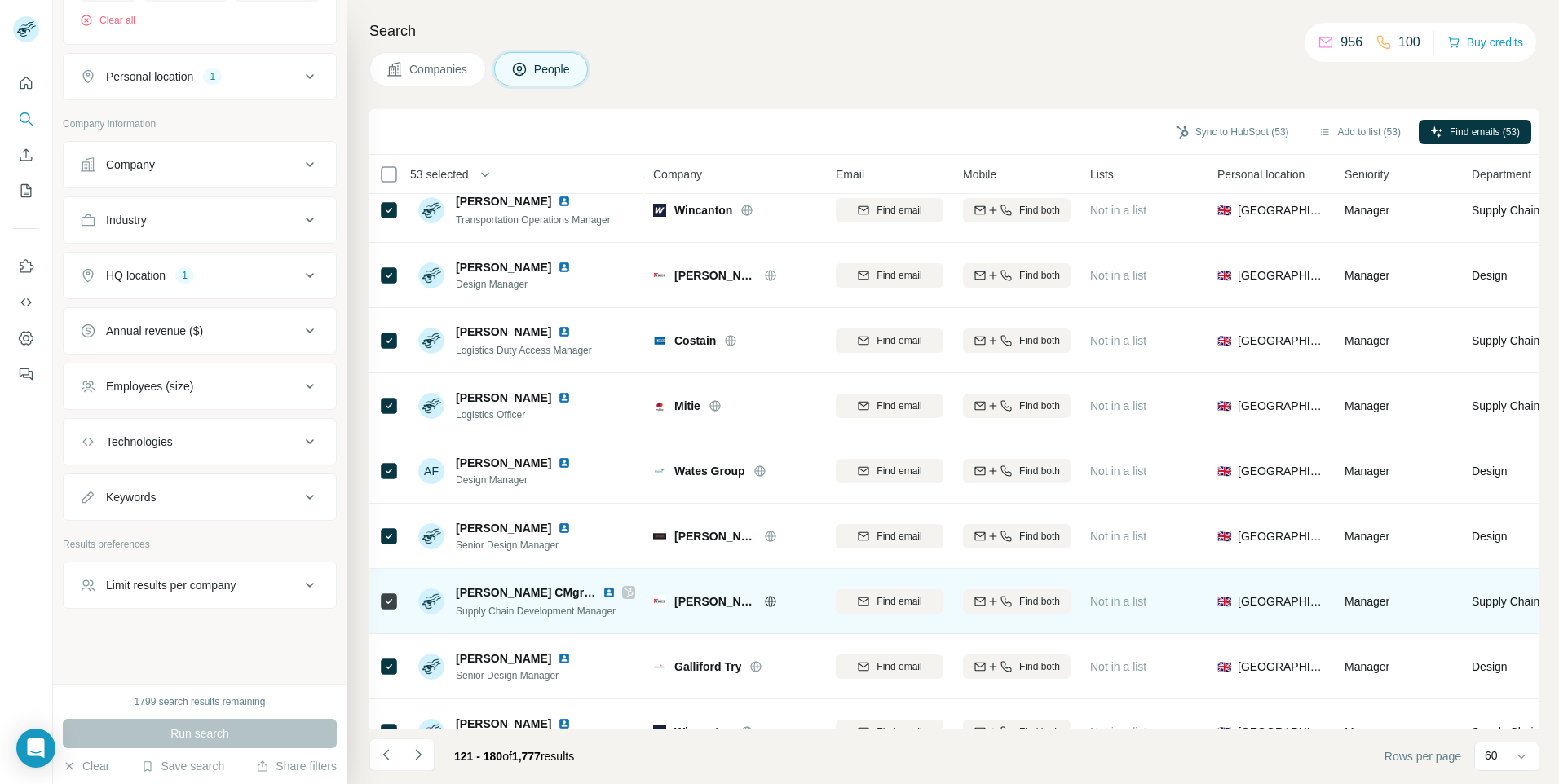
click at [378, 605] on td at bounding box center [388, 601] width 39 height 65
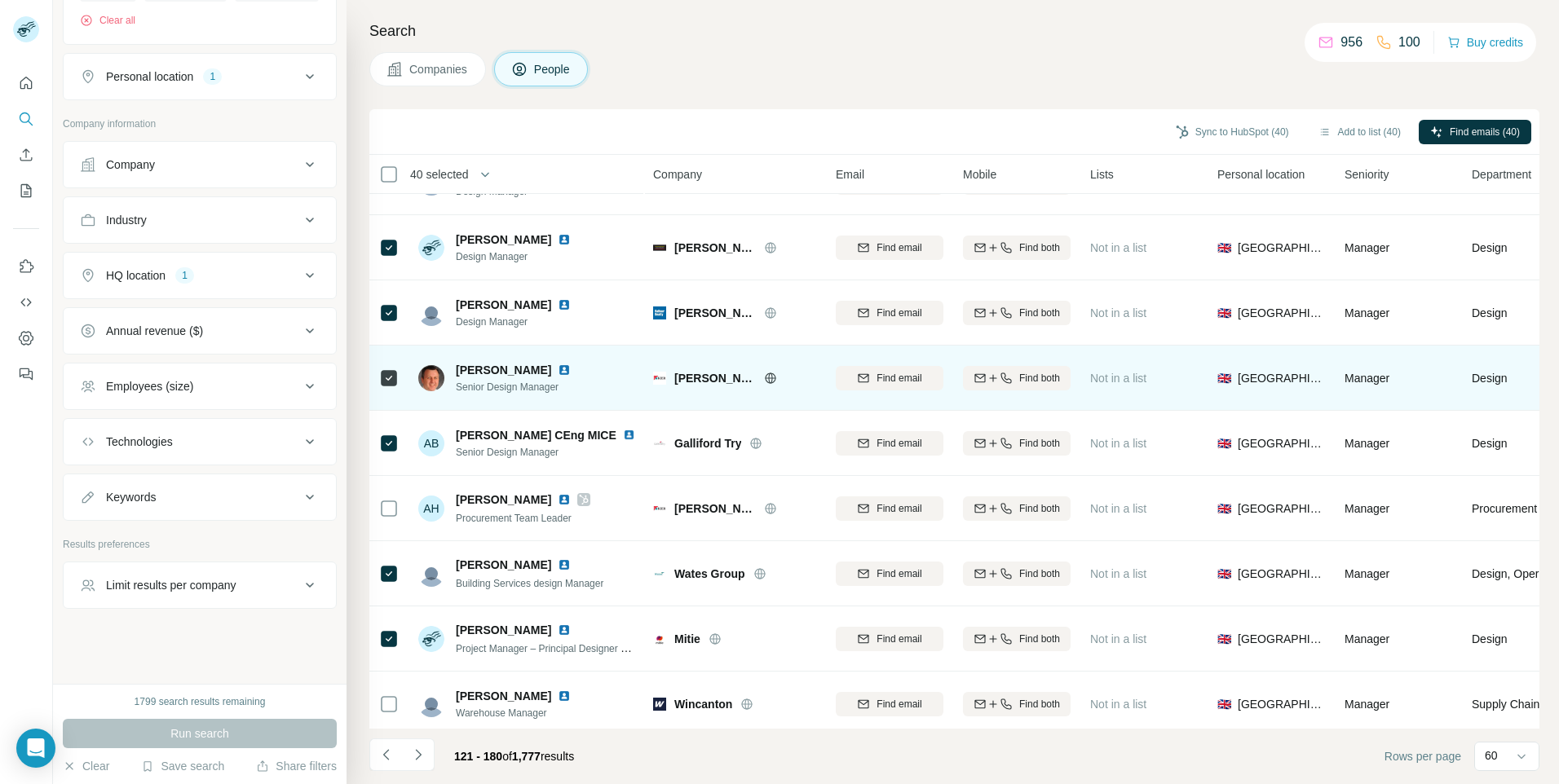
scroll to position [0, 0]
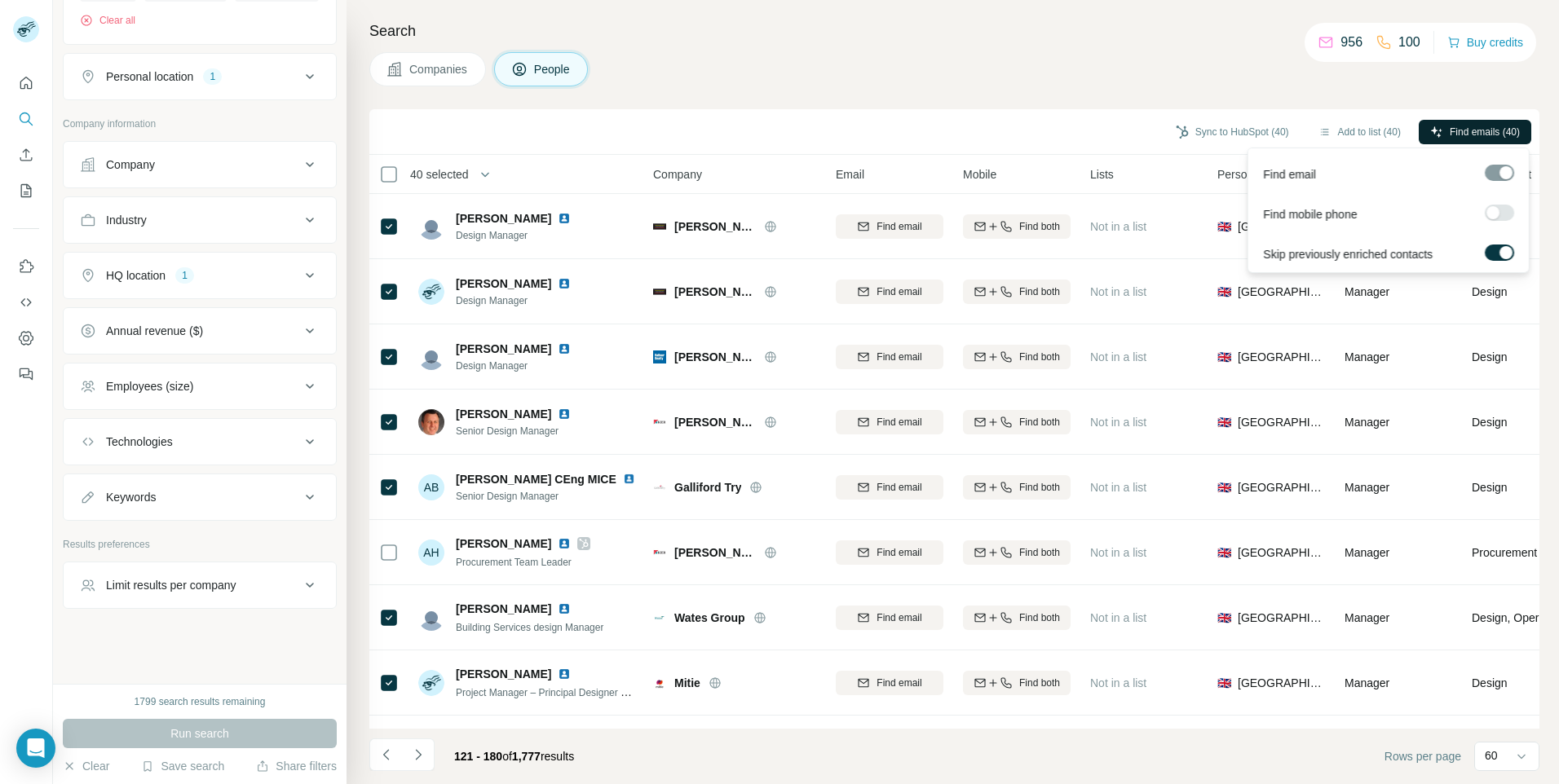
click at [1449, 129] on span "Find emails (40)" at bounding box center [1484, 132] width 70 height 14
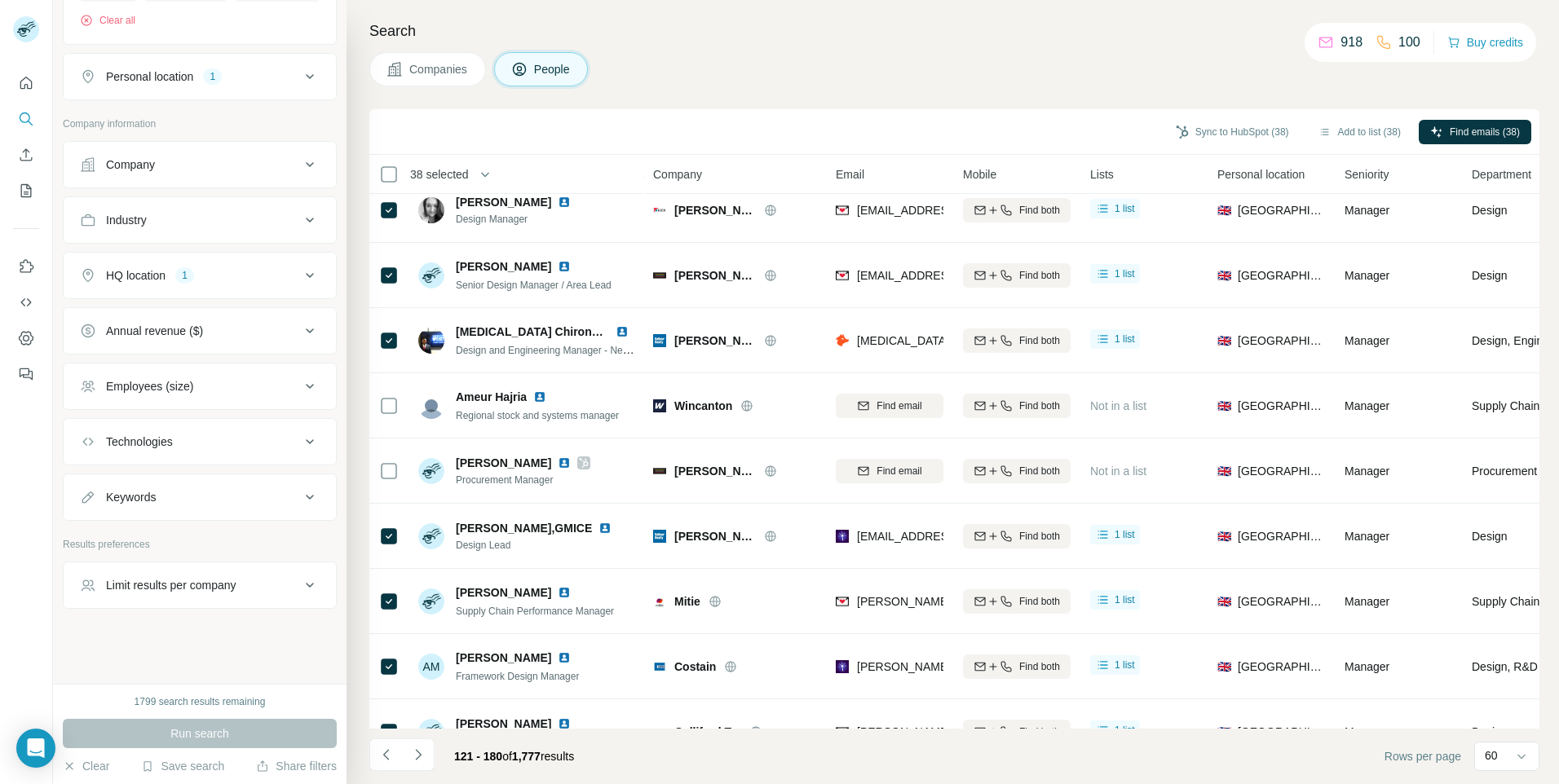
scroll to position [3385, 0]
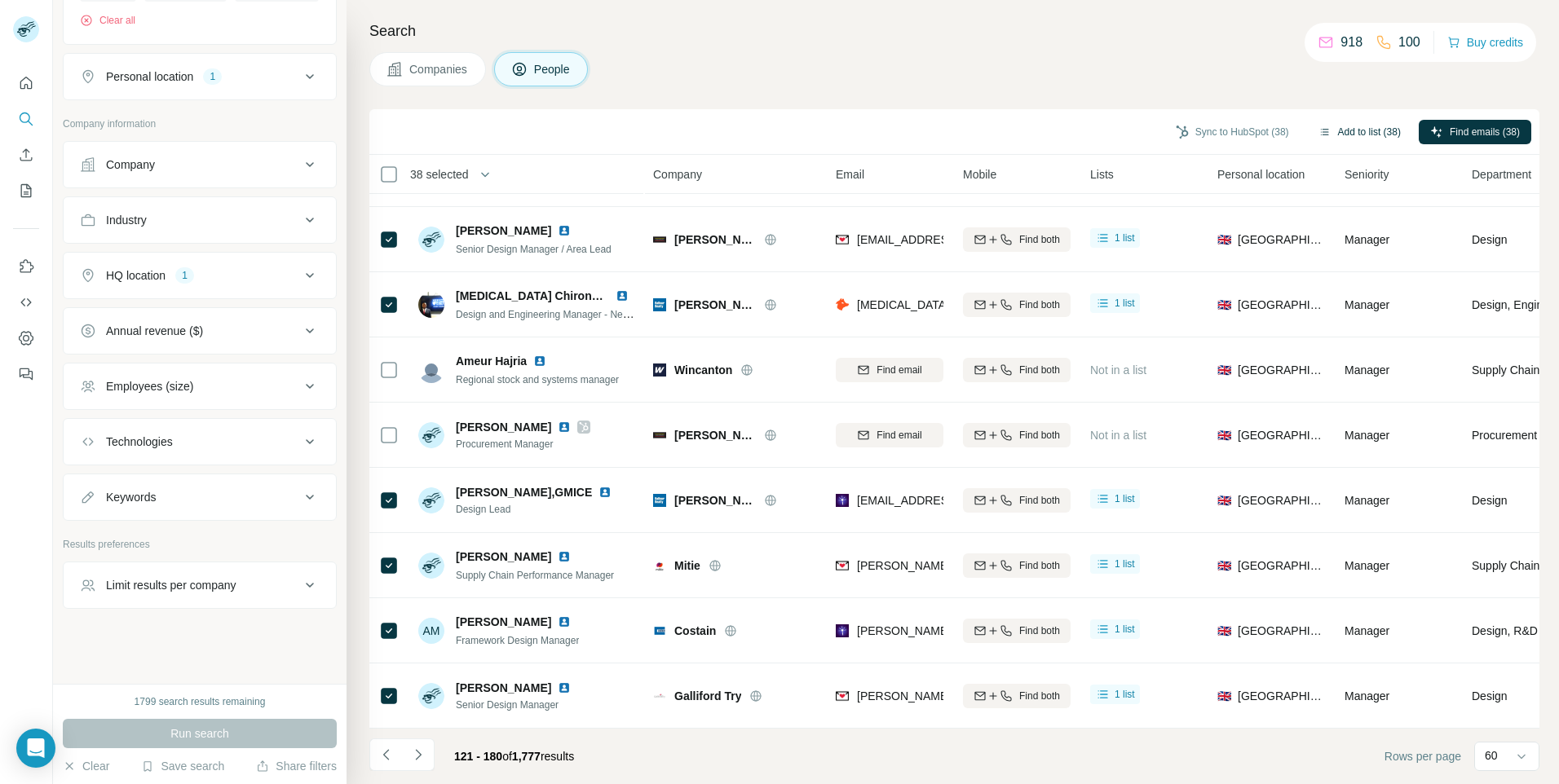
click at [1364, 130] on button "Add to list (38)" at bounding box center [1359, 133] width 105 height 25
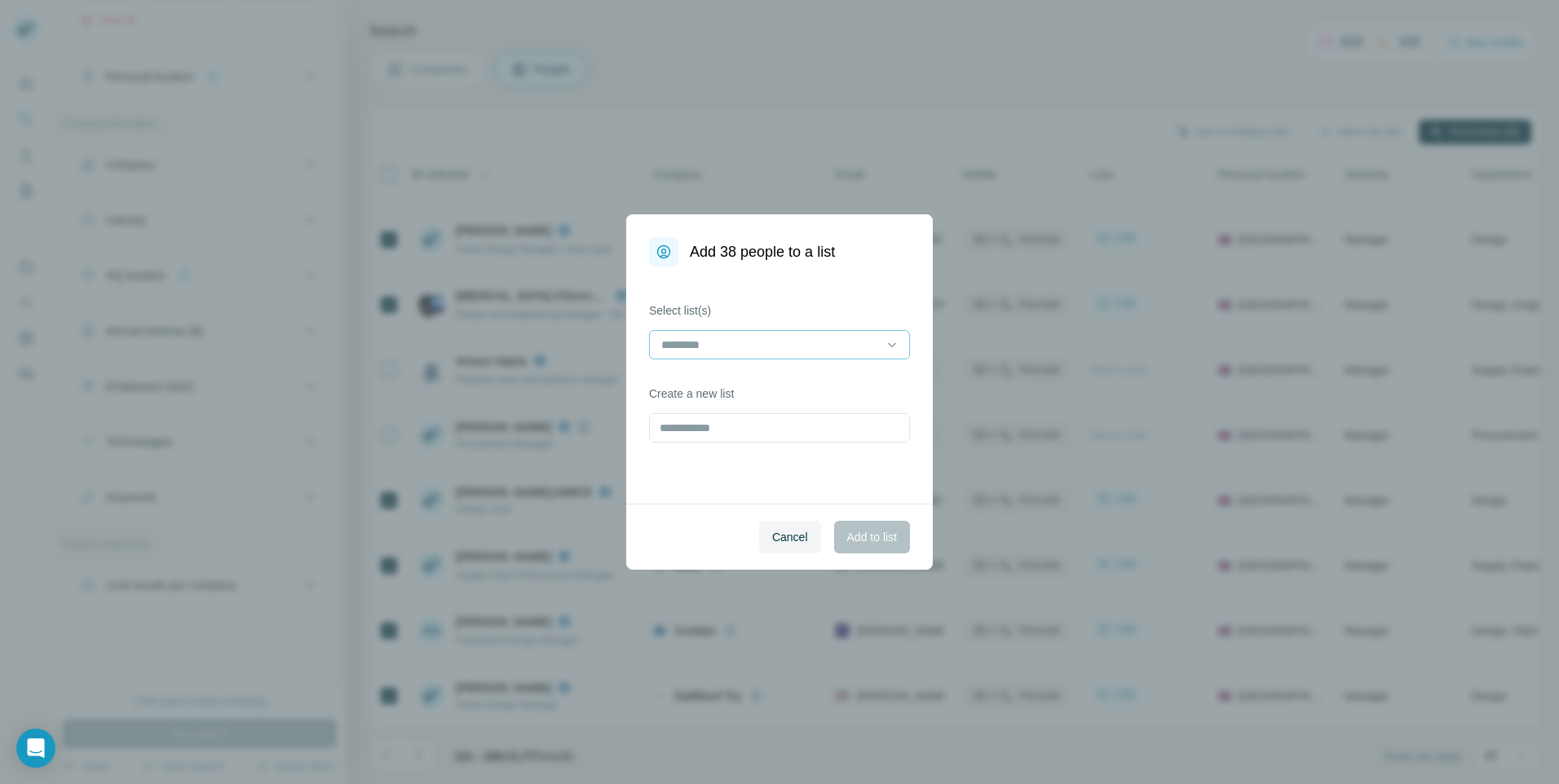
click at [674, 343] on input at bounding box center [769, 345] width 220 height 18
click at [688, 380] on p "Fibaform - [PERSON_NAME] - Construction Contacts" at bounding box center [780, 389] width 233 height 32
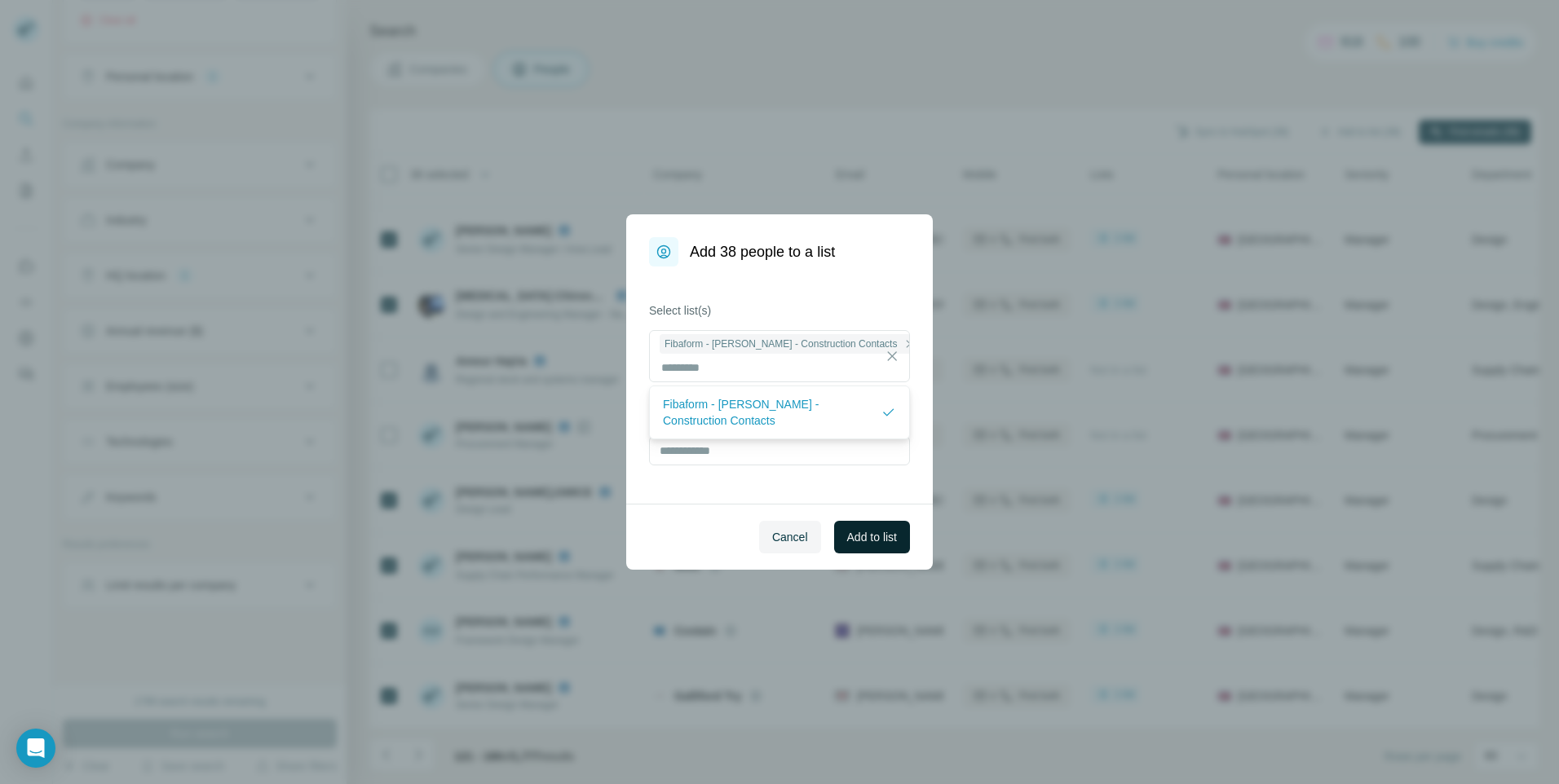
click at [862, 542] on span "Add to list" at bounding box center [871, 537] width 50 height 16
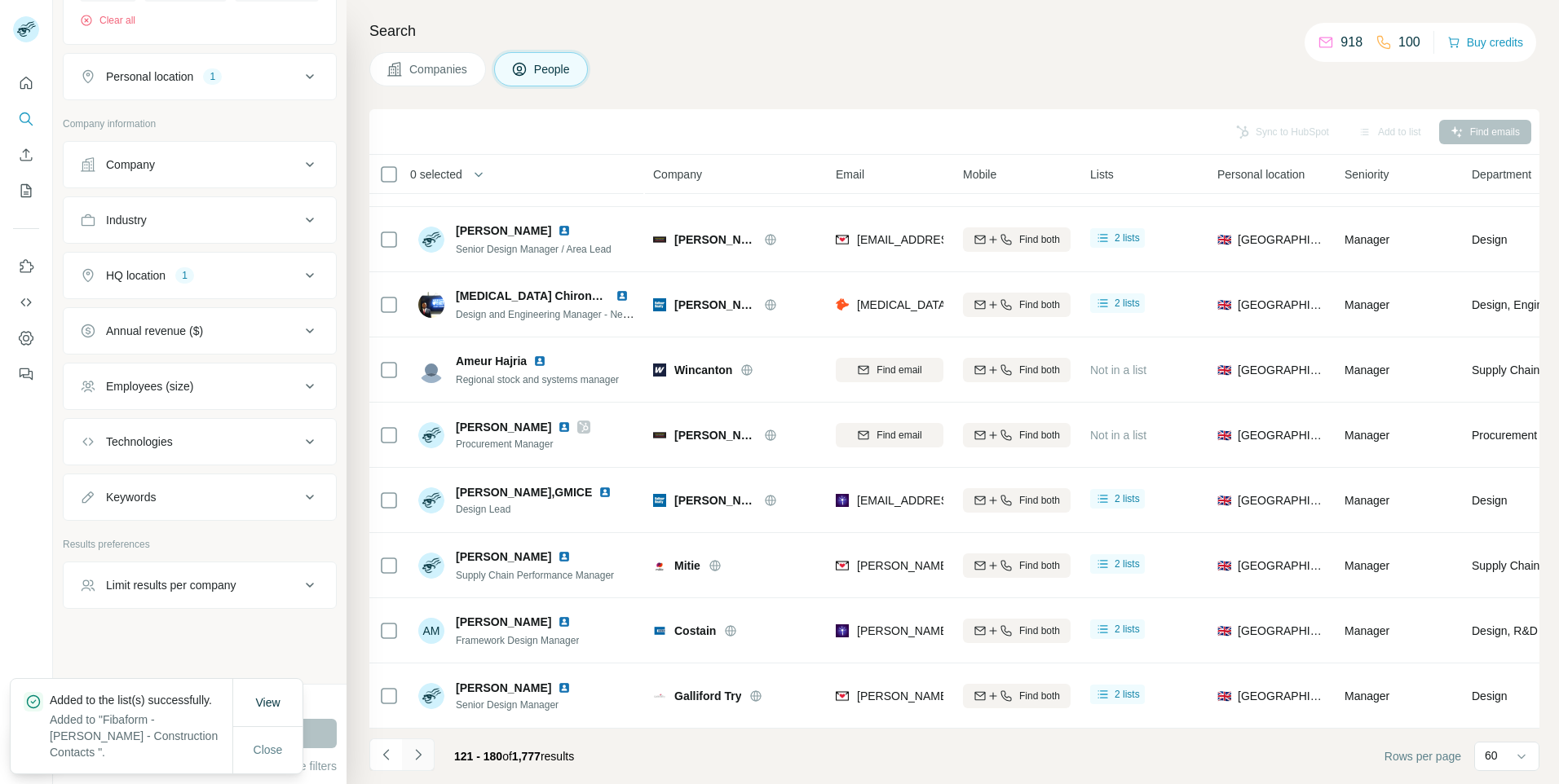
click at [419, 756] on icon "Navigate to next page" at bounding box center [418, 754] width 16 height 16
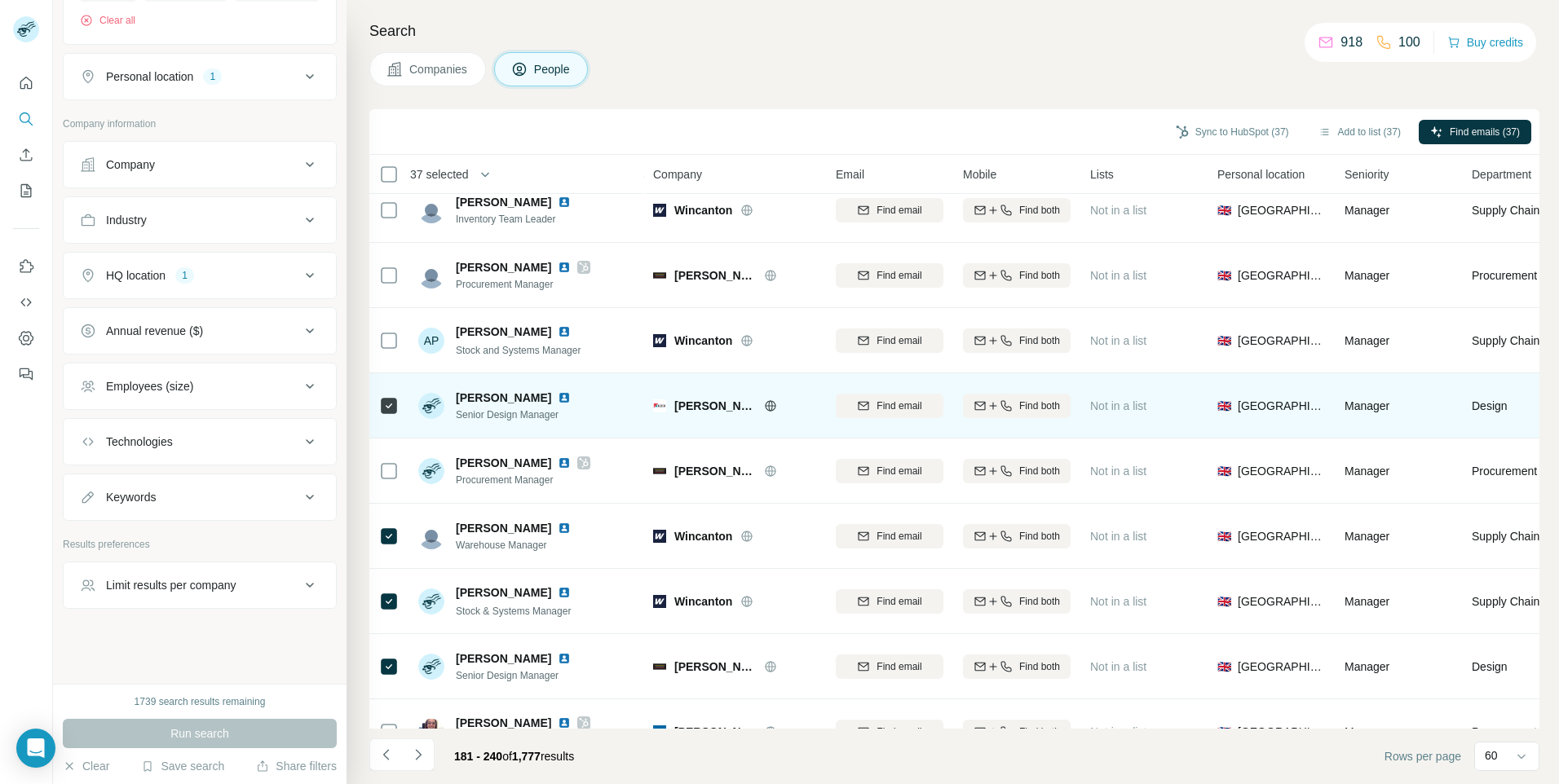
scroll to position [3385, 0]
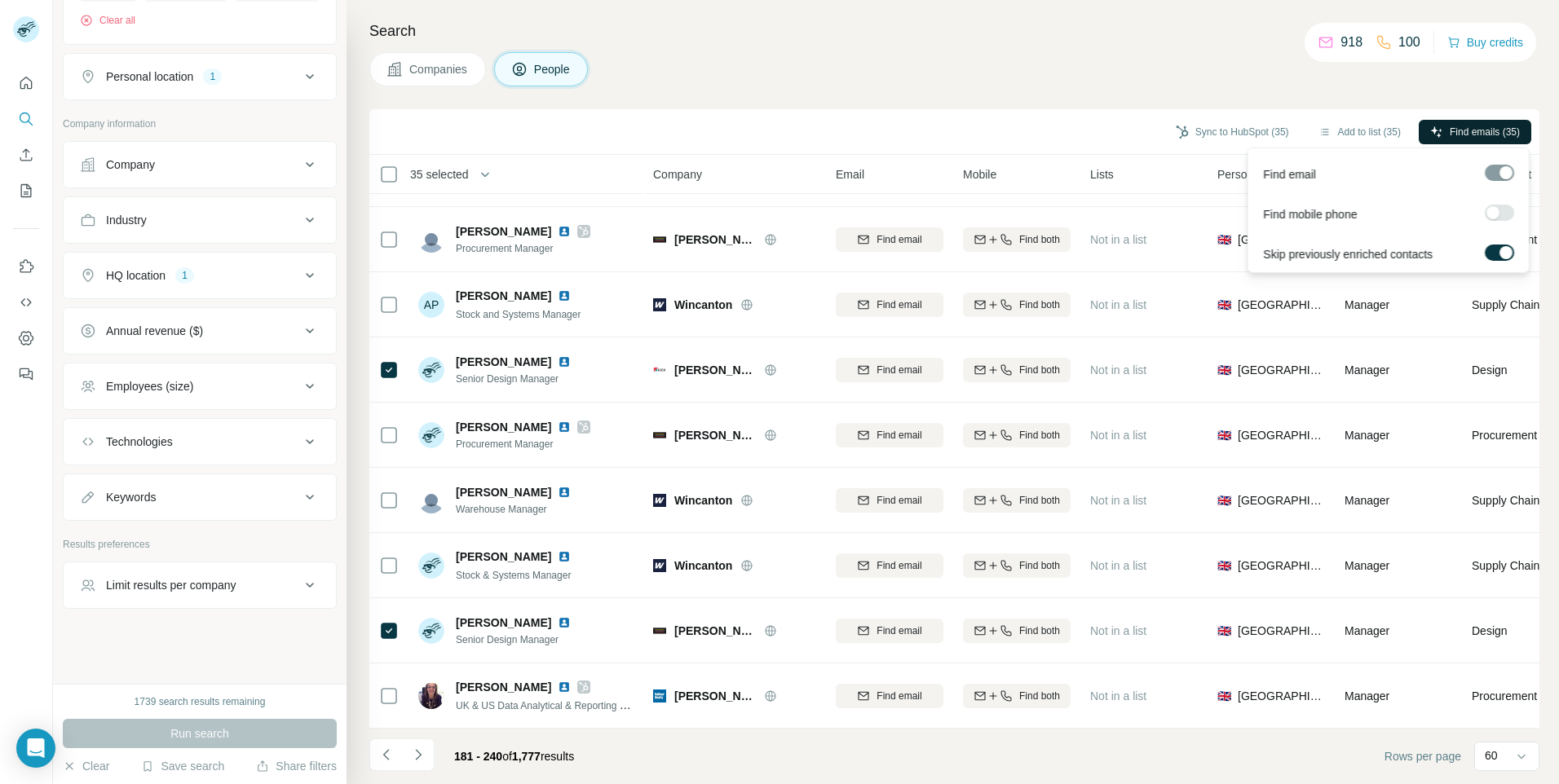
click at [1449, 135] on span "Find emails (35)" at bounding box center [1484, 132] width 70 height 14
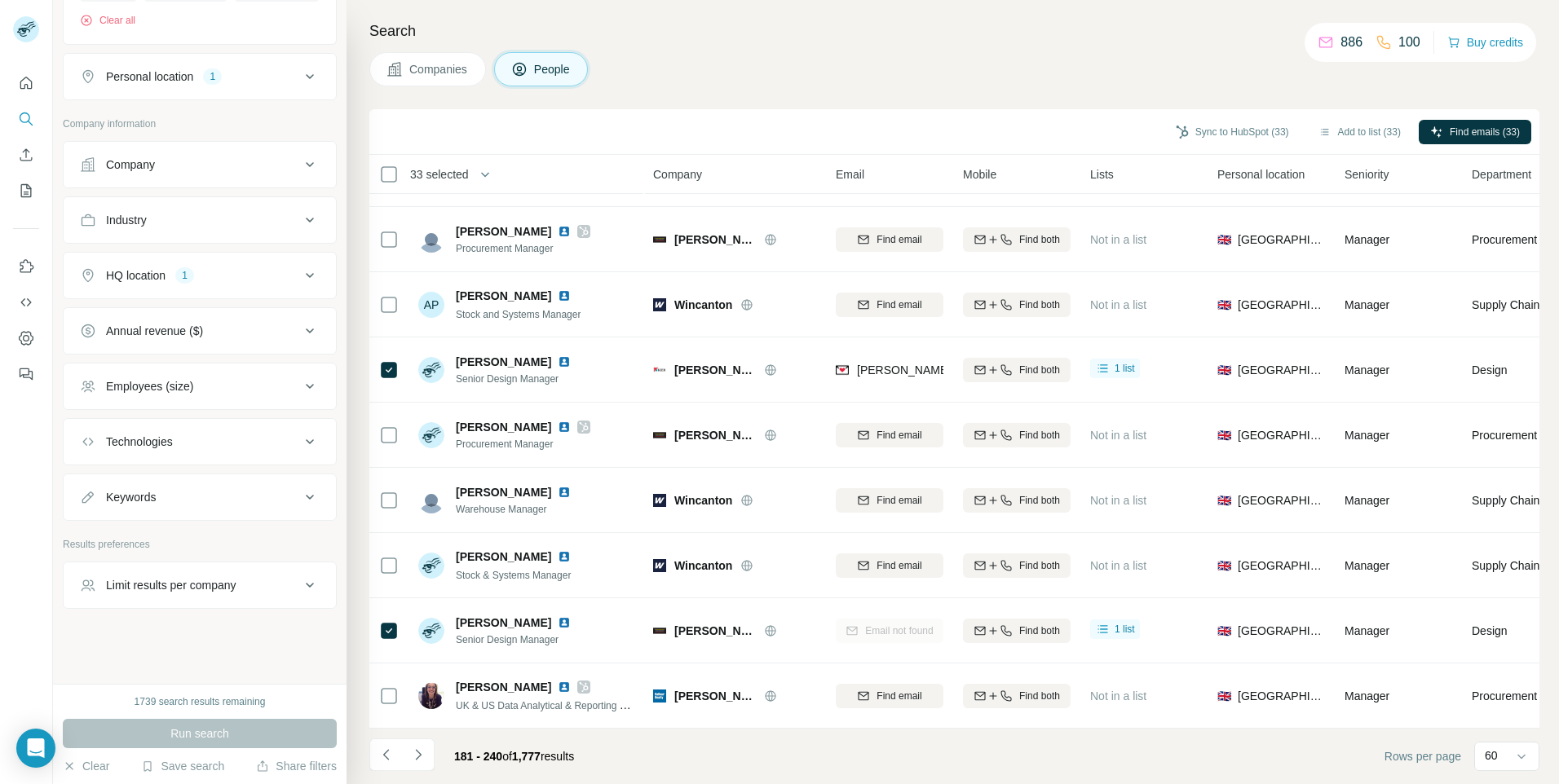
scroll to position [3385, 0]
click at [1351, 134] on button "Add to list (32)" at bounding box center [1359, 133] width 105 height 25
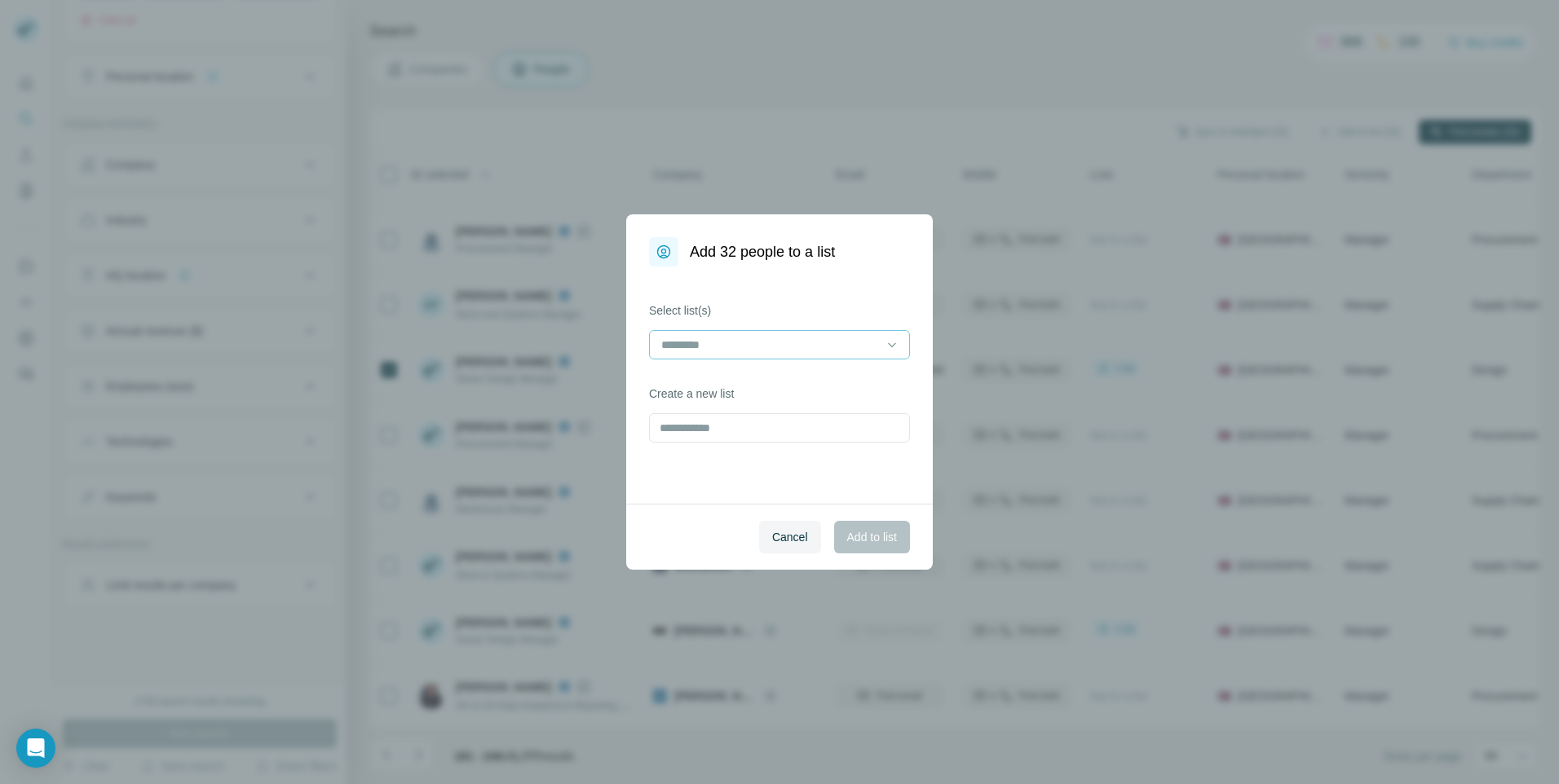
click at [841, 354] on div at bounding box center [769, 344] width 220 height 27
click at [799, 385] on p "Fibaform - [PERSON_NAME] - Construction Contacts" at bounding box center [780, 389] width 233 height 32
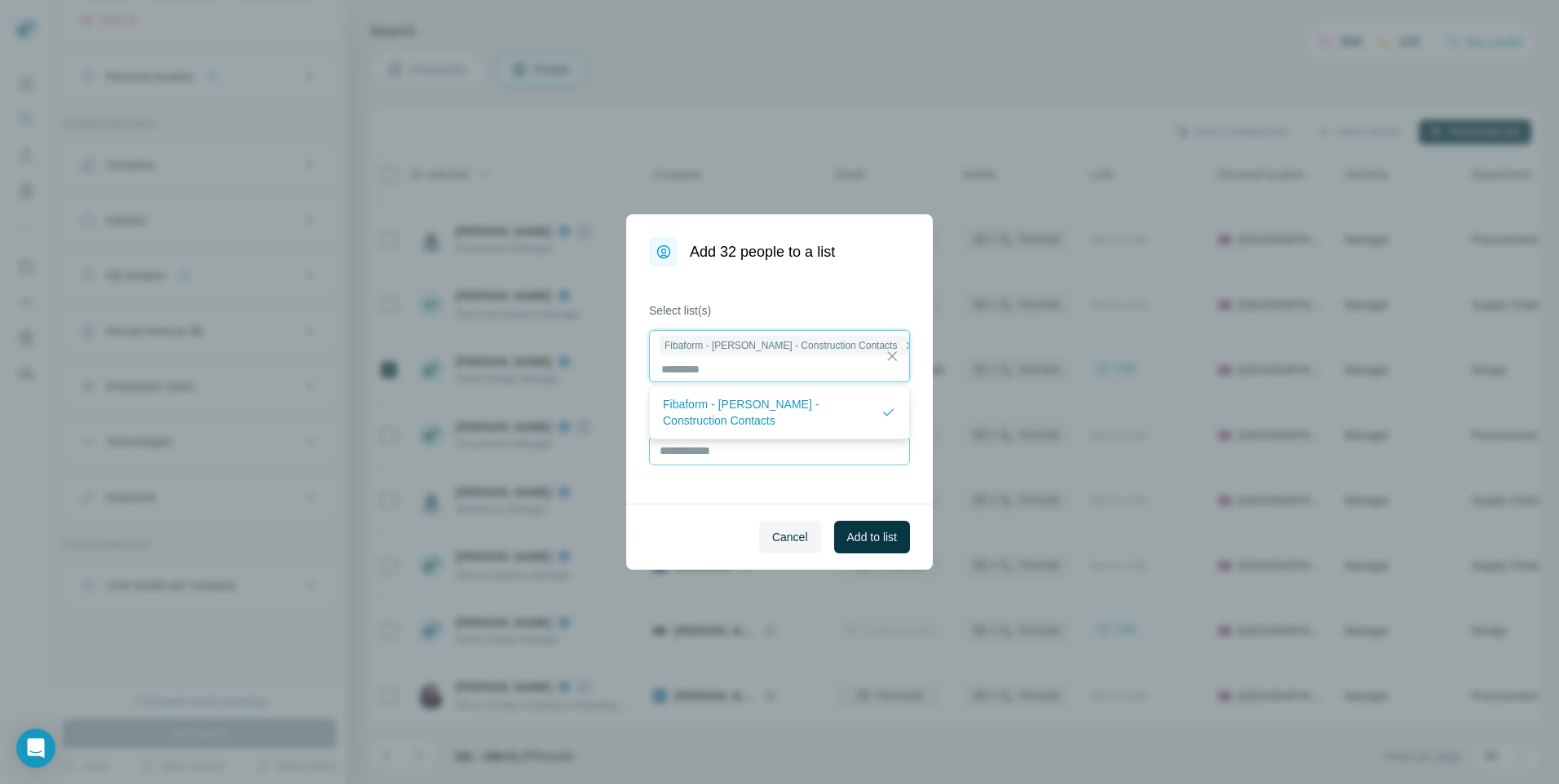
scroll to position [2, 0]
click at [869, 541] on span "Add to list" at bounding box center [871, 537] width 50 height 16
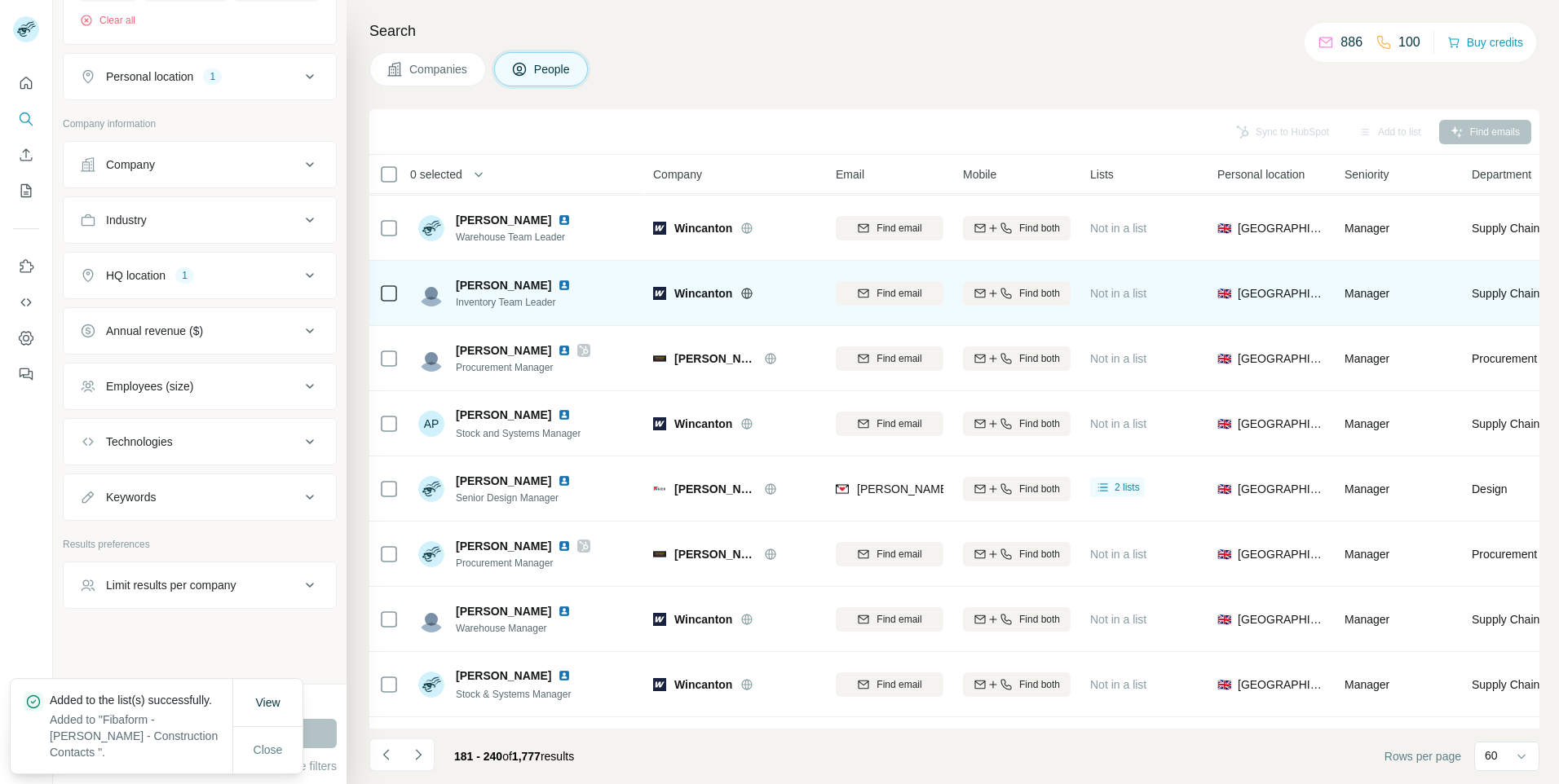
scroll to position [3385, 0]
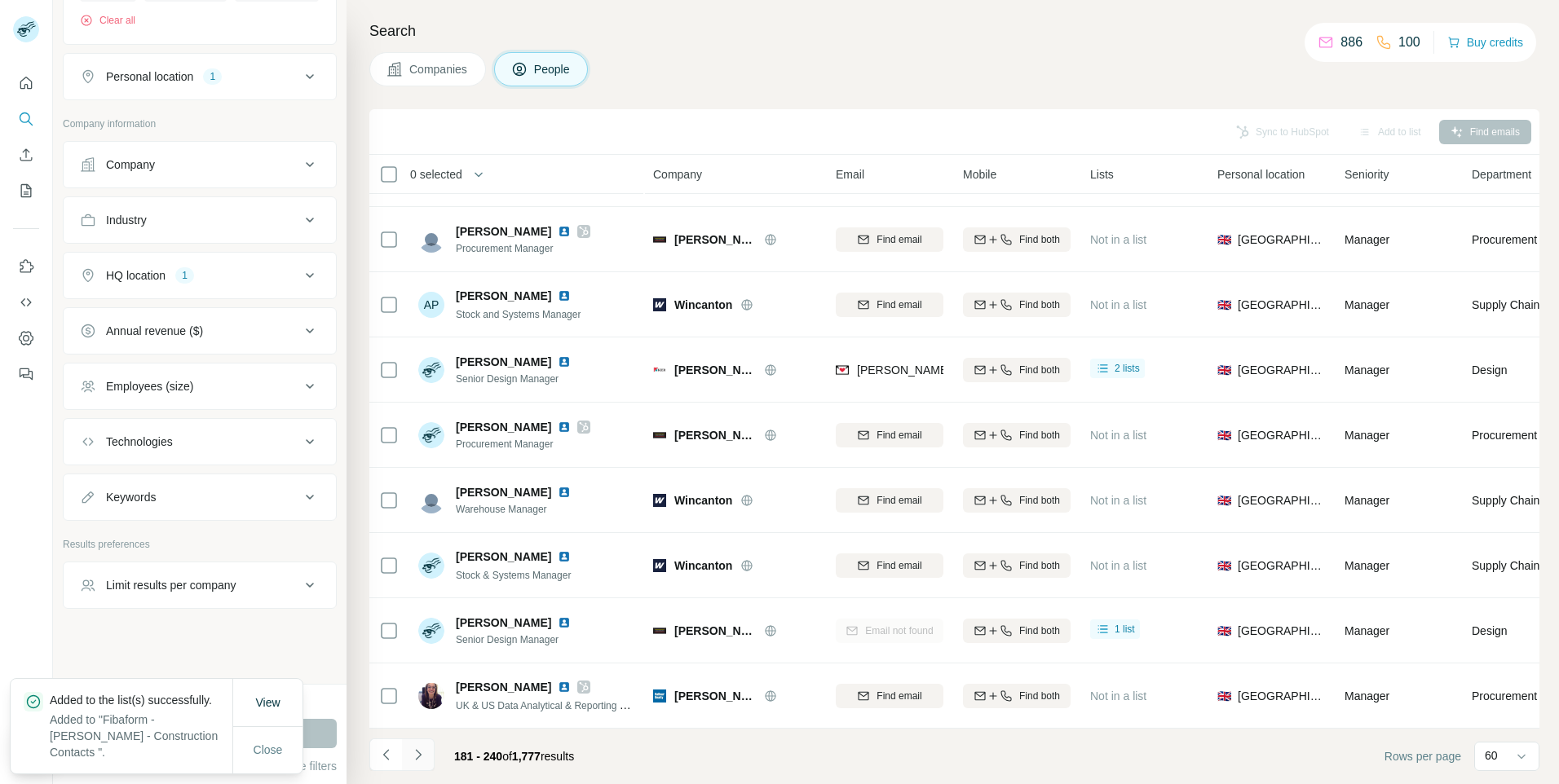
click at [419, 757] on icon "Navigate to next page" at bounding box center [418, 754] width 16 height 16
